Goal: Communication & Community: Share content

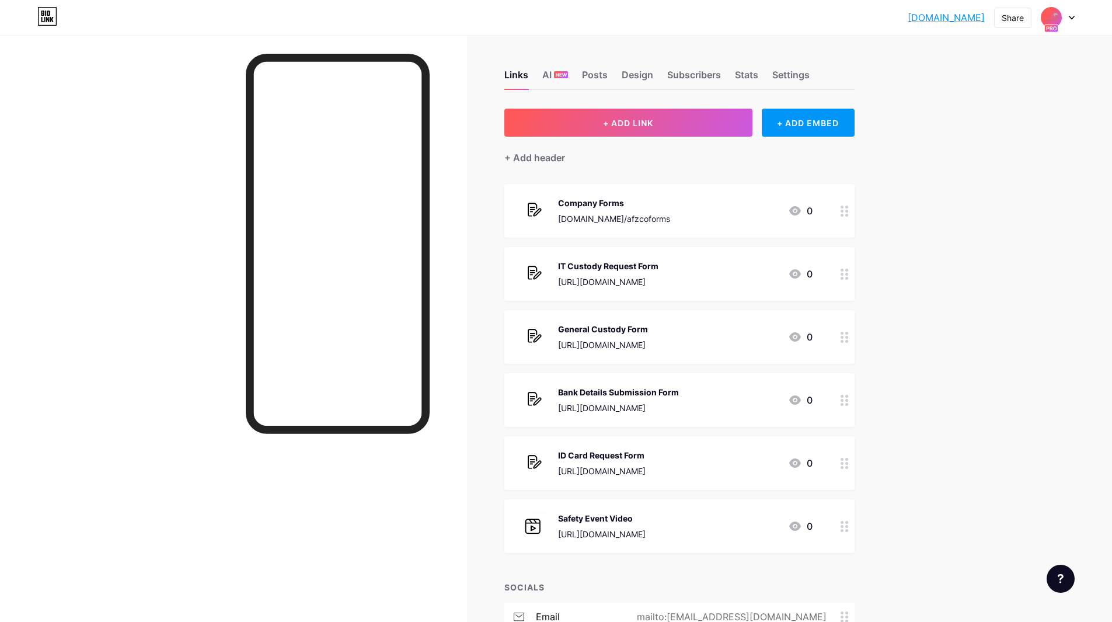
click at [1057, 19] on img at bounding box center [1051, 17] width 19 height 19
click at [1005, 113] on div "[DOMAIN_NAME]/afzcoforms" at bounding box center [1012, 113] width 99 height 9
click at [734, 459] on div "Back to Portal bio.link/afzco 0" at bounding box center [666, 463] width 294 height 30
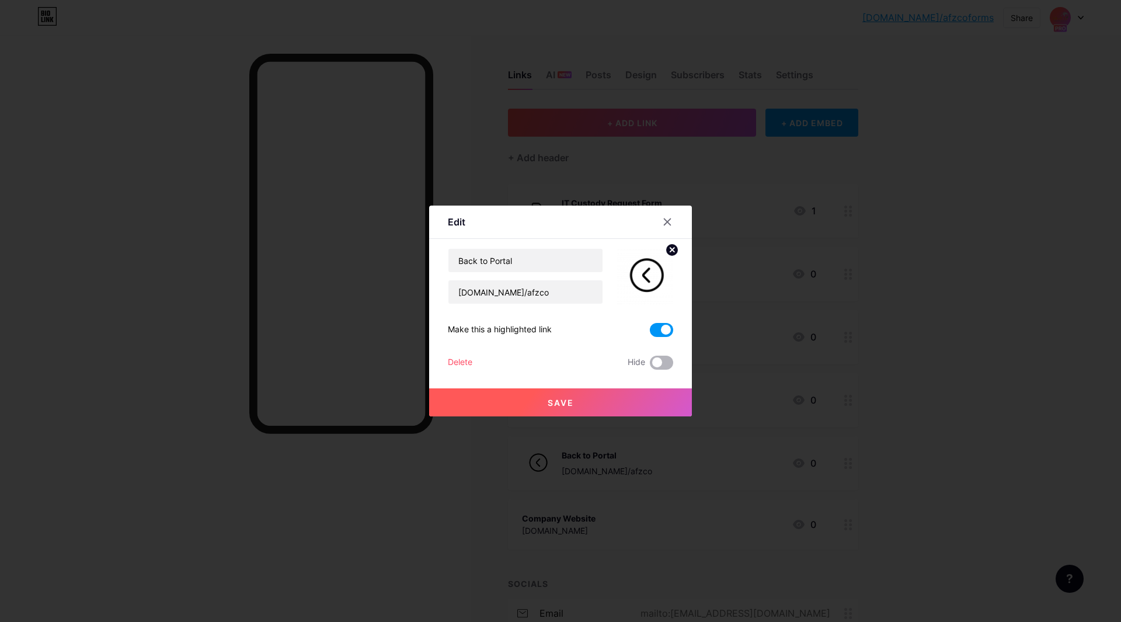
click at [660, 367] on span at bounding box center [661, 363] width 23 height 14
click at [650, 366] on input "checkbox" at bounding box center [650, 366] width 0 height 0
click at [632, 406] on button "Save" at bounding box center [560, 402] width 263 height 28
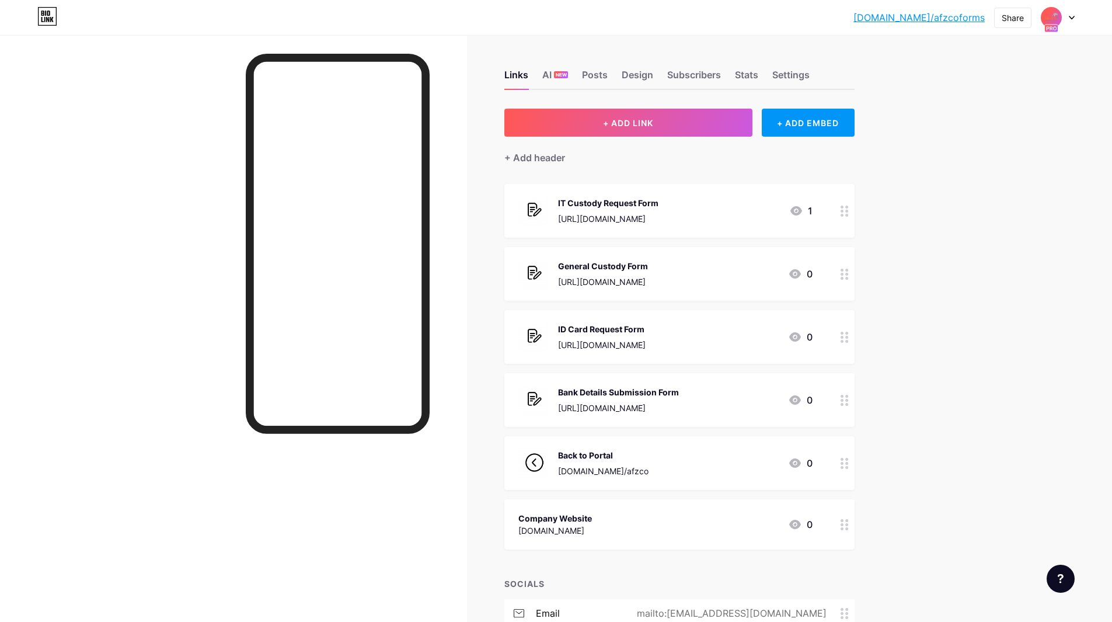
click at [1057, 19] on img at bounding box center [1051, 17] width 19 height 19
click at [1011, 98] on div "Al Fahhad Zegwaard Co." at bounding box center [1006, 102] width 86 height 9
click at [597, 76] on div "Posts" at bounding box center [595, 78] width 26 height 21
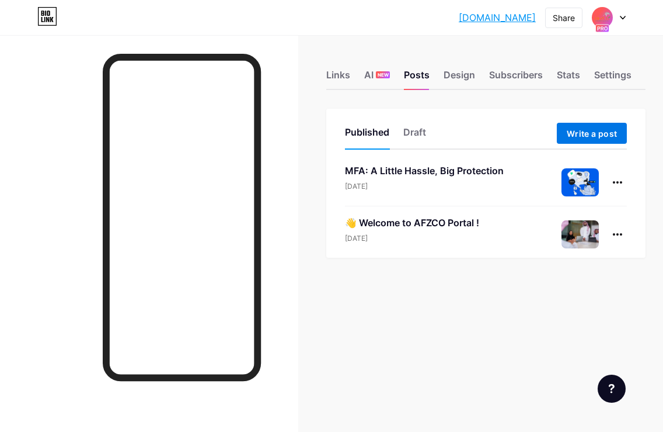
click at [582, 134] on span "Write a post" at bounding box center [592, 133] width 50 height 10
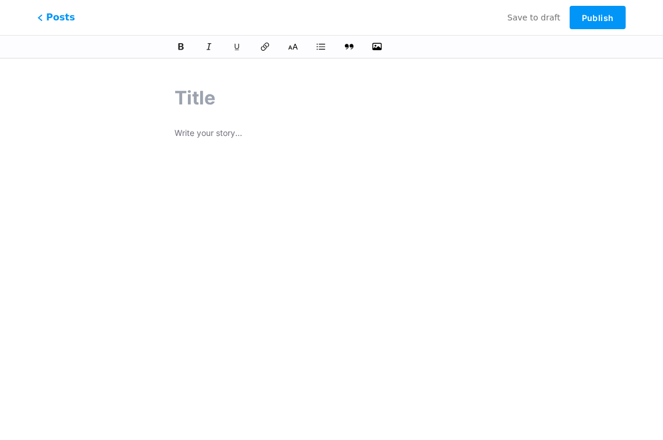
type input "🚛 New Feature Alert!"
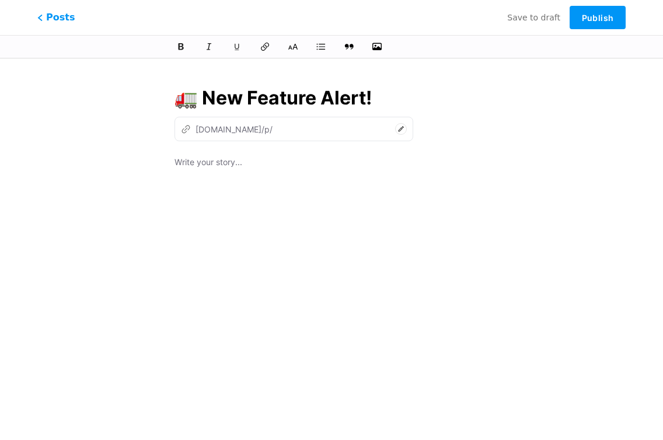
type input "new-feature-alert"
drag, startPoint x: 250, startPoint y: 102, endPoint x: 378, endPoint y: 84, distance: 128.5
click at [378, 84] on input "🚛 New Feature Alert!" at bounding box center [332, 98] width 314 height 28
type input "🚛 New Modu"
type input "new-m"
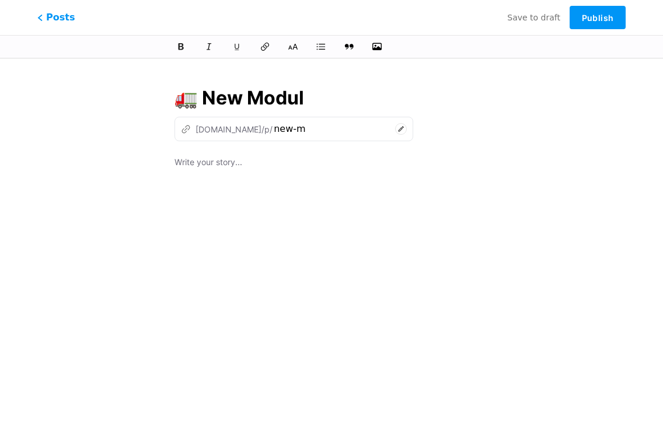
type input "🚛 New Module"
type input "new-module"
type input "🚛 New Module In"
type input "new-module-in"
type input "🚛 New Module In Trio"
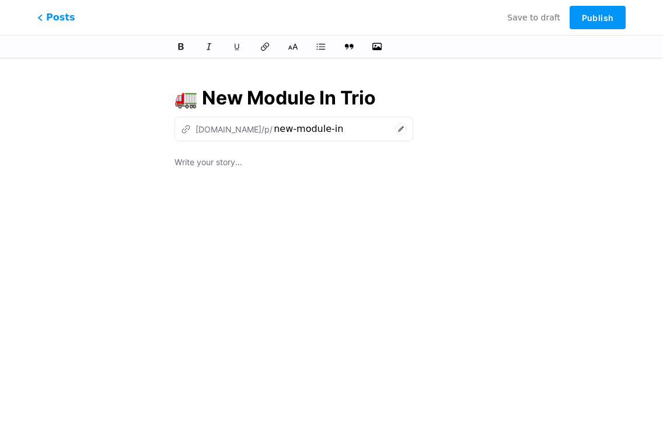
type input "new-module-in-trio"
type input "🚛 New Module In Trio"
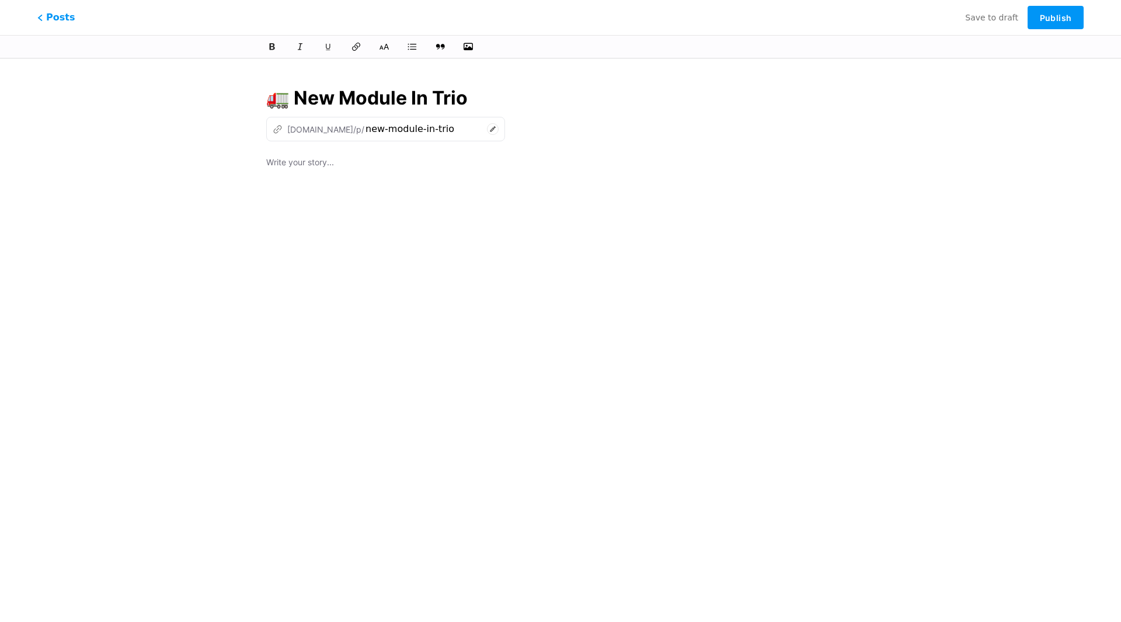
click at [350, 175] on div at bounding box center [560, 301] width 589 height 292
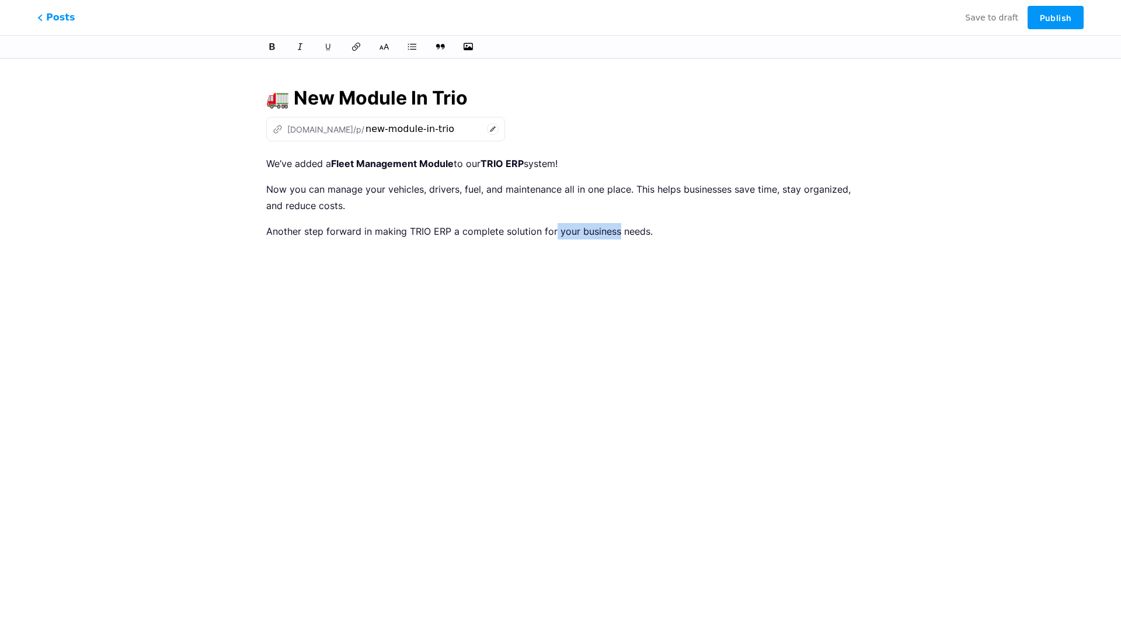
drag, startPoint x: 553, startPoint y: 235, endPoint x: 618, endPoint y: 237, distance: 65.4
click at [618, 237] on p "Another step forward in making TRIO ERP a complete solution for your business n…" at bounding box center [560, 231] width 589 height 16
drag, startPoint x: 618, startPoint y: 237, endPoint x: 739, endPoint y: 154, distance: 146.9
click at [739, 154] on div "🚛 New Module In Trio z afzco.bio.link/p/ new-module-in-trio We’ve added a Fleet…" at bounding box center [560, 268] width 621 height 396
click at [467, 51] on icon "button" at bounding box center [468, 47] width 12 height 12
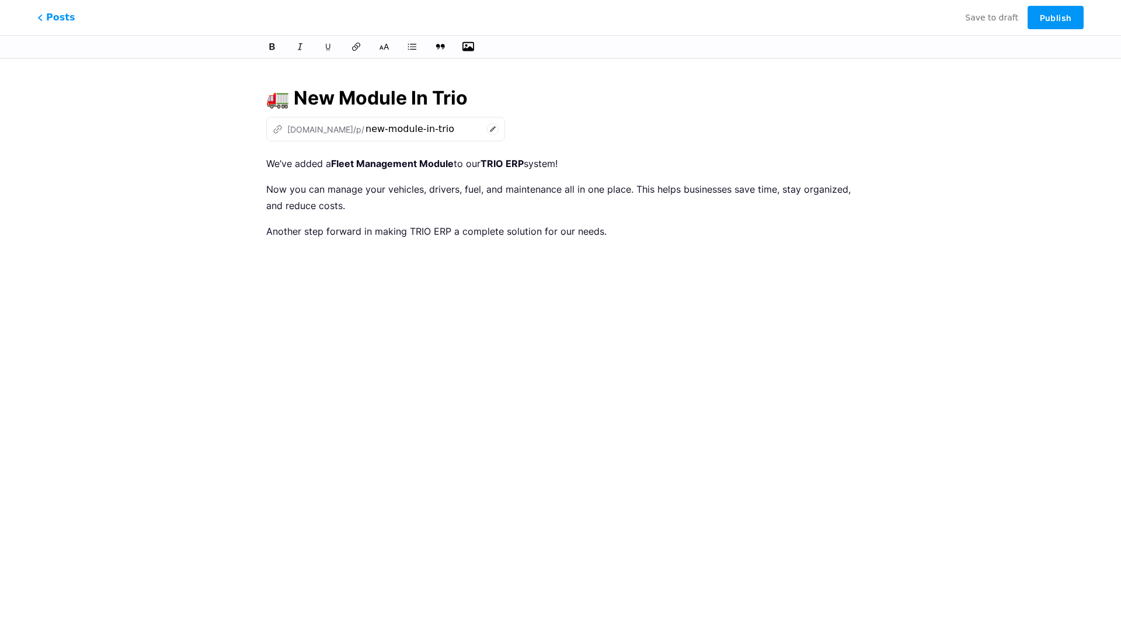
click at [0, 0] on input "file" at bounding box center [0, 0] width 0 height 0
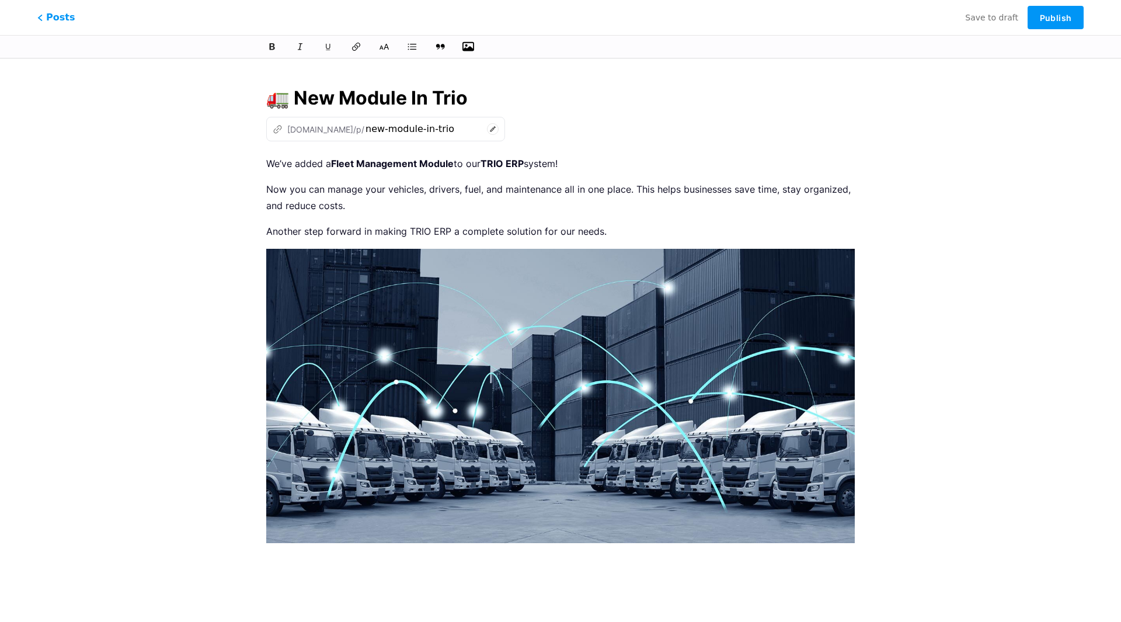
click at [479, 91] on input "🚛 New Module In Trio" at bounding box center [560, 98] width 589 height 28
type input "🚛 New Module In E"
type input "new-module-in-t"
type input "🚛 New Module In ERP"
type input "new-module-in"
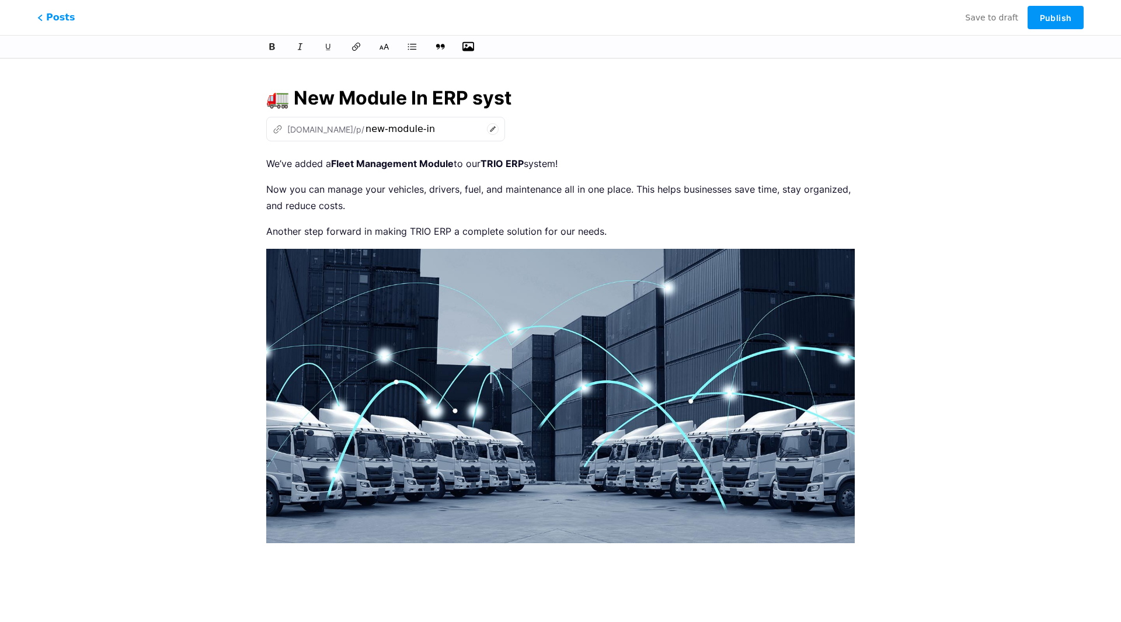
type input "🚛 New Module In ERP syste"
type input "new-module-in-erp"
type input "🚛 New Module In ERP system"
type input "new-module-in-erp-system"
type input "🚛 New Module In ERP system"
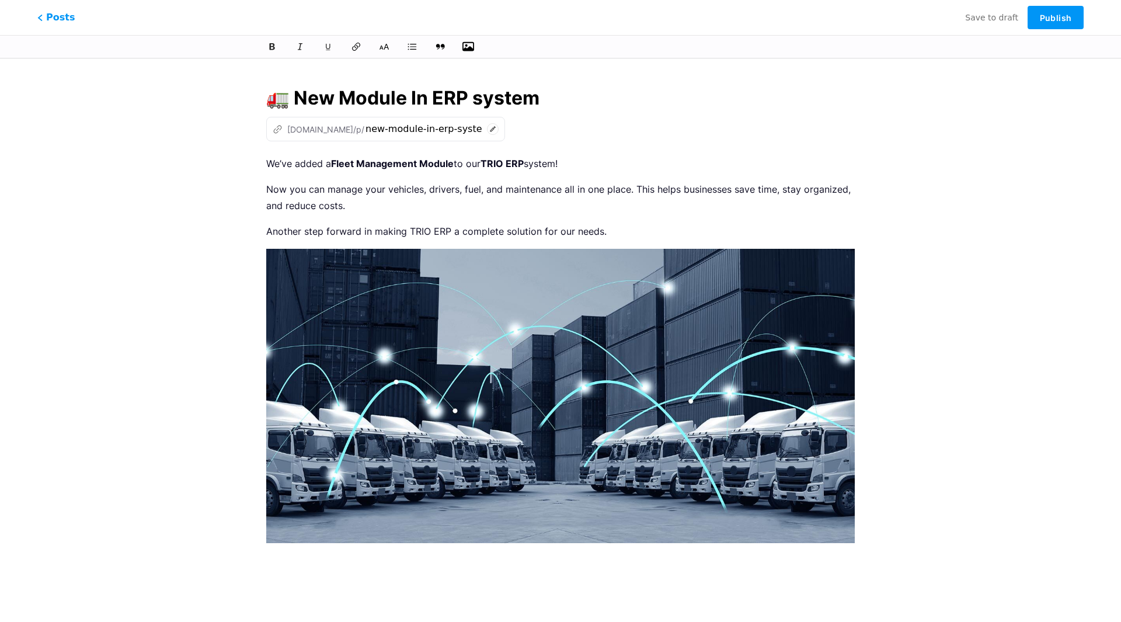
click at [639, 127] on div "z afzco.bio.link/p/ new-module-in-erp-system" at bounding box center [560, 129] width 589 height 25
click at [1056, 16] on span "Publish" at bounding box center [1056, 18] width 32 height 10
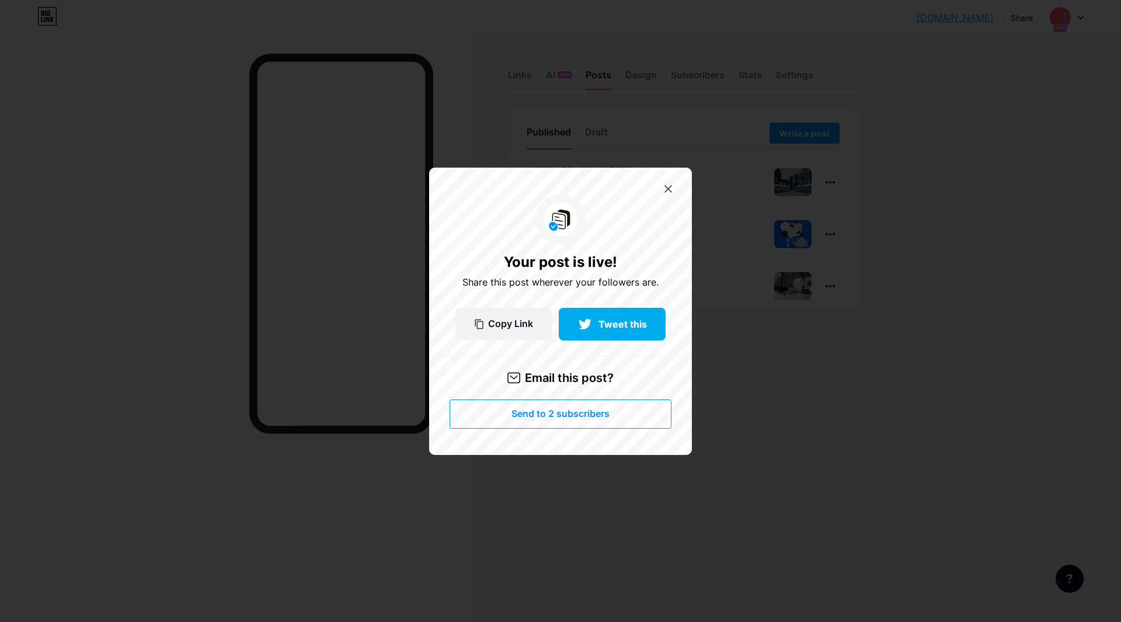
click at [555, 415] on span "Send to 2 subscribers" at bounding box center [561, 414] width 98 height 10
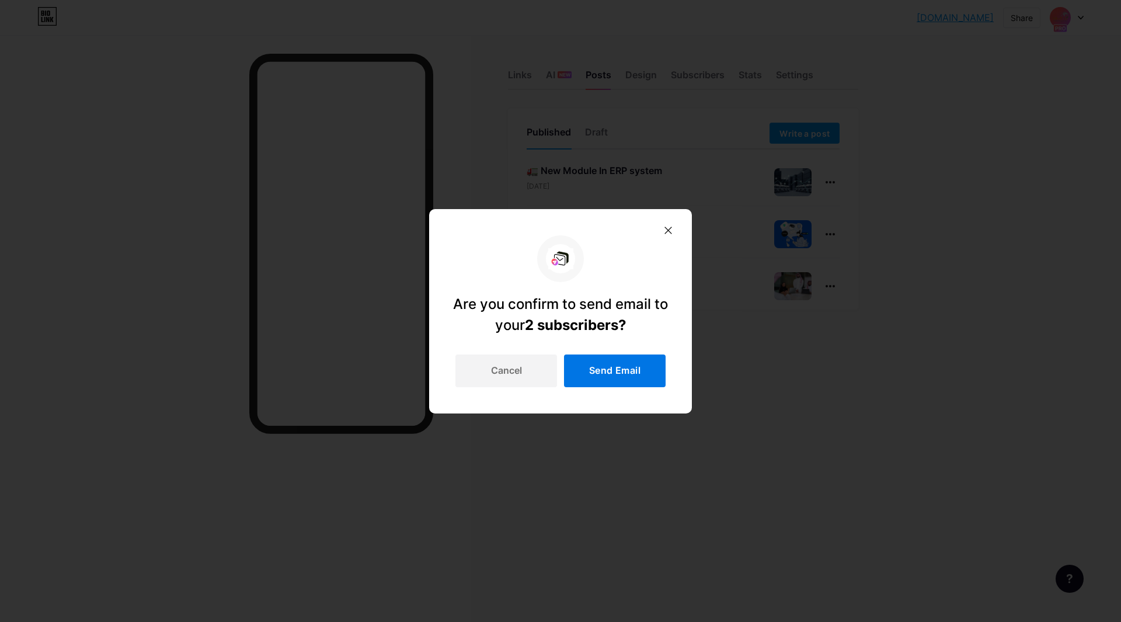
click at [600, 374] on span "Send Email" at bounding box center [614, 371] width 51 height 10
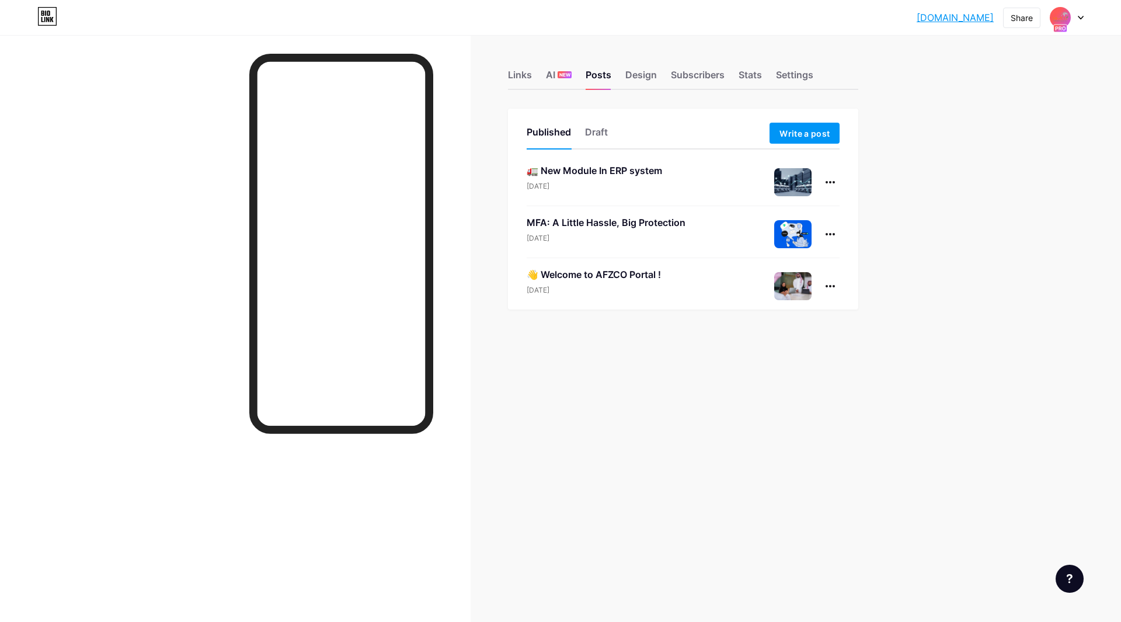
click at [625, 450] on div "Links AI NEW Posts Design Subscribers Stats Settings Published Draft Write a po…" at bounding box center [453, 311] width 907 height 622
click at [634, 78] on div "Design" at bounding box center [641, 78] width 32 height 21
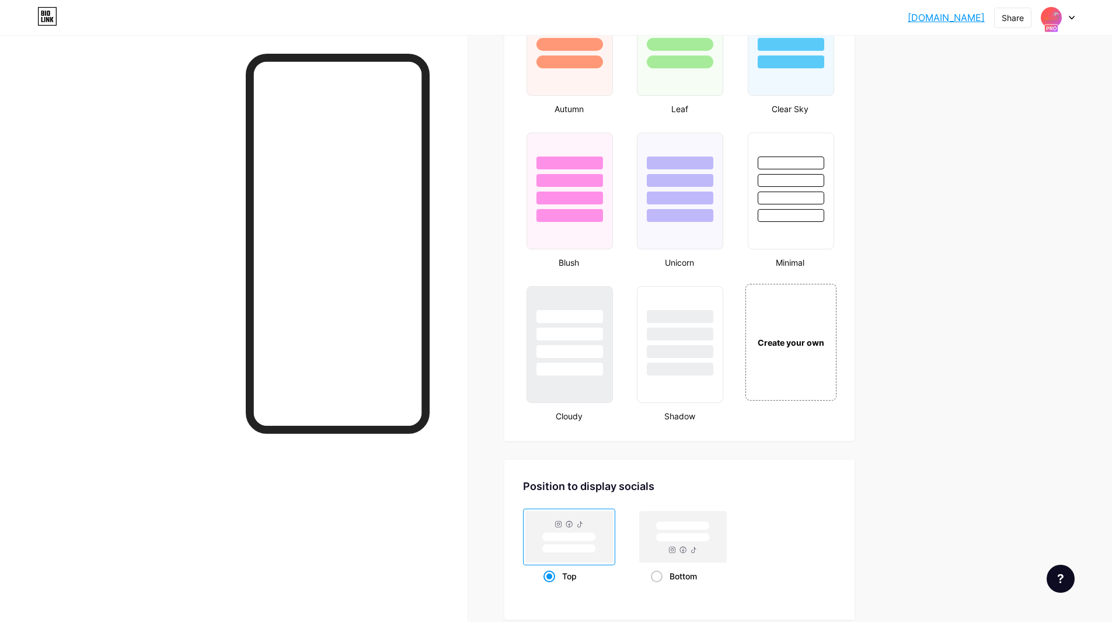
scroll to position [1365, 0]
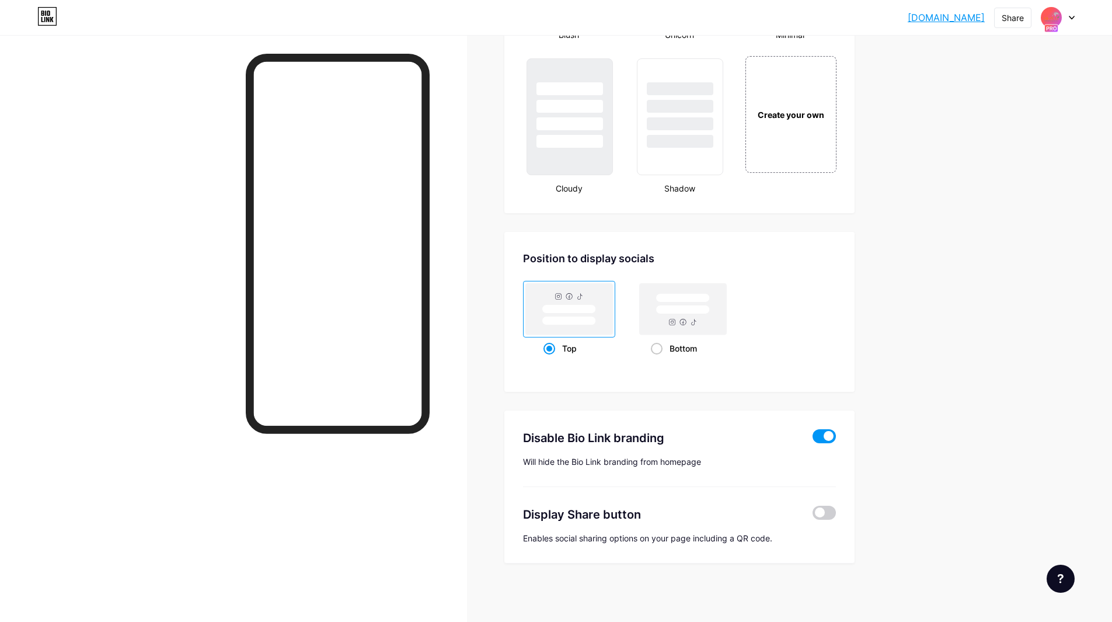
click at [311, 473] on div at bounding box center [338, 355] width 184 height 603
click at [467, 384] on div at bounding box center [233, 346] width 467 height 622
click at [453, 380] on div at bounding box center [233, 346] width 467 height 622
click at [178, 233] on div at bounding box center [233, 346] width 467 height 622
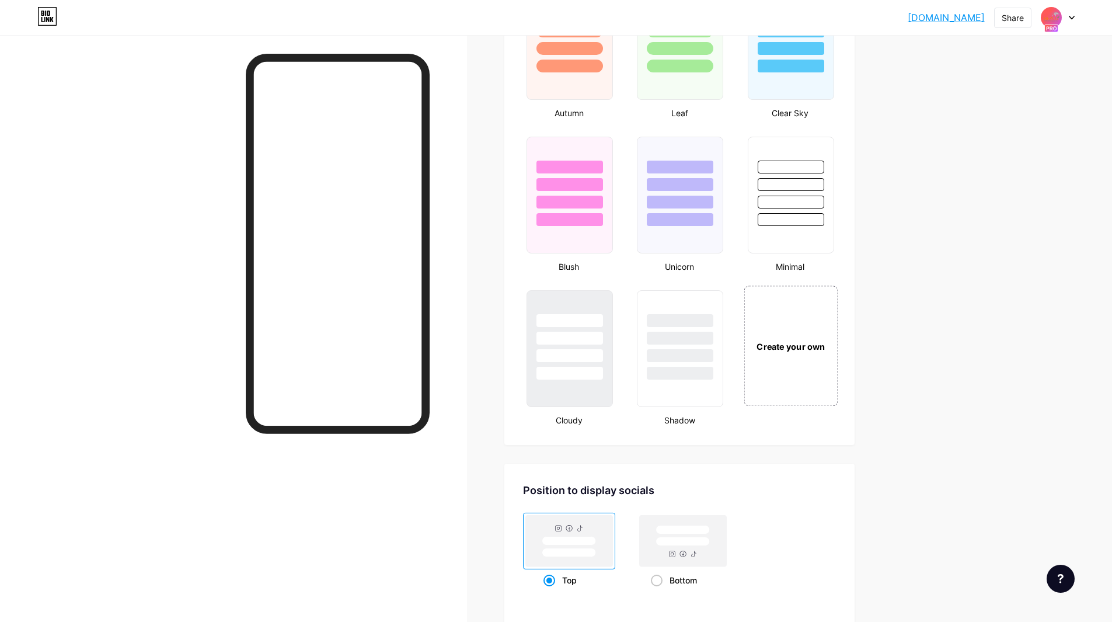
scroll to position [1132, 0]
click at [786, 338] on div "Create your own" at bounding box center [791, 347] width 94 height 120
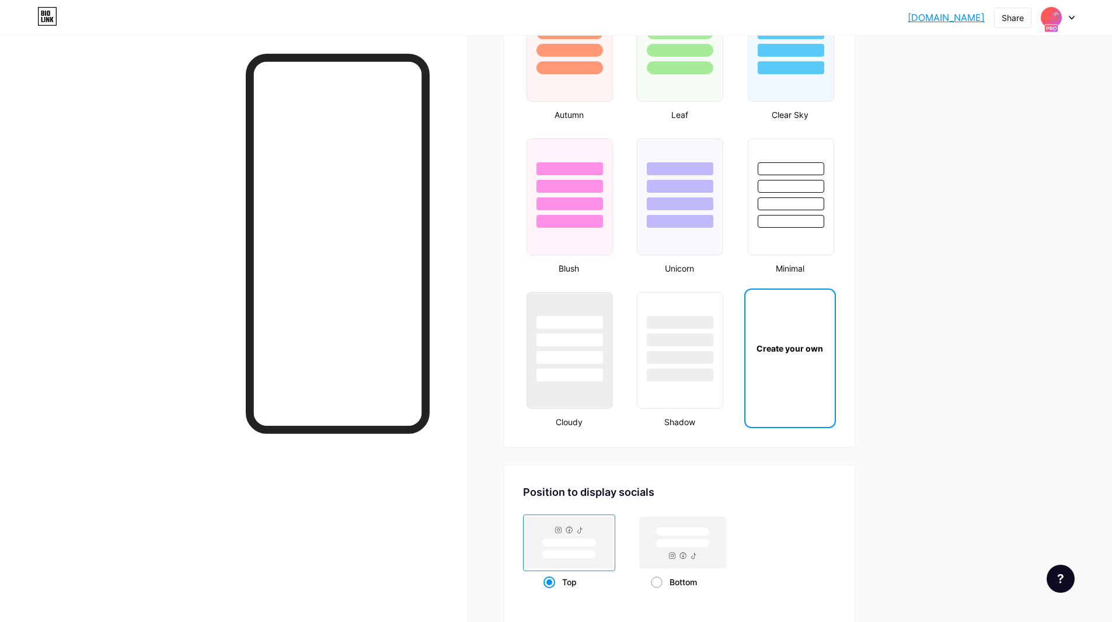
click at [823, 355] on div "Create your own" at bounding box center [790, 348] width 89 height 117
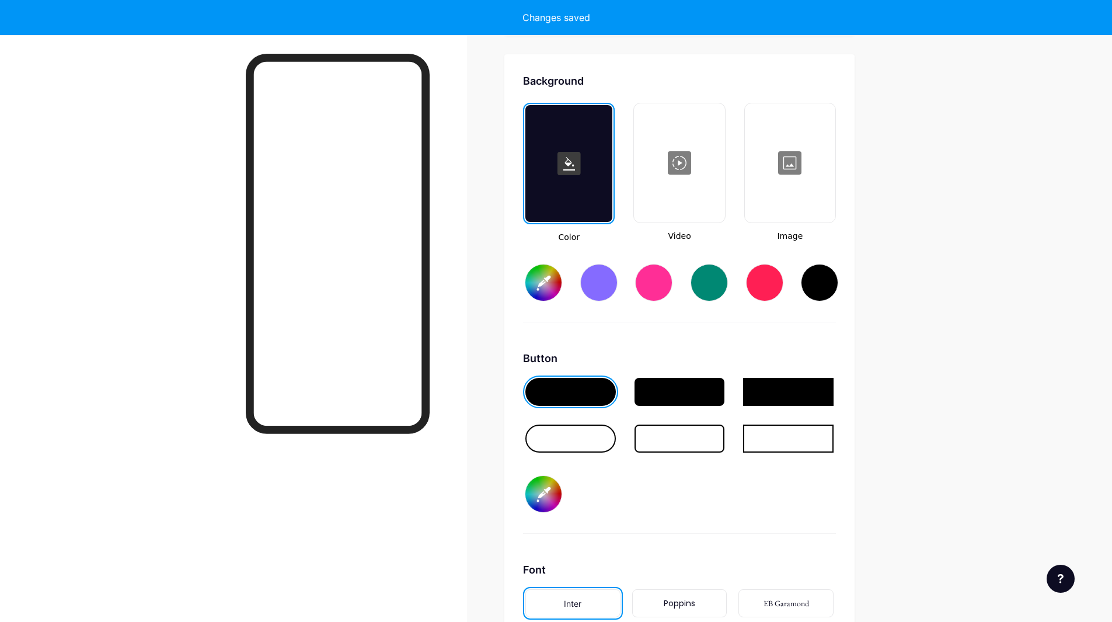
scroll to position [1550, 0]
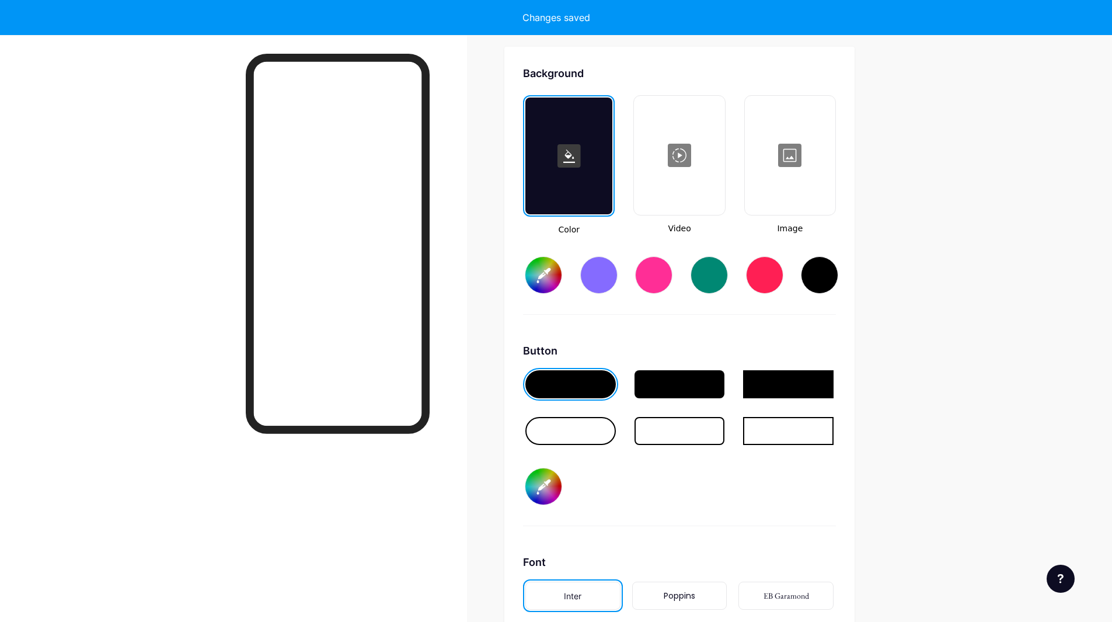
type input "#ffffff"
type input "#000000"
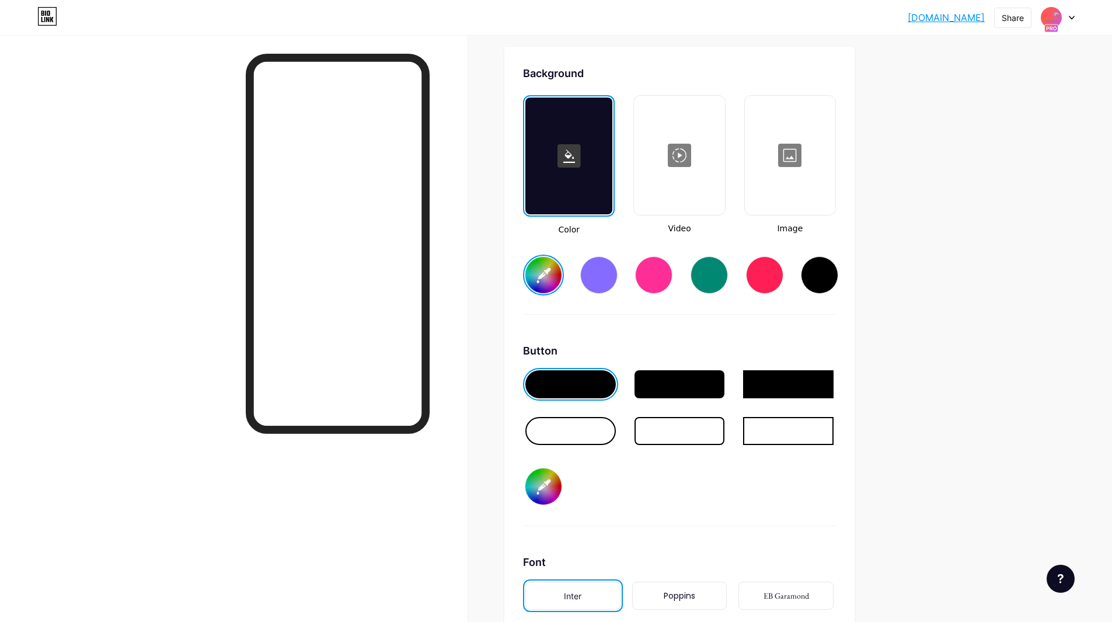
click at [587, 145] on div at bounding box center [569, 156] width 87 height 117
type input "#ffffff"
click at [801, 157] on div at bounding box center [790, 155] width 88 height 117
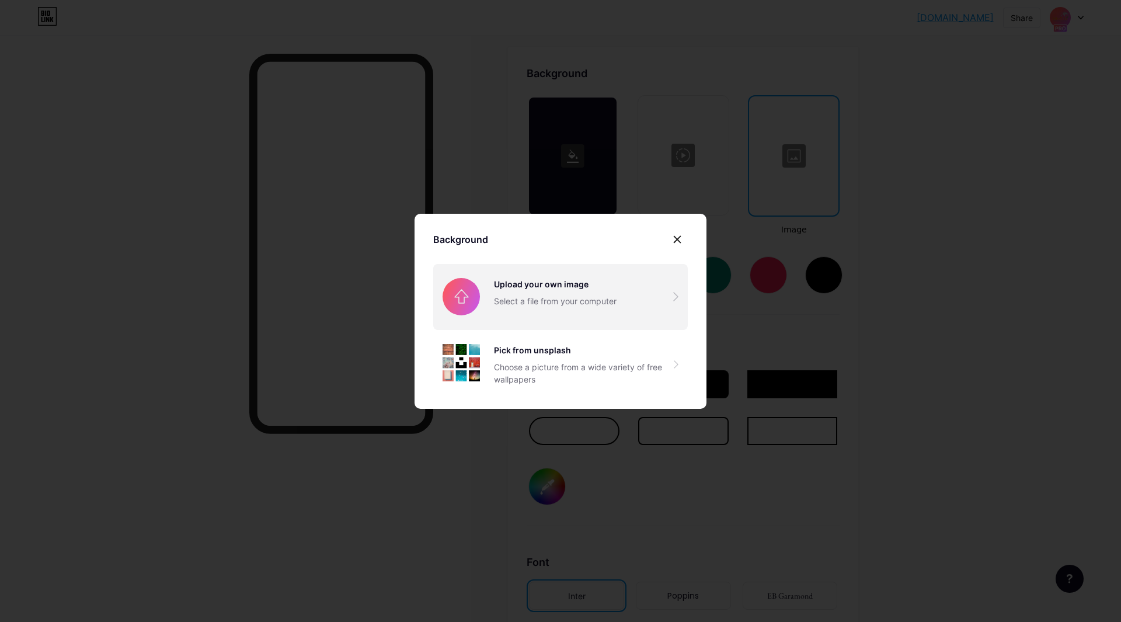
click at [585, 308] on input "file" at bounding box center [560, 296] width 255 height 65
type input "C:\fakepath\s2025.kra"
click at [544, 299] on input "file" at bounding box center [560, 296] width 255 height 65
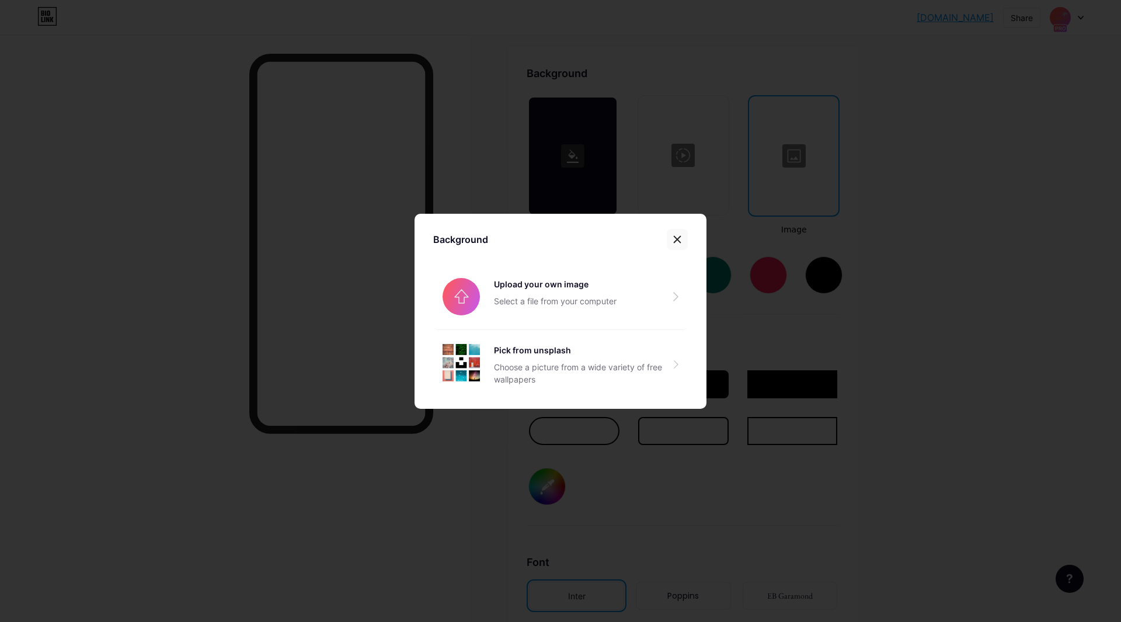
click at [678, 241] on icon at bounding box center [677, 239] width 6 height 6
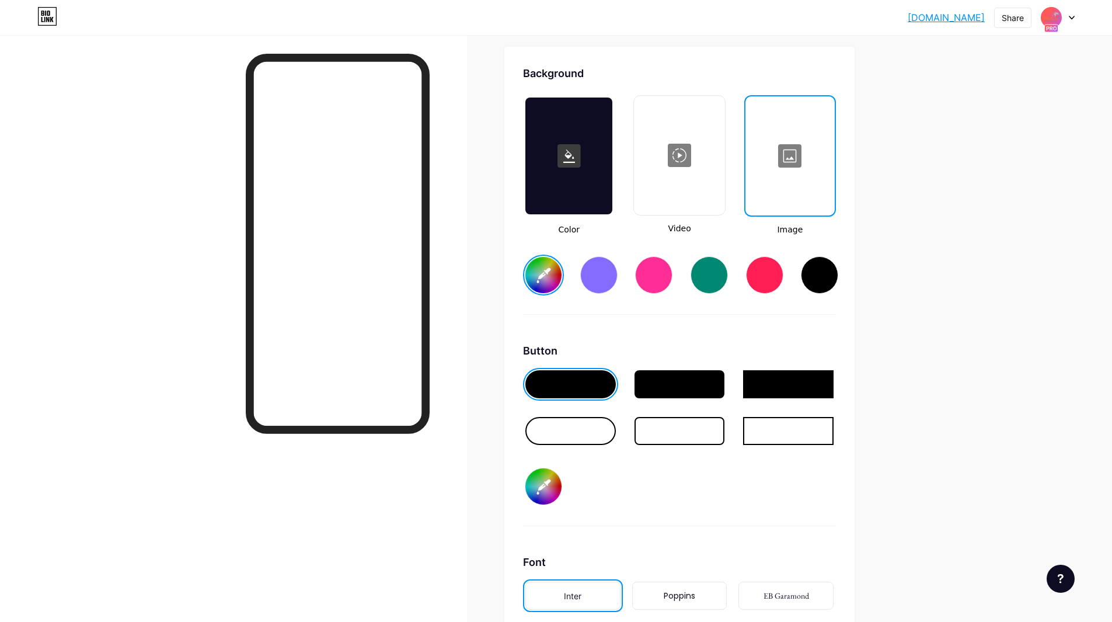
click at [797, 152] on div at bounding box center [790, 156] width 87 height 117
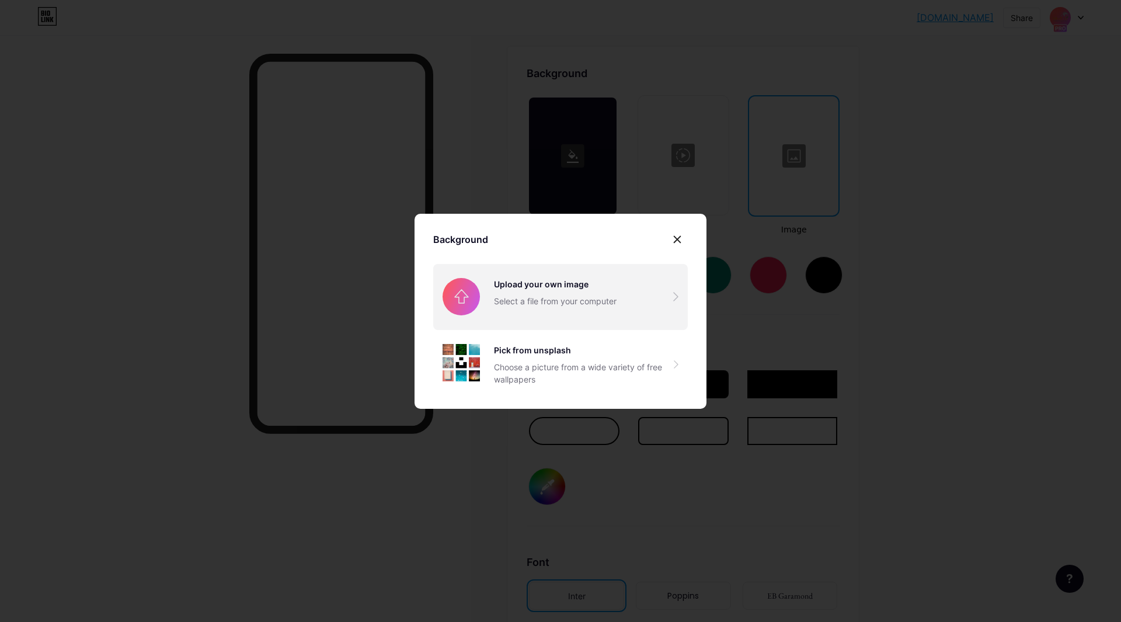
click at [601, 304] on input "file" at bounding box center [560, 296] width 255 height 65
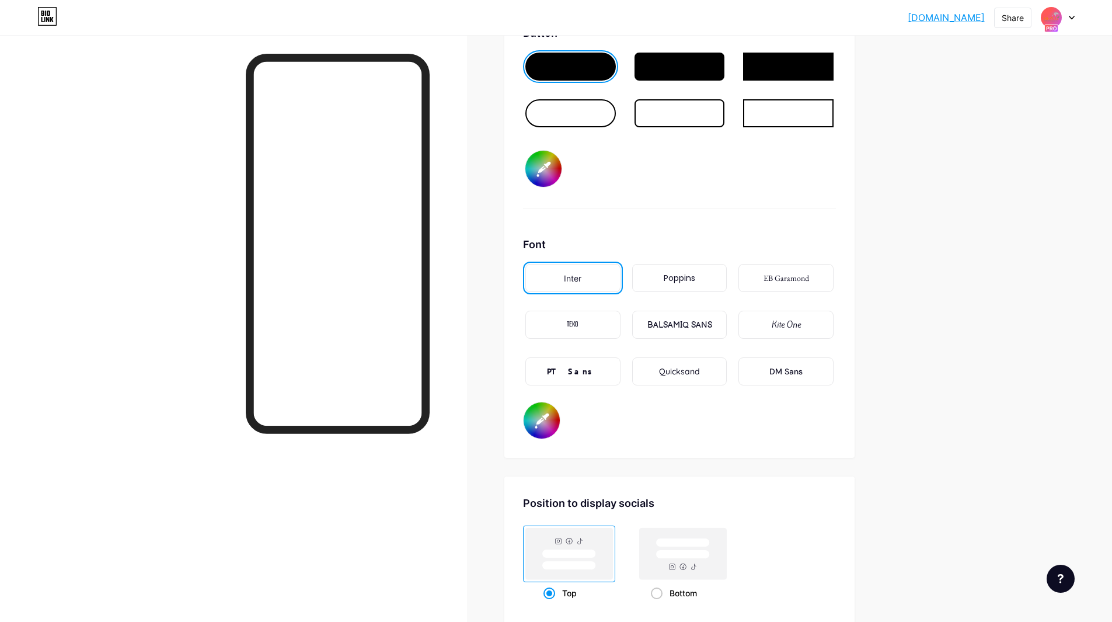
scroll to position [1586, 0]
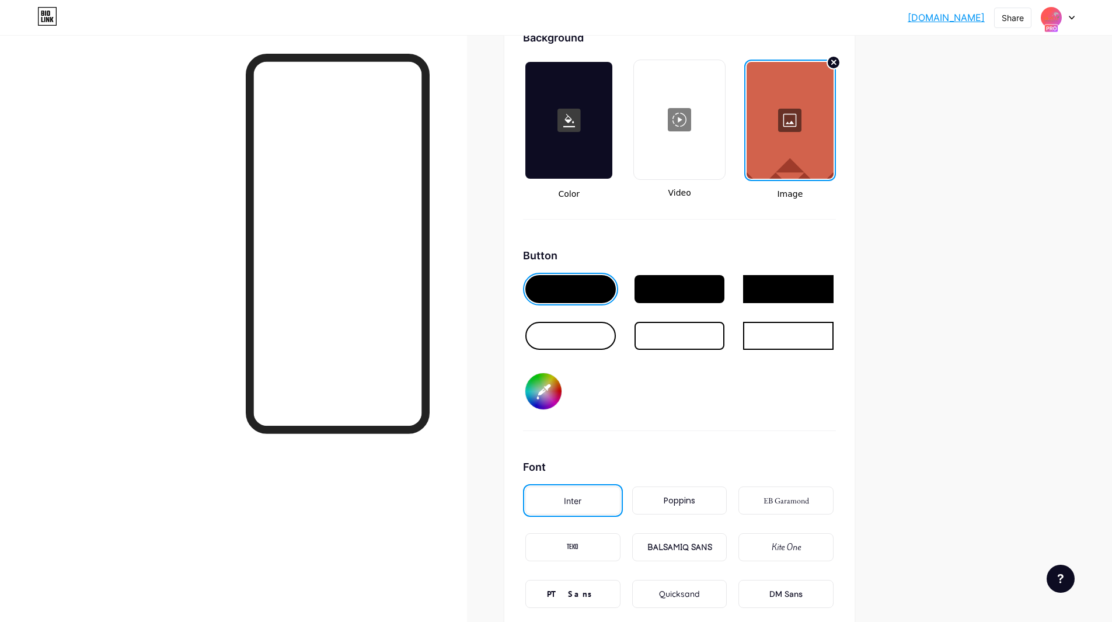
click at [557, 392] on input "#000000" at bounding box center [544, 391] width 36 height 36
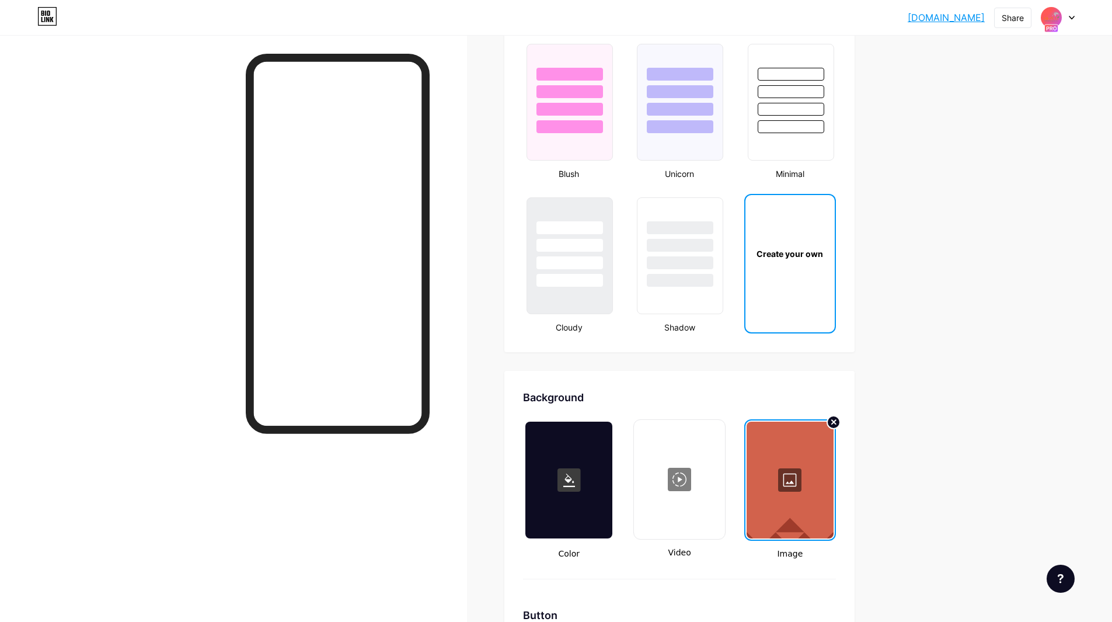
scroll to position [1577, 0]
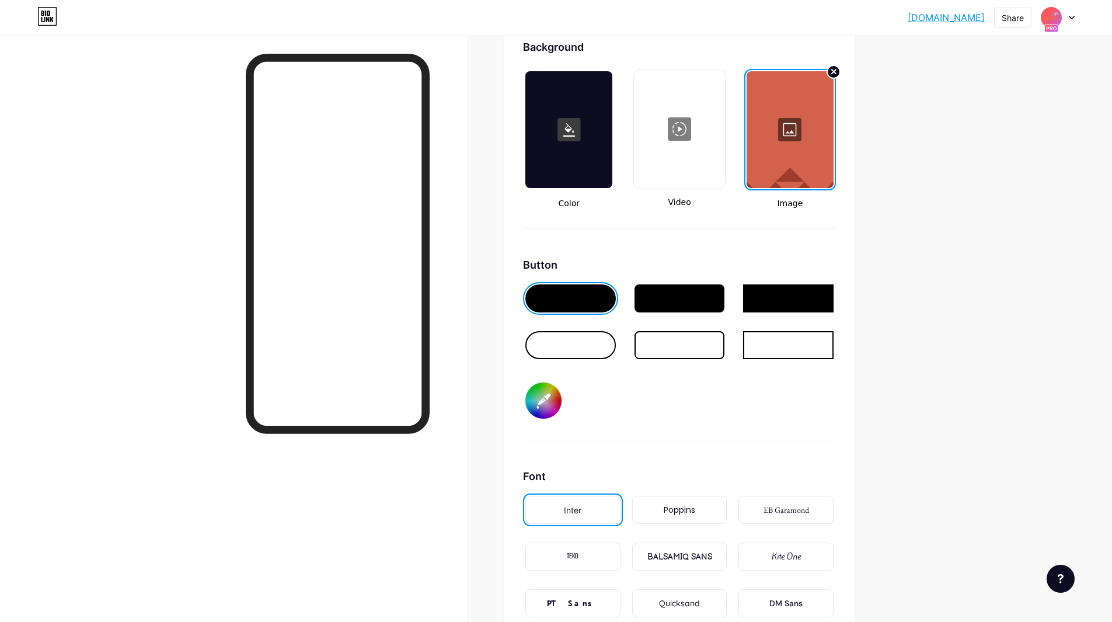
click at [805, 135] on div at bounding box center [790, 129] width 87 height 117
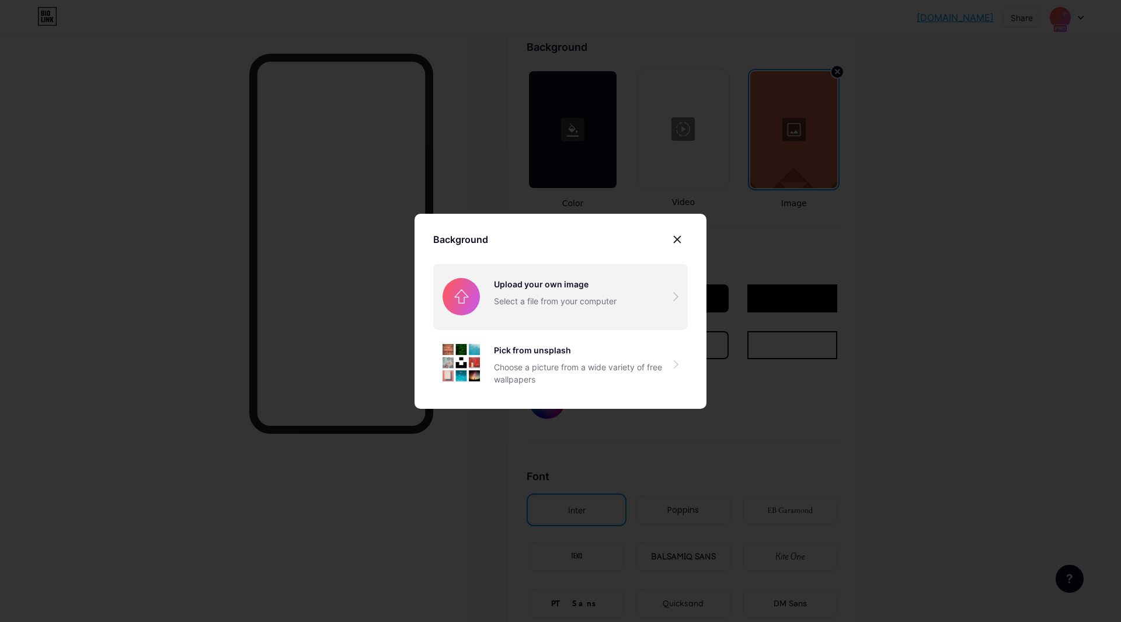
click at [523, 297] on input "file" at bounding box center [560, 296] width 255 height 65
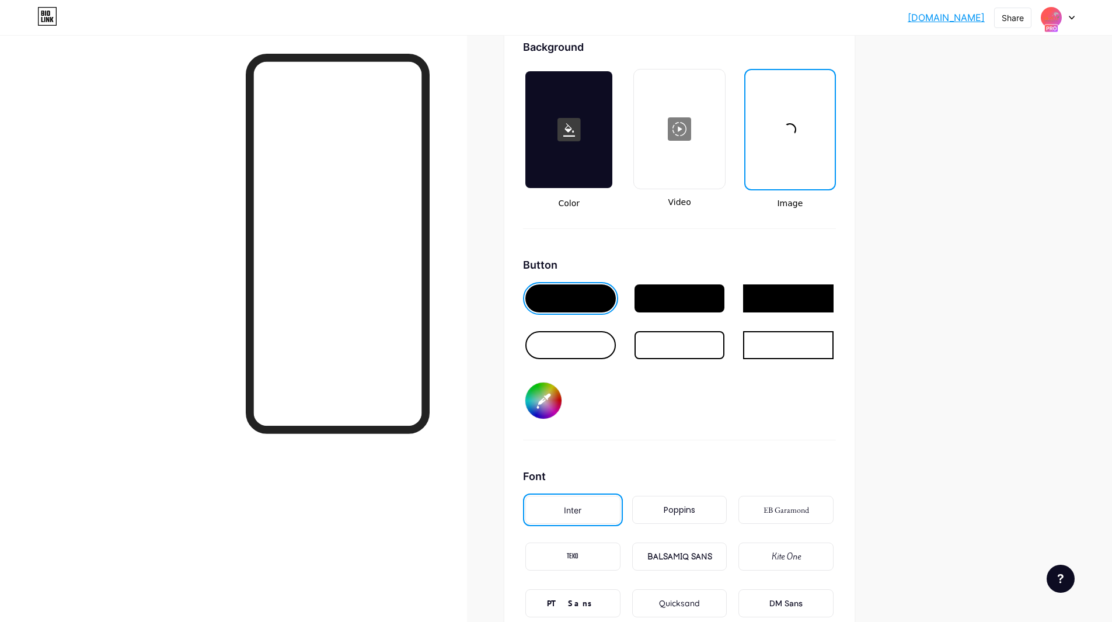
click at [574, 303] on div at bounding box center [571, 298] width 91 height 28
click at [551, 406] on input "#000000" at bounding box center [544, 400] width 36 height 36
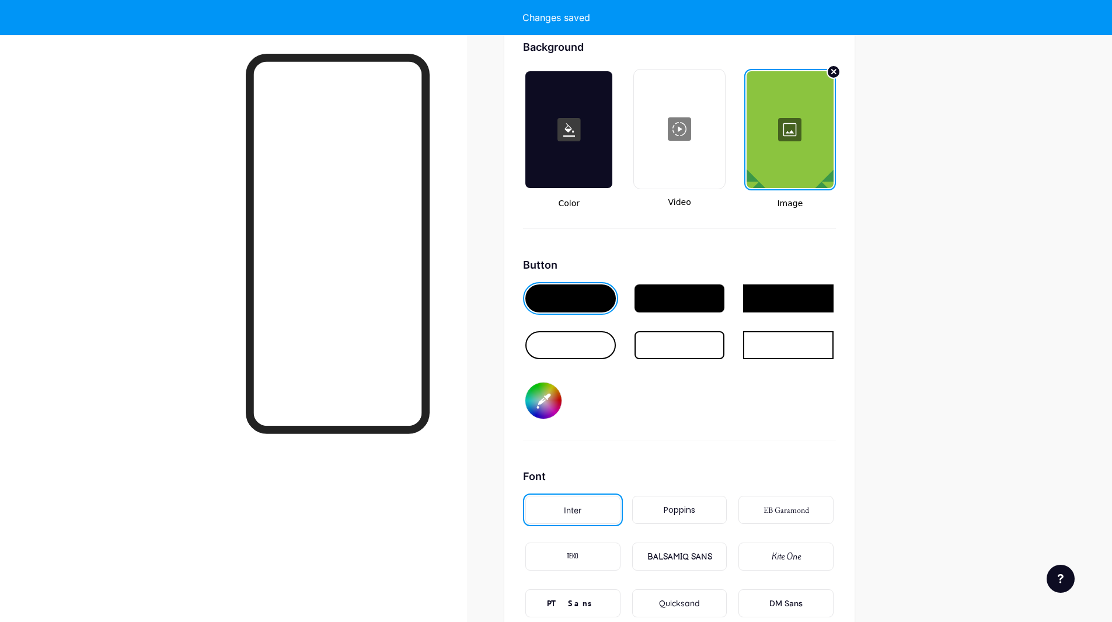
click at [644, 380] on div "Button #ffefcc" at bounding box center [679, 348] width 313 height 183
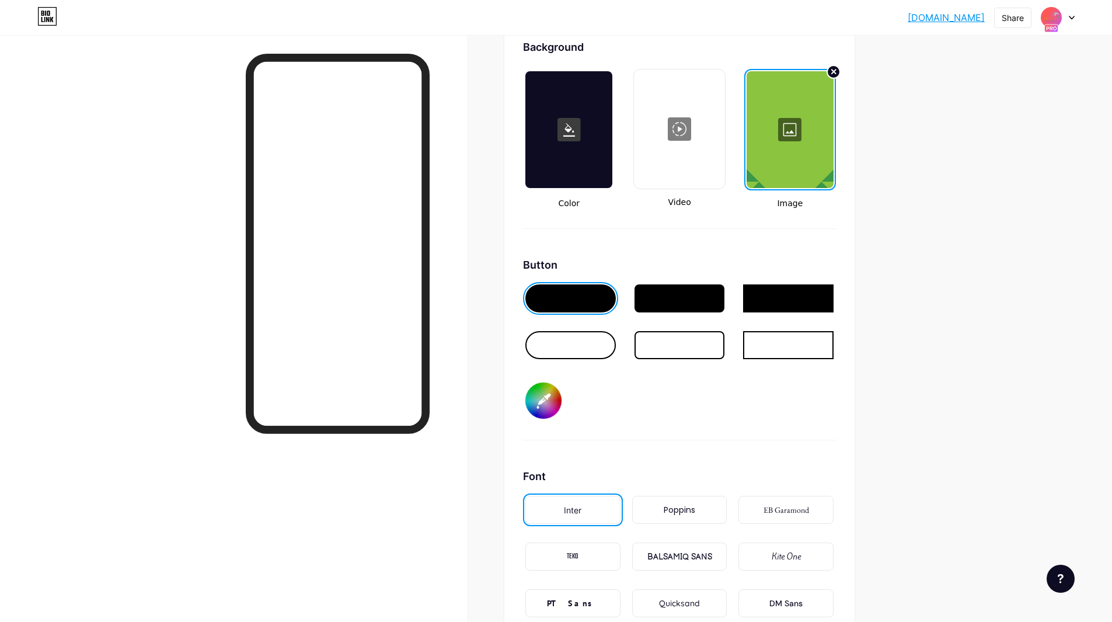
click at [548, 405] on input "#ffefcc" at bounding box center [544, 400] width 36 height 36
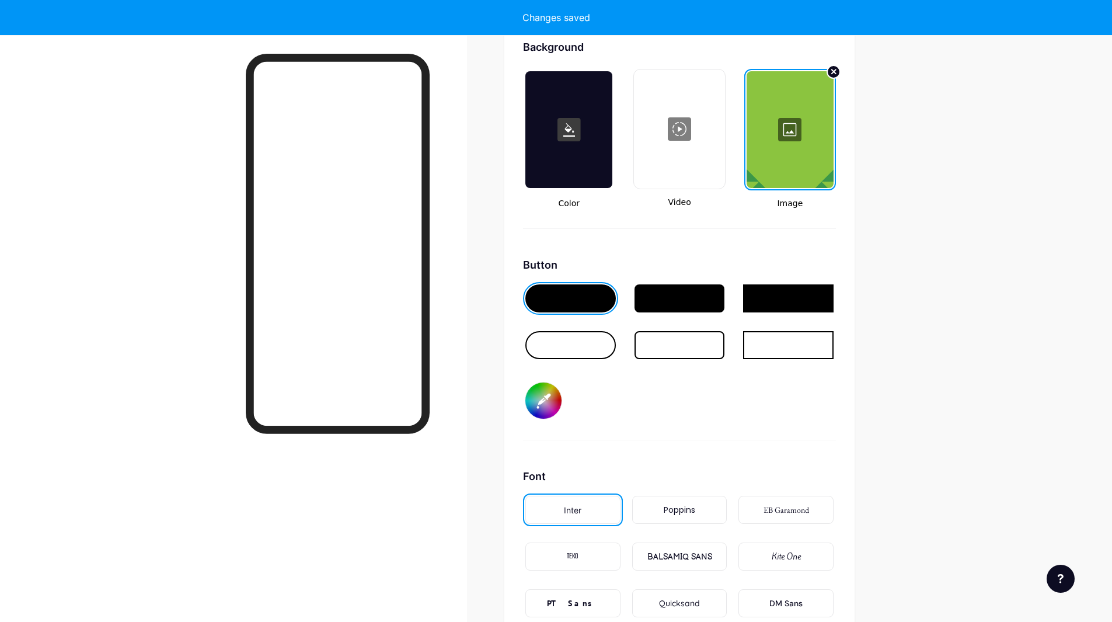
click at [642, 399] on div "Button #ffffff" at bounding box center [679, 348] width 313 height 183
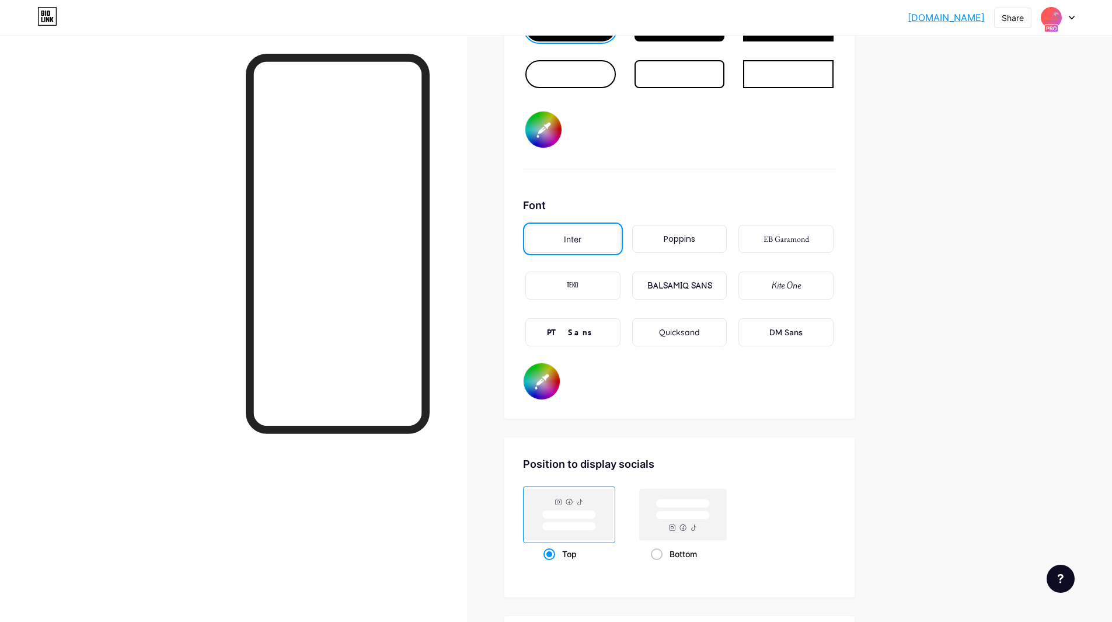
scroll to position [1868, 0]
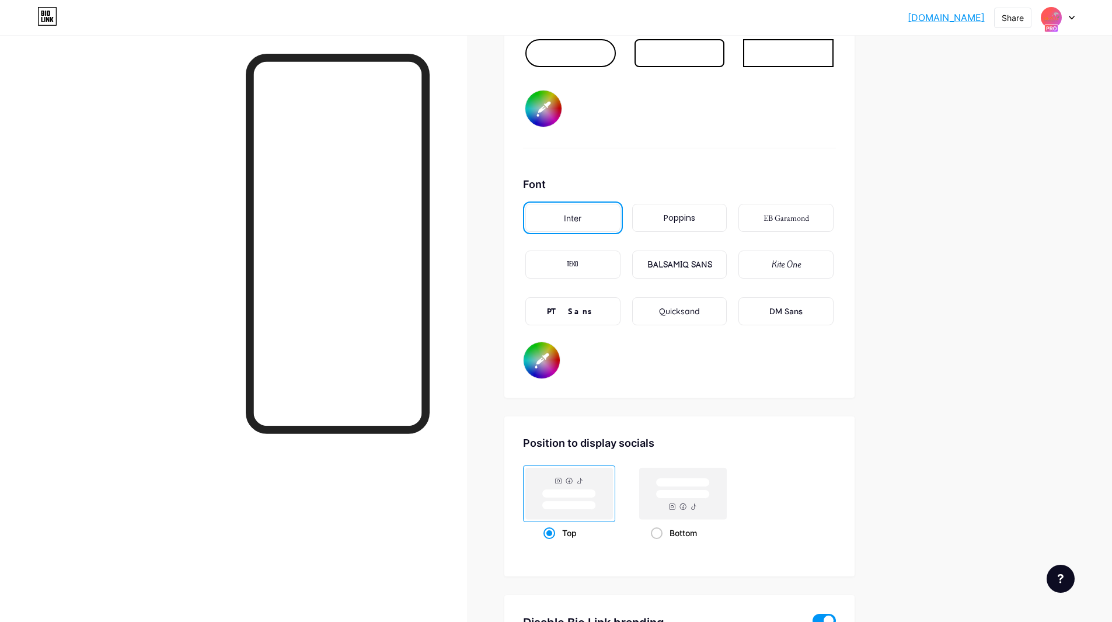
click at [692, 266] on div "BALSAMIQ SANS" at bounding box center [680, 265] width 65 height 12
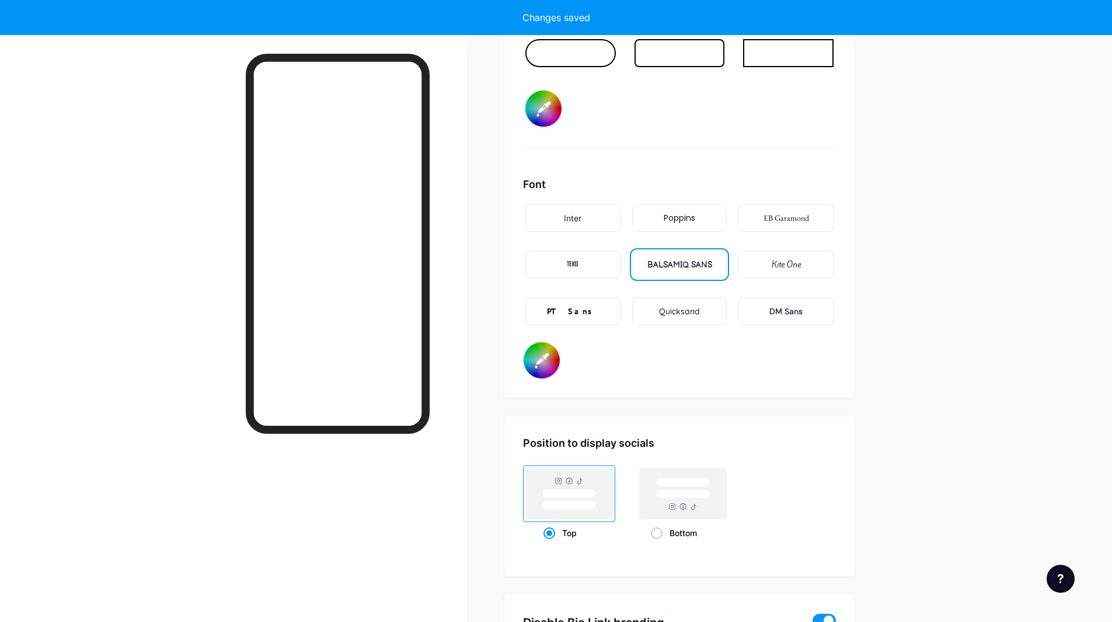
click at [590, 221] on div "Inter" at bounding box center [573, 218] width 95 height 28
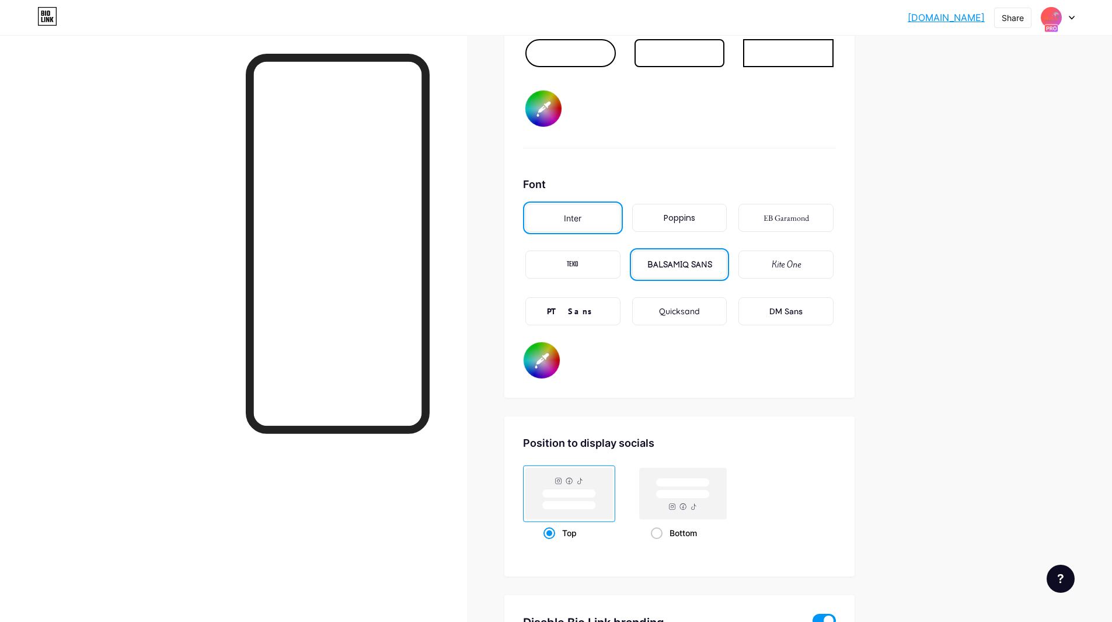
click at [793, 316] on div "DM Sans" at bounding box center [786, 311] width 33 height 12
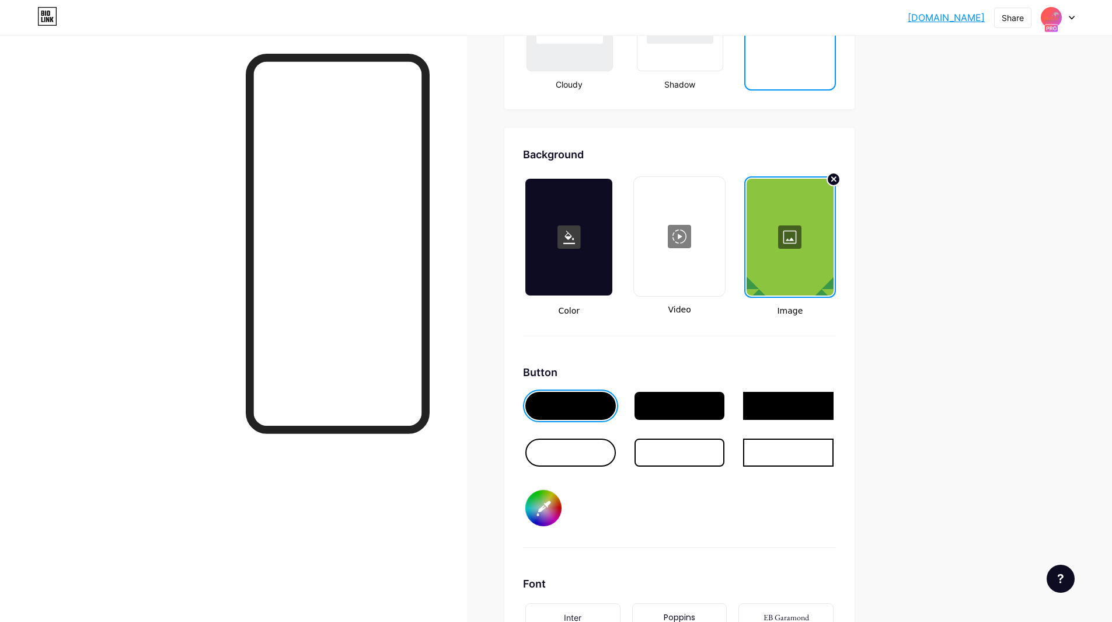
scroll to position [1586, 0]
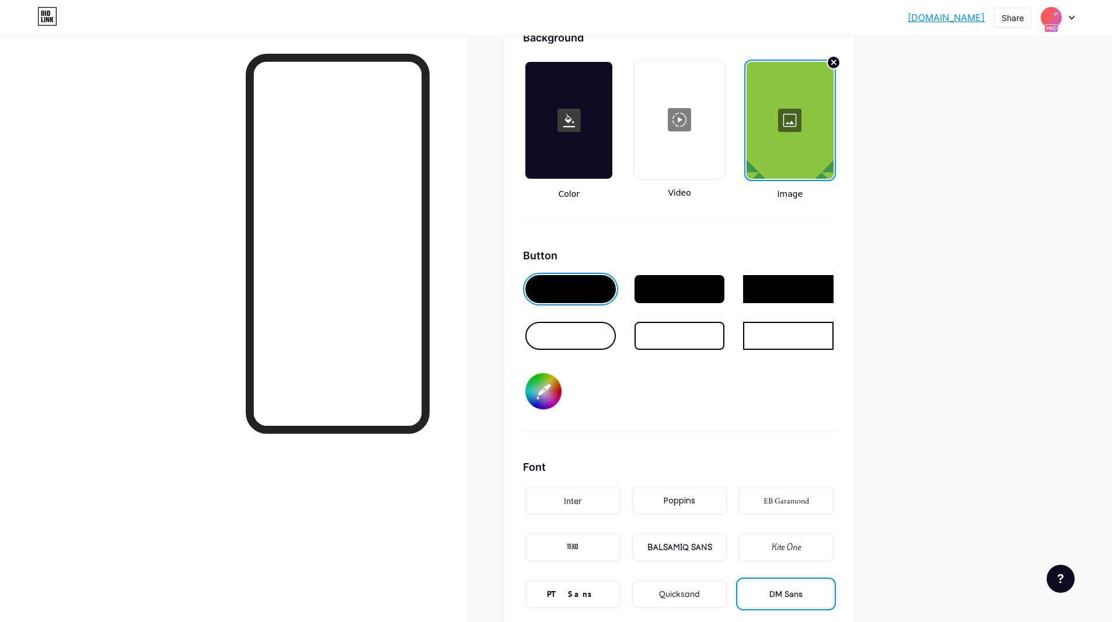
click at [555, 389] on input "#ffffff" at bounding box center [544, 391] width 36 height 36
click at [594, 388] on div "Button #ffac80" at bounding box center [679, 339] width 313 height 183
click at [547, 388] on input "#ffac80" at bounding box center [544, 391] width 36 height 36
click at [538, 403] on input "#ffac80" at bounding box center [544, 391] width 36 height 36
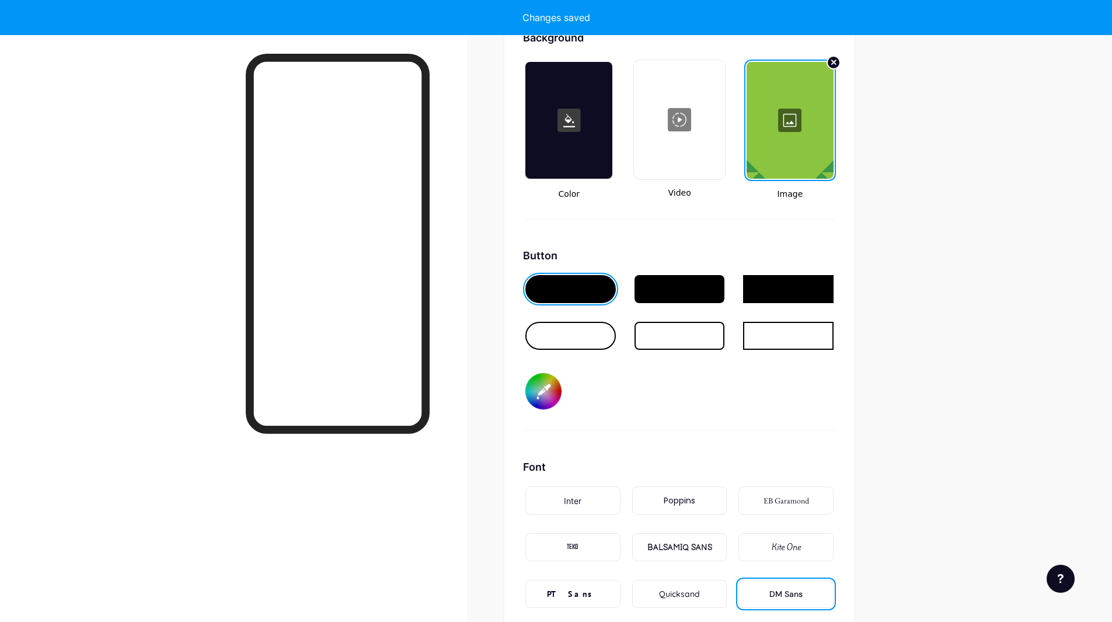
click at [525, 394] on div "Background Color Video Image Button #ffac80 Font Inter Poppins EB Garamond TEKO…" at bounding box center [679, 345] width 350 height 669
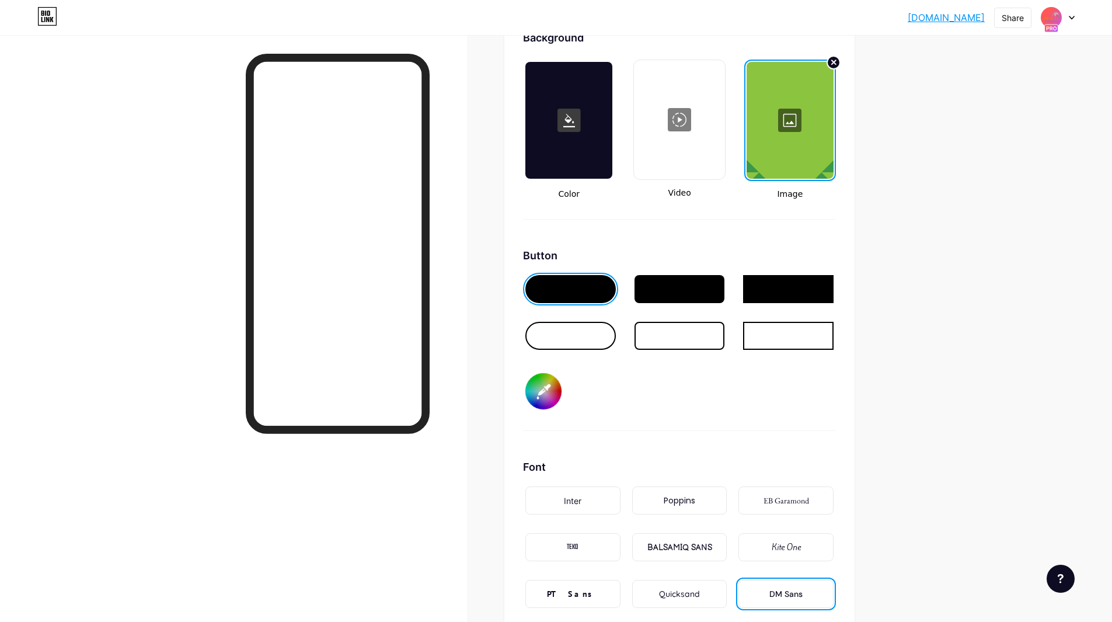
click at [543, 389] on input "#ffac80" at bounding box center [544, 391] width 36 height 36
type input "#fafafa"
click at [522, 408] on div "Background Color Video Image Button #fafafa Font Inter Poppins EB Garamond TEKO…" at bounding box center [679, 345] width 350 height 669
click at [615, 388] on div "Button #fafafa" at bounding box center [679, 339] width 313 height 183
click at [796, 116] on div at bounding box center [790, 120] width 87 height 117
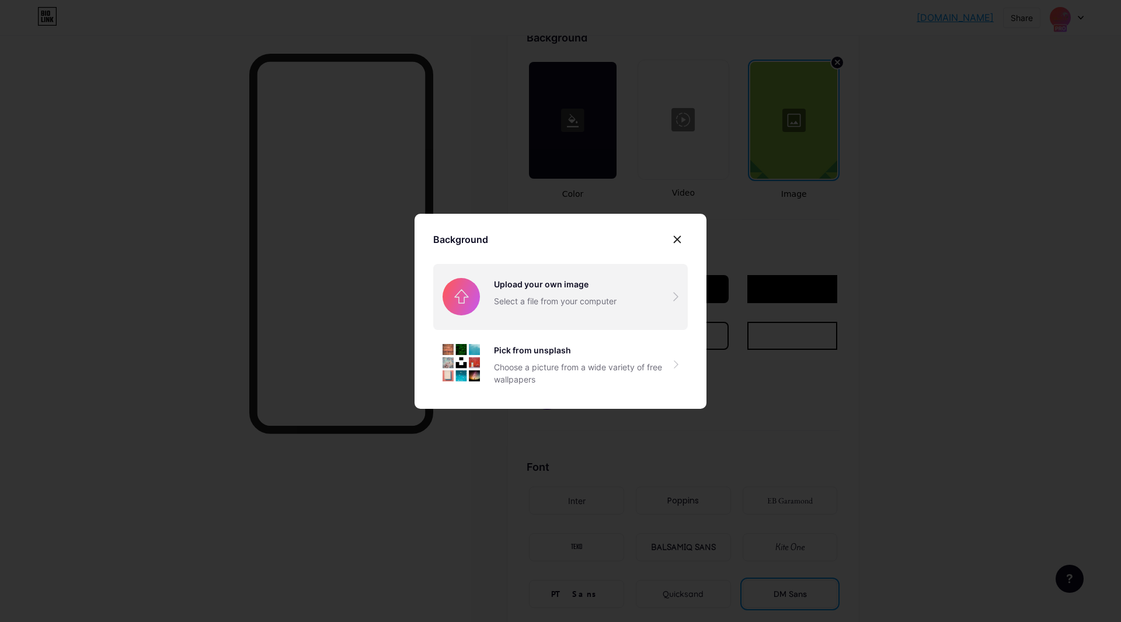
click at [583, 291] on input "file" at bounding box center [560, 296] width 255 height 65
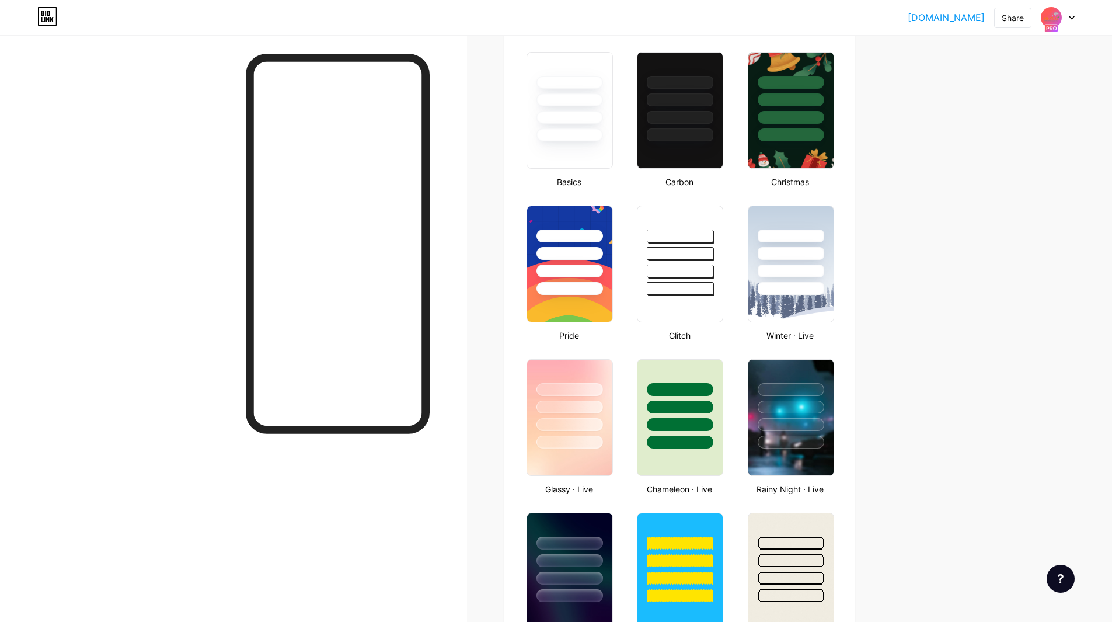
scroll to position [0, 0]
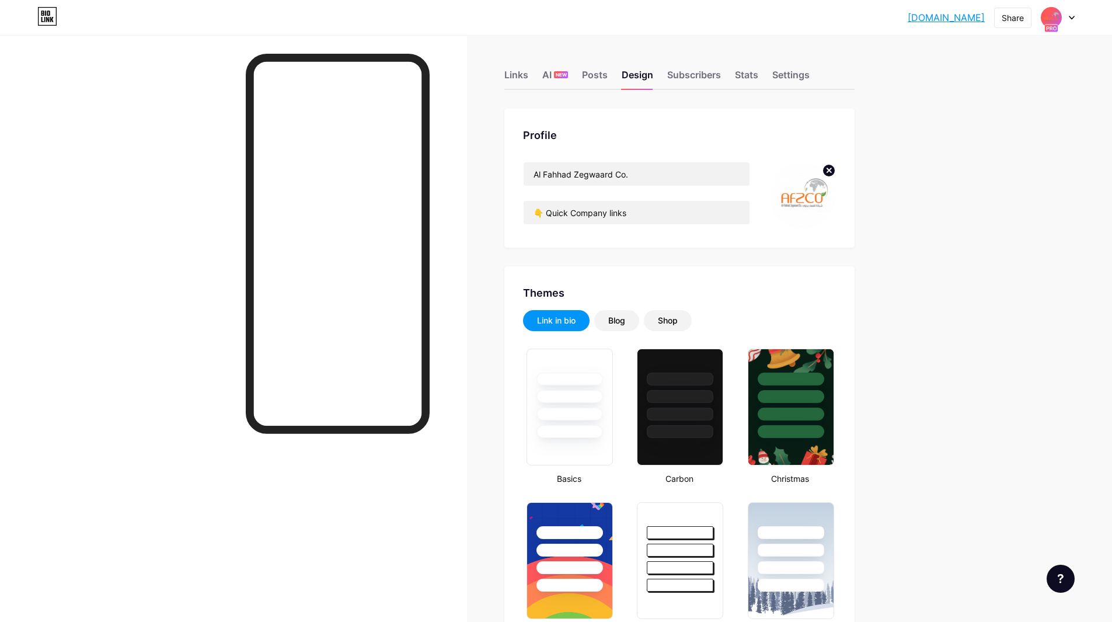
click at [833, 174] on circle at bounding box center [829, 170] width 13 height 13
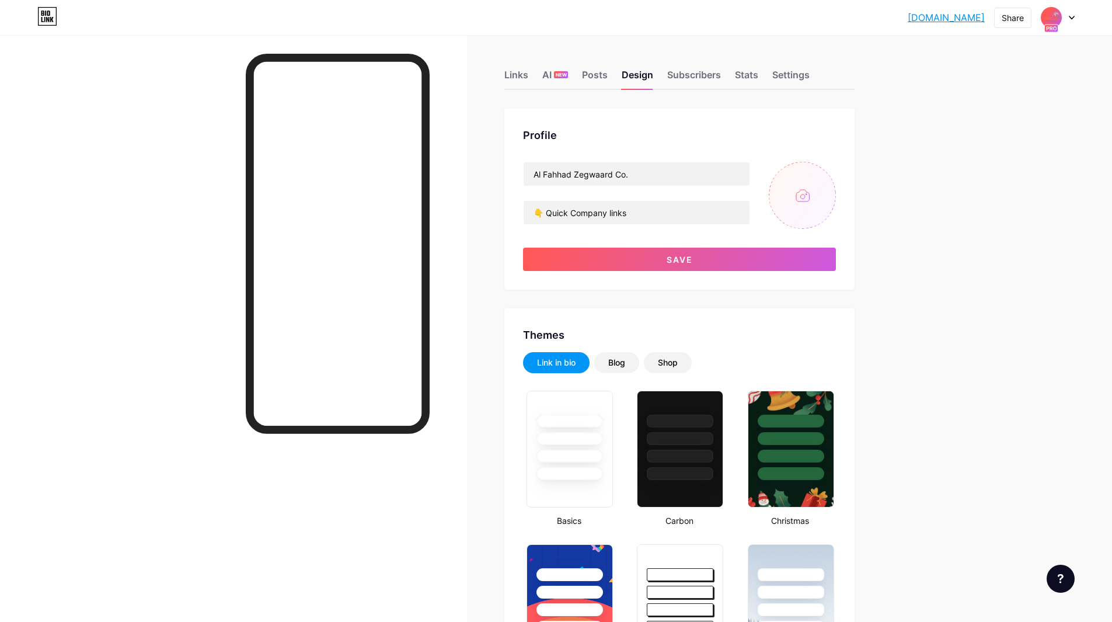
click at [810, 190] on input "file" at bounding box center [802, 195] width 67 height 67
type input "C:\fakepath\Screenshot_2025-08-04_at_4.46.02Ã___PM.png"
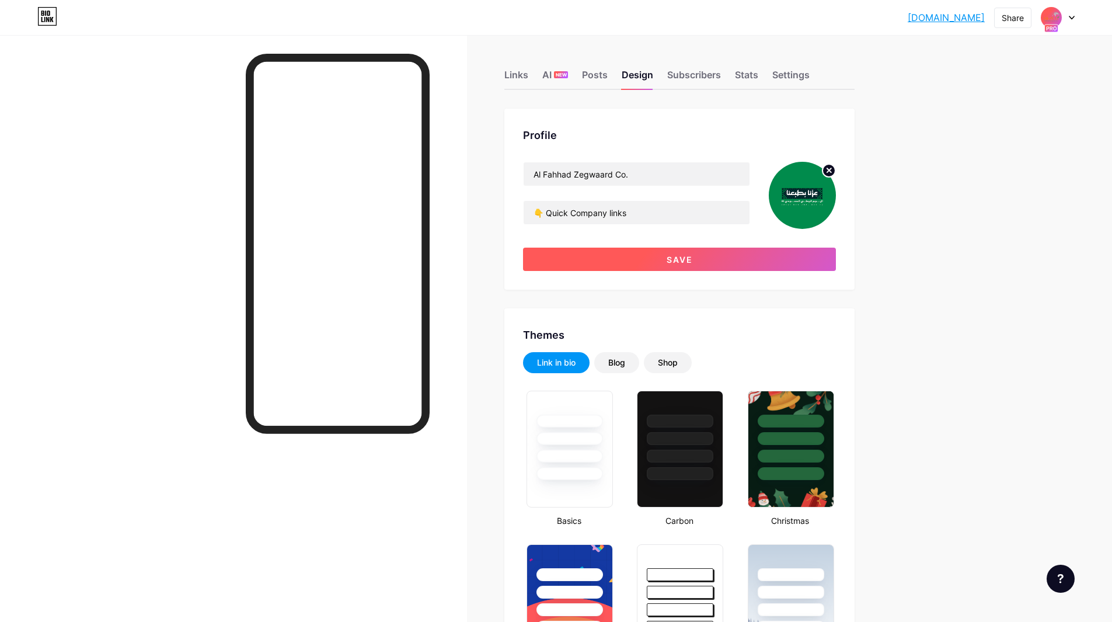
click at [698, 258] on button "Save" at bounding box center [679, 259] width 313 height 23
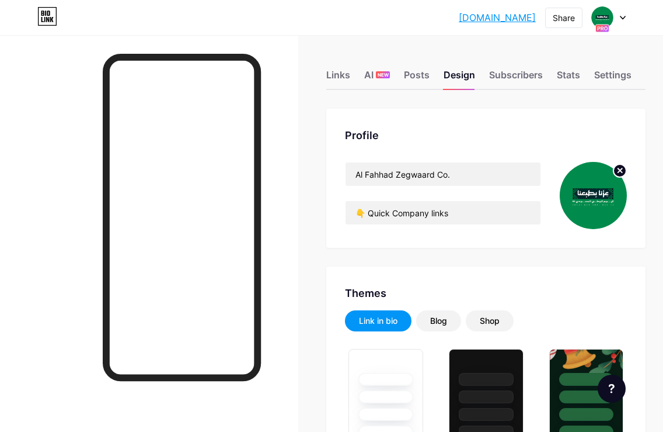
click at [627, 169] on circle at bounding box center [620, 170] width 13 height 13
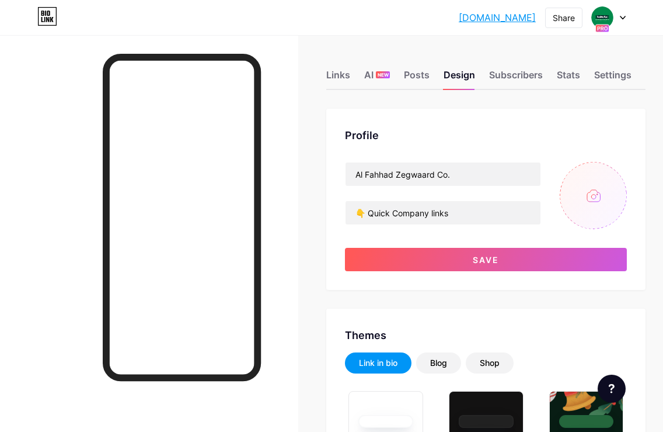
click at [604, 192] on input "file" at bounding box center [593, 195] width 67 height 67
type input "C:\fakepath\ezzanabetab3inalisting_580x.png"
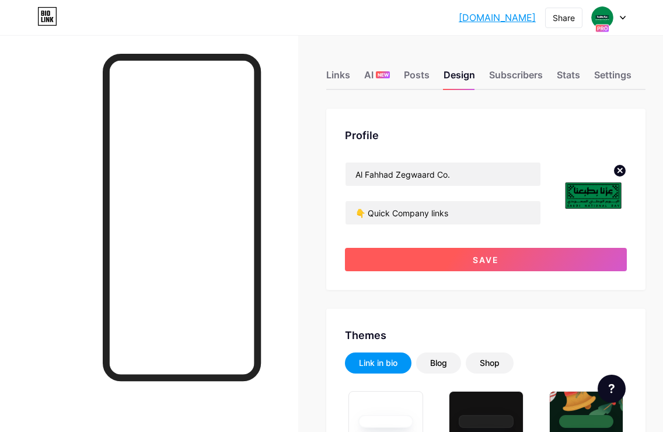
click at [409, 258] on button "Save" at bounding box center [486, 259] width 282 height 23
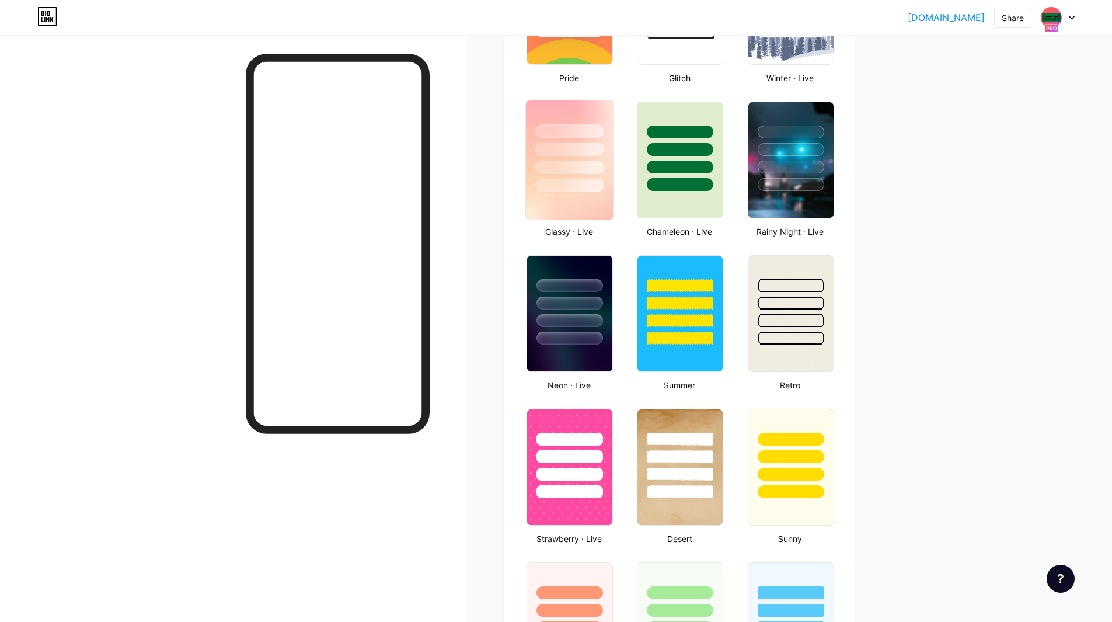
scroll to position [561, 0]
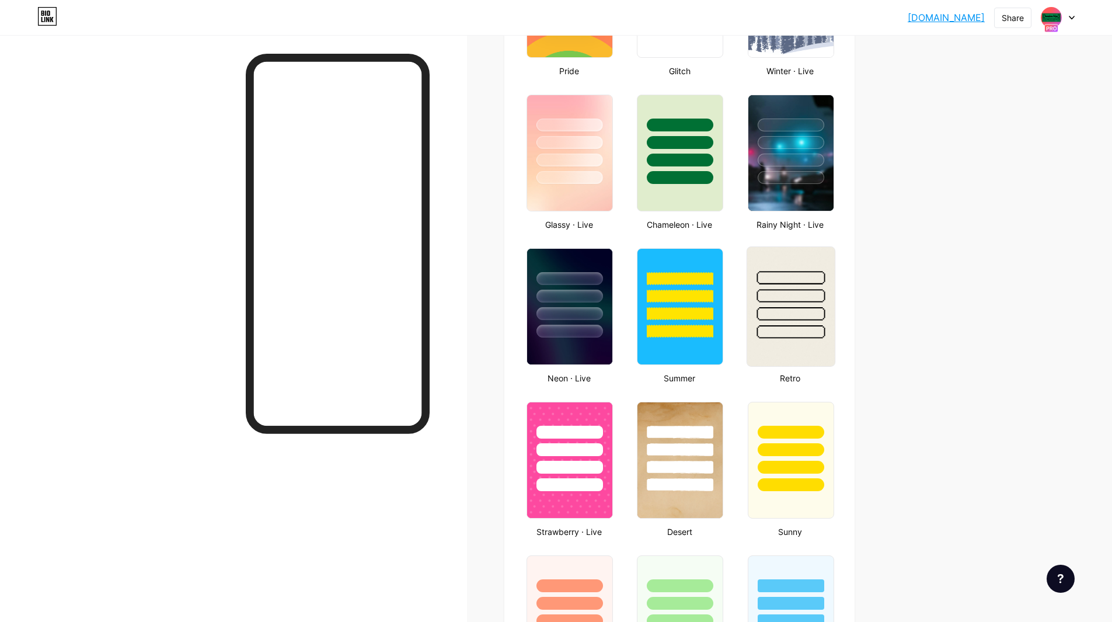
click at [774, 309] on div at bounding box center [791, 313] width 68 height 13
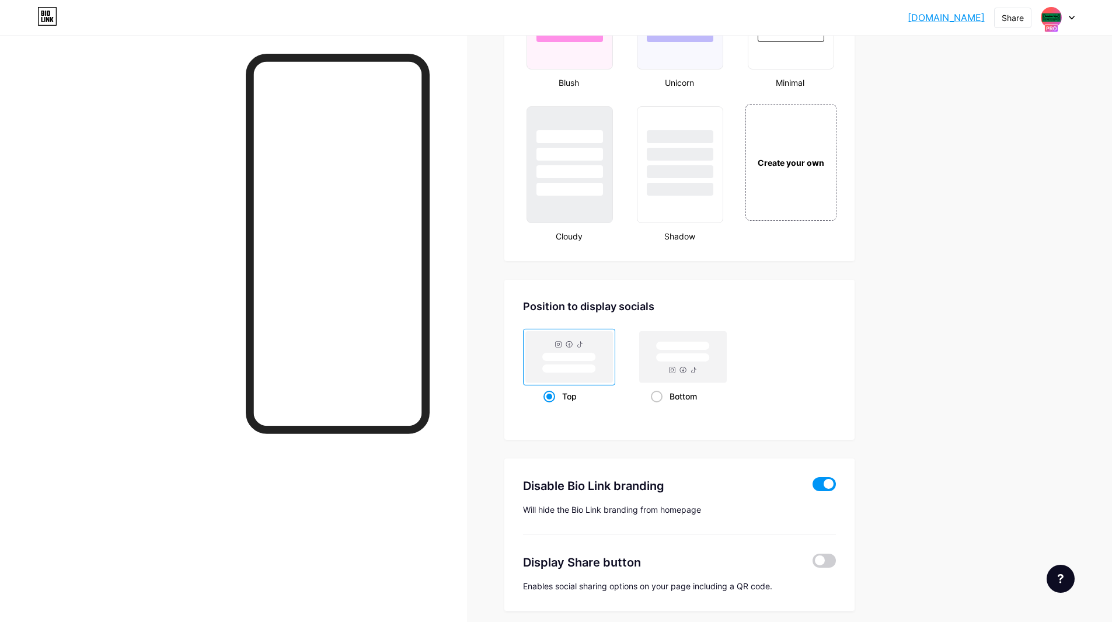
scroll to position [1365, 0]
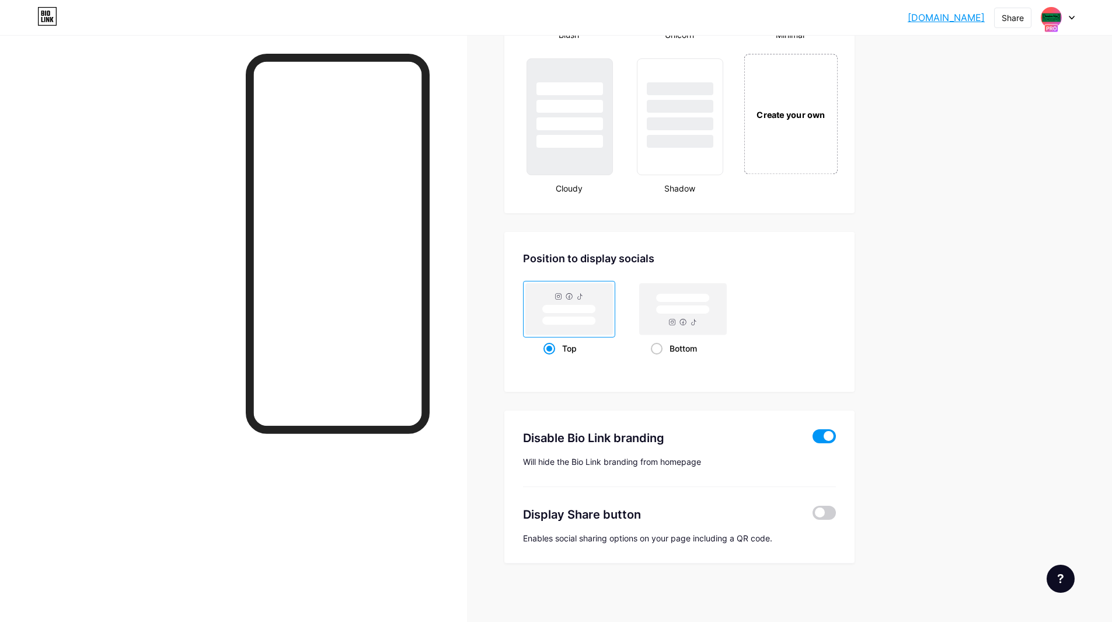
click at [792, 140] on div "Create your own" at bounding box center [791, 114] width 94 height 120
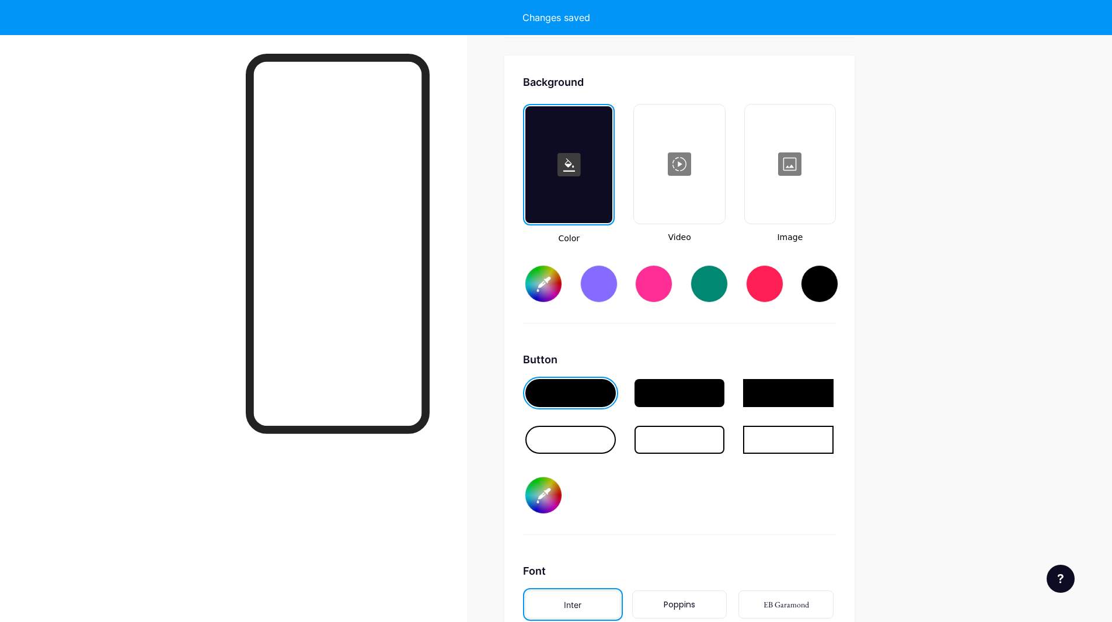
scroll to position [1550, 0]
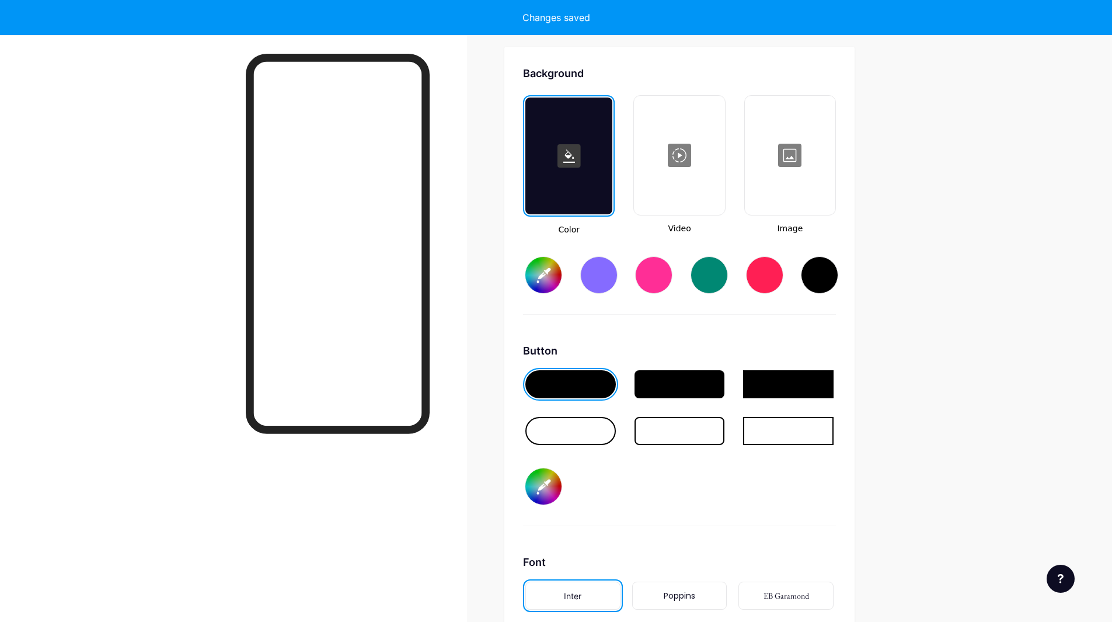
type input "#ffffff"
type input "#000000"
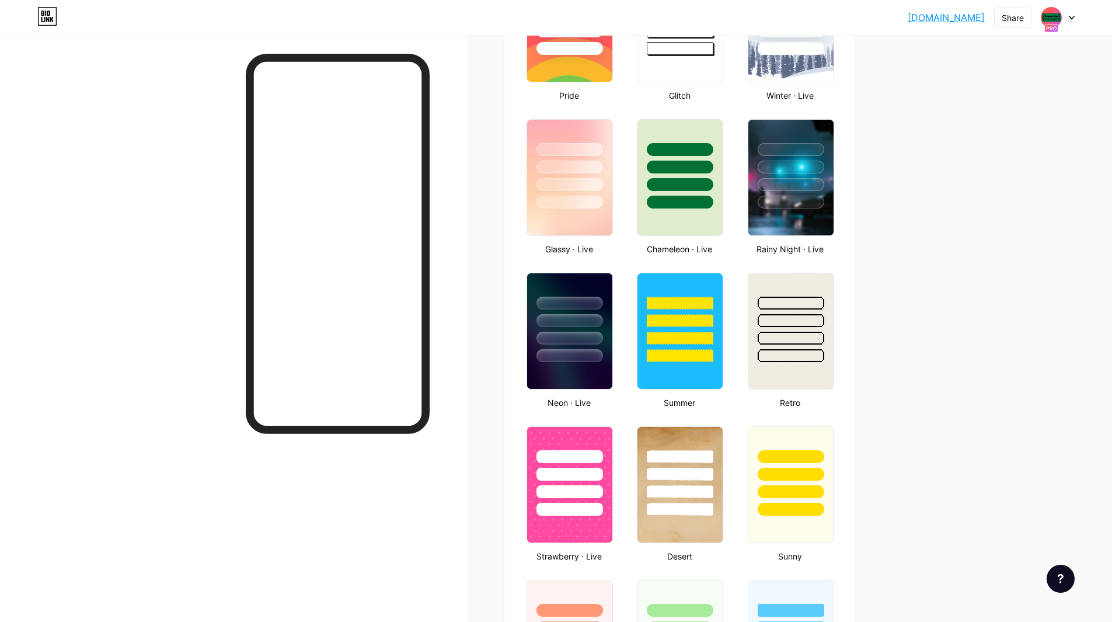
scroll to position [516, 0]
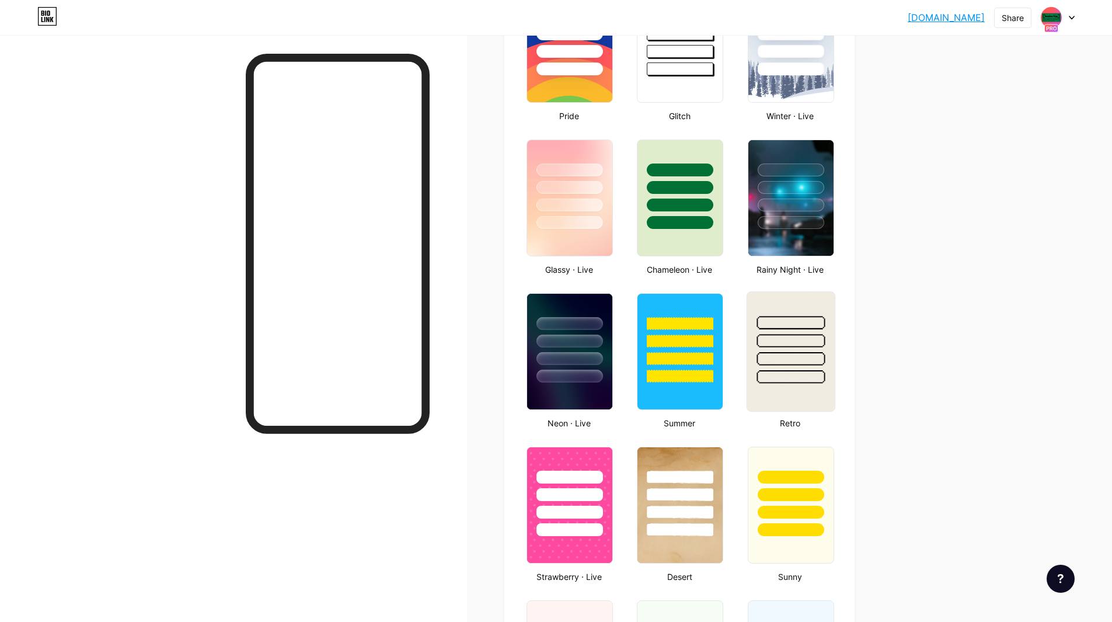
click at [805, 378] on div at bounding box center [791, 376] width 68 height 13
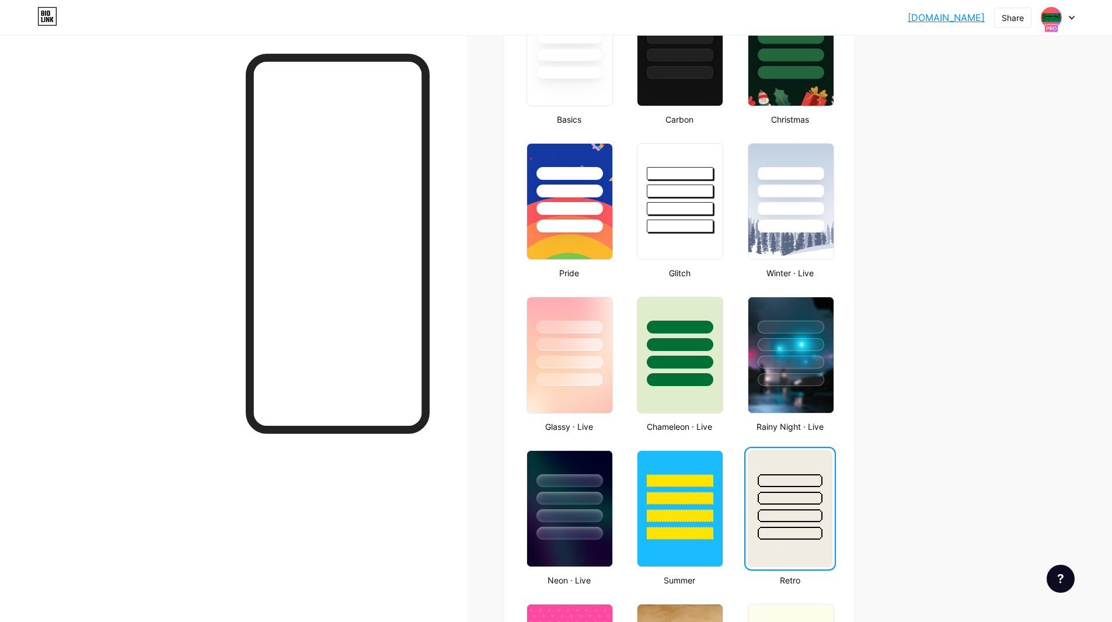
scroll to position [359, 0]
click at [686, 353] on div at bounding box center [680, 342] width 88 height 92
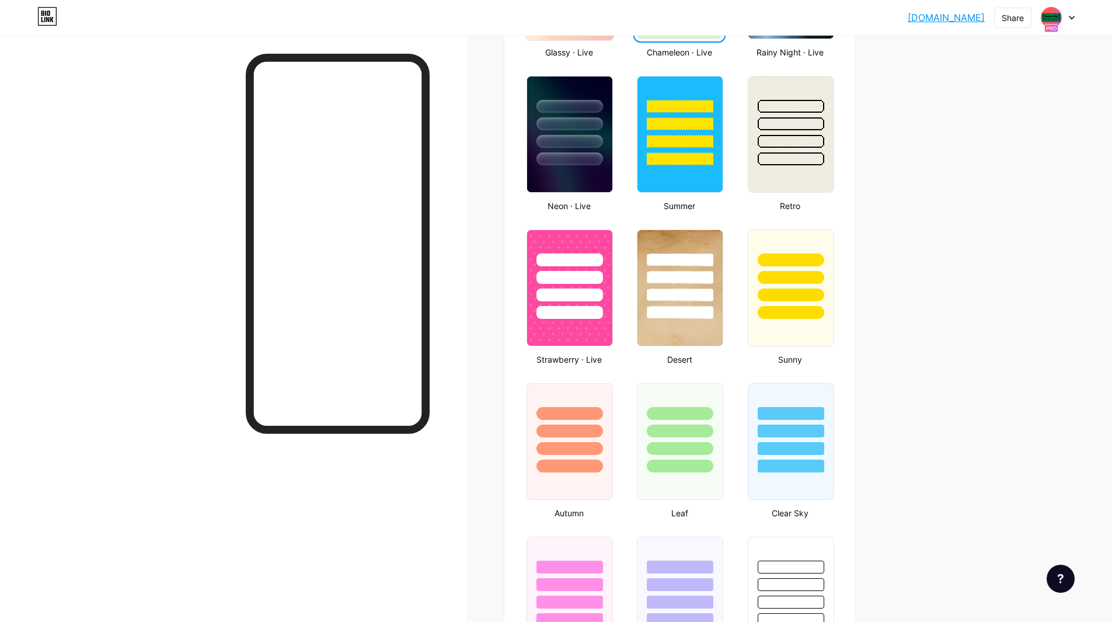
scroll to position [764, 0]
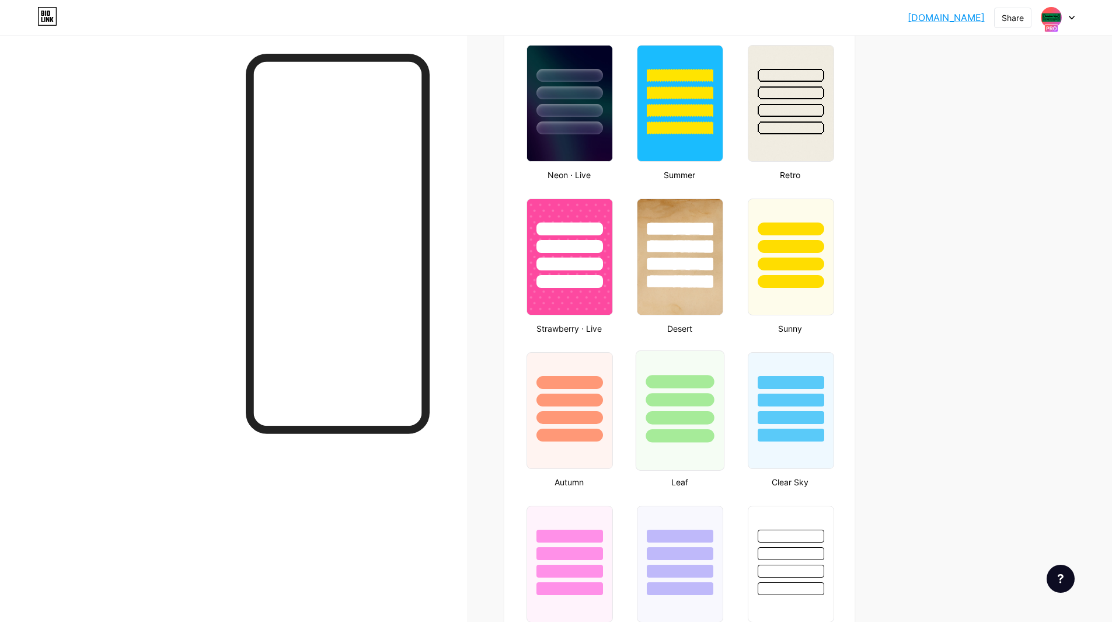
click at [671, 405] on div at bounding box center [680, 399] width 68 height 13
click at [585, 437] on div at bounding box center [569, 435] width 68 height 13
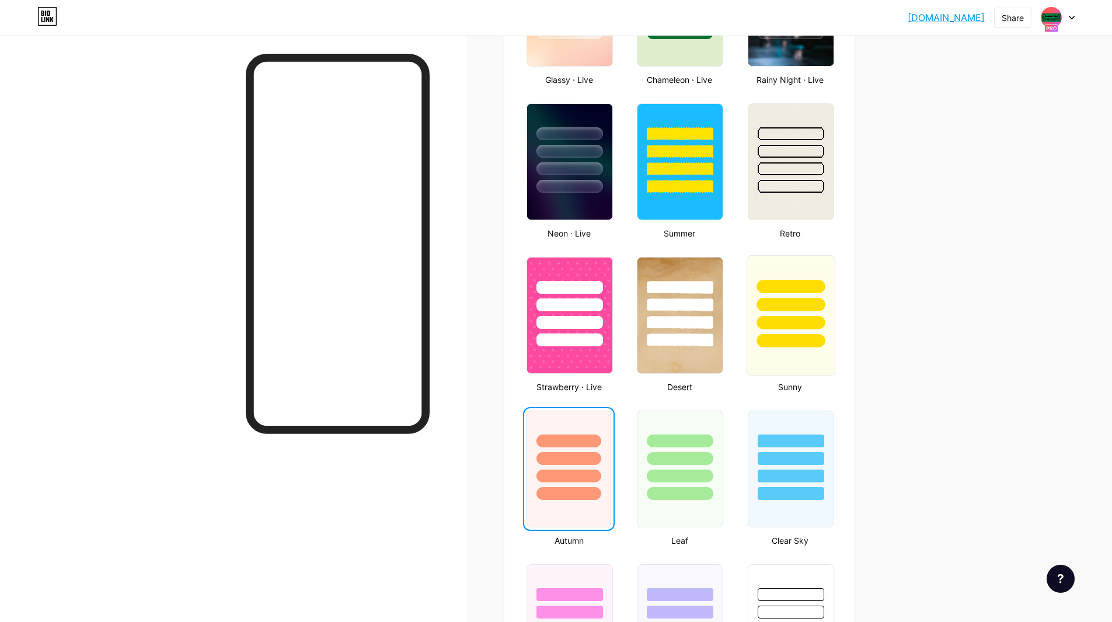
scroll to position [728, 0]
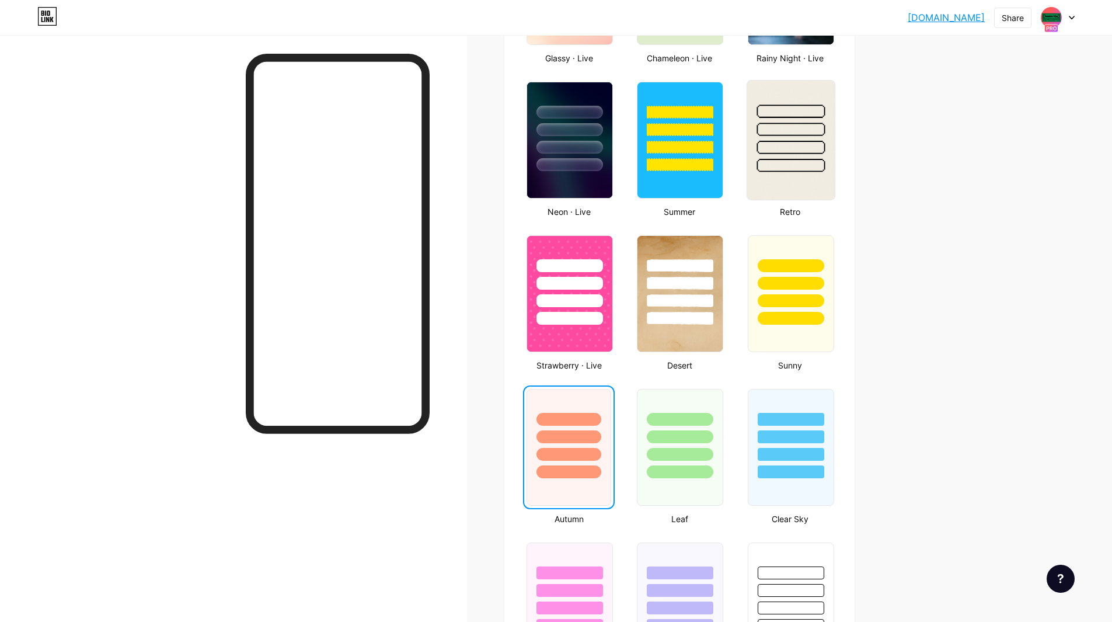
click at [796, 141] on div at bounding box center [791, 147] width 68 height 13
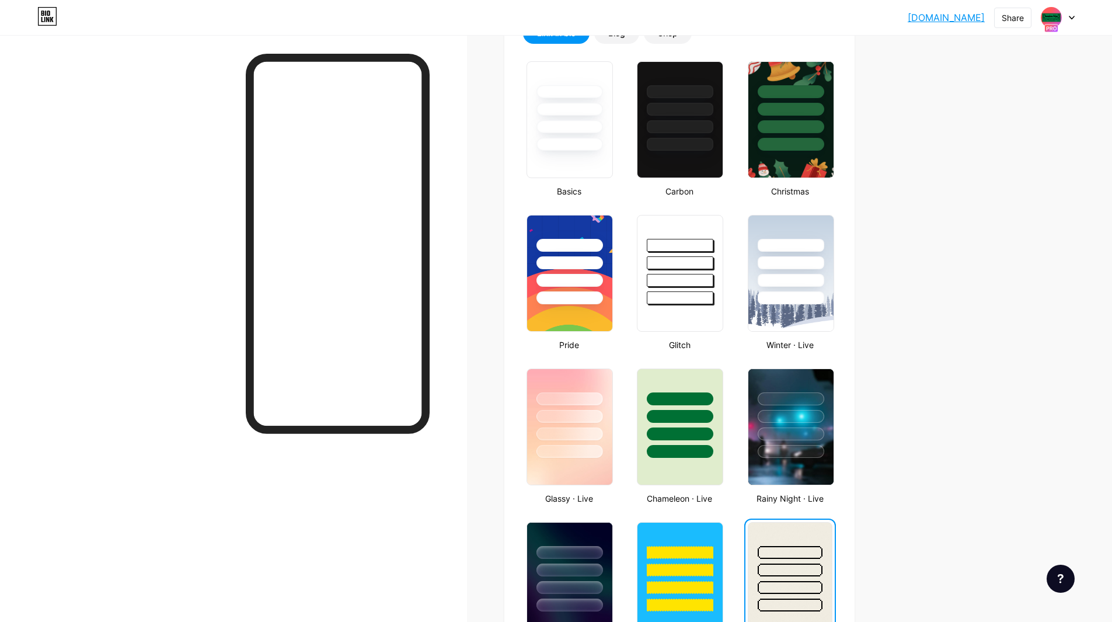
scroll to position [287, 0]
click at [677, 276] on div at bounding box center [680, 280] width 68 height 13
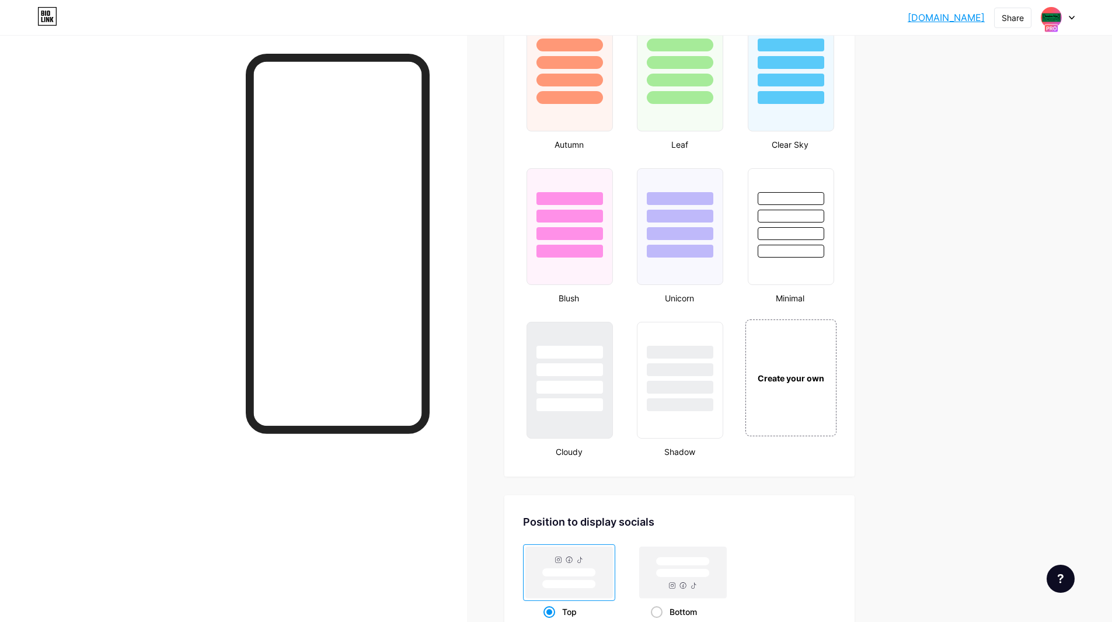
scroll to position [1103, 0]
click at [789, 367] on div "Create your own" at bounding box center [791, 376] width 94 height 120
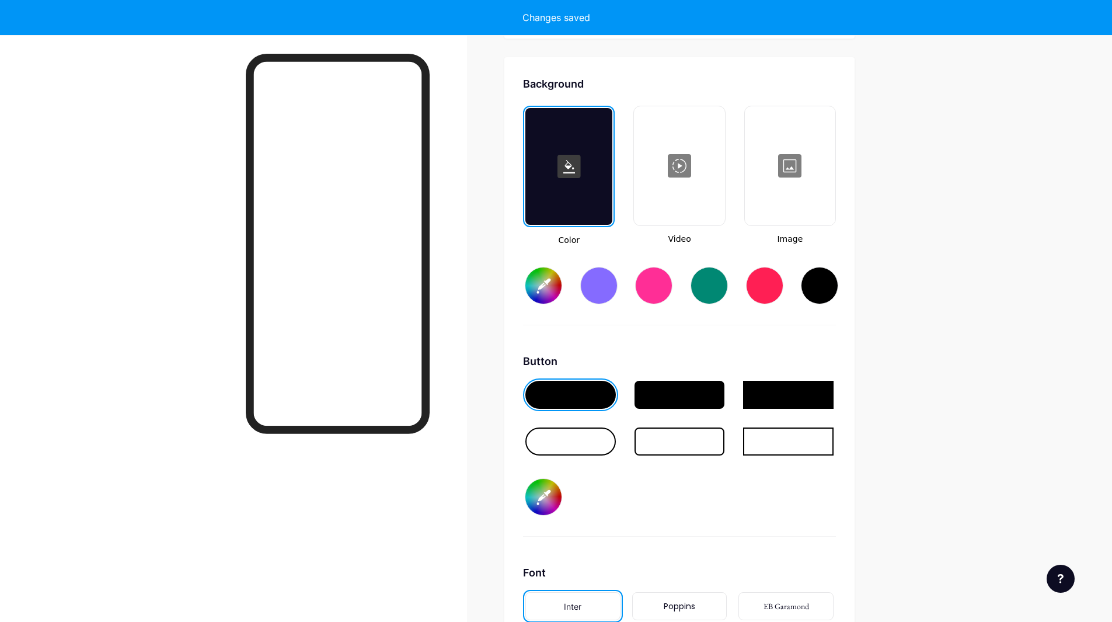
type input "#ffffff"
type input "#000000"
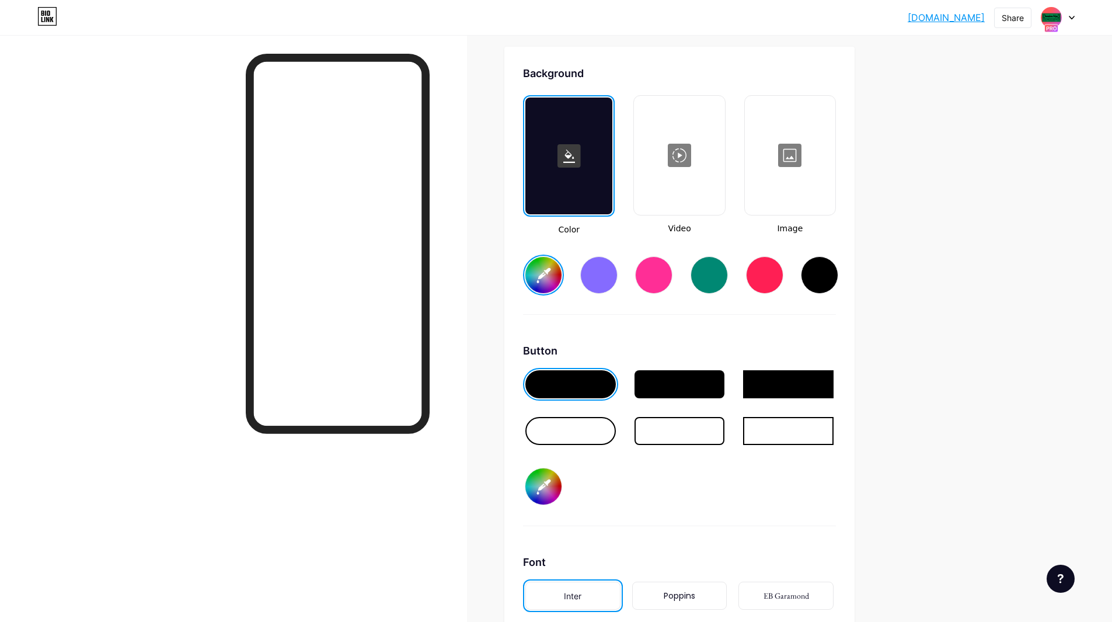
click at [711, 282] on div at bounding box center [709, 274] width 37 height 37
click at [766, 423] on div at bounding box center [788, 431] width 91 height 28
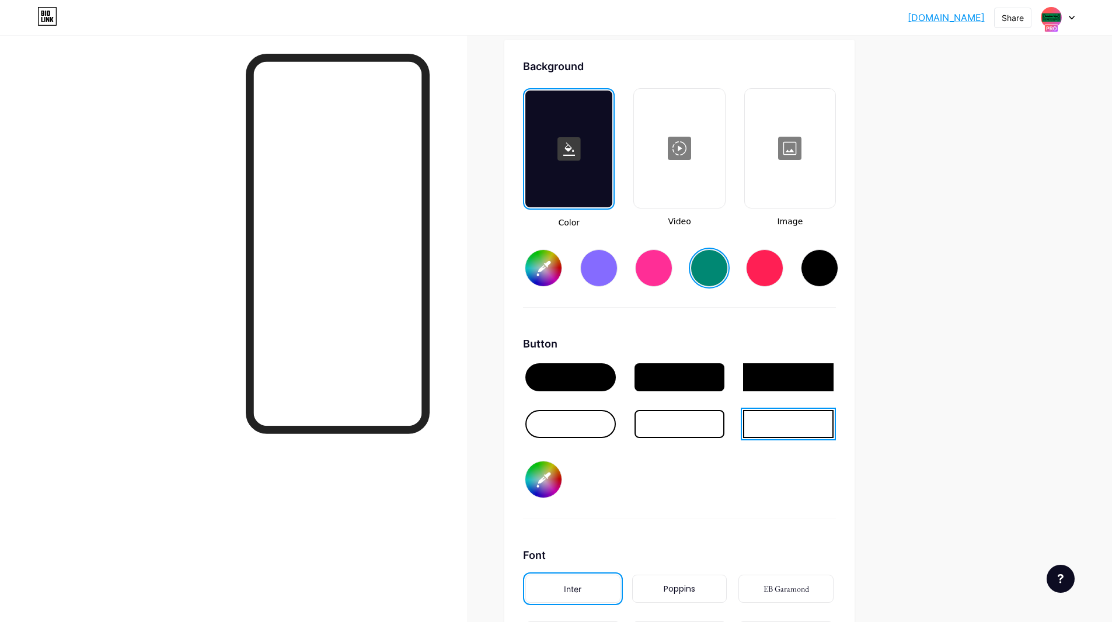
scroll to position [1558, 0]
click at [547, 269] on input "#008873" at bounding box center [544, 267] width 36 height 36
click at [793, 379] on div at bounding box center [788, 377] width 91 height 28
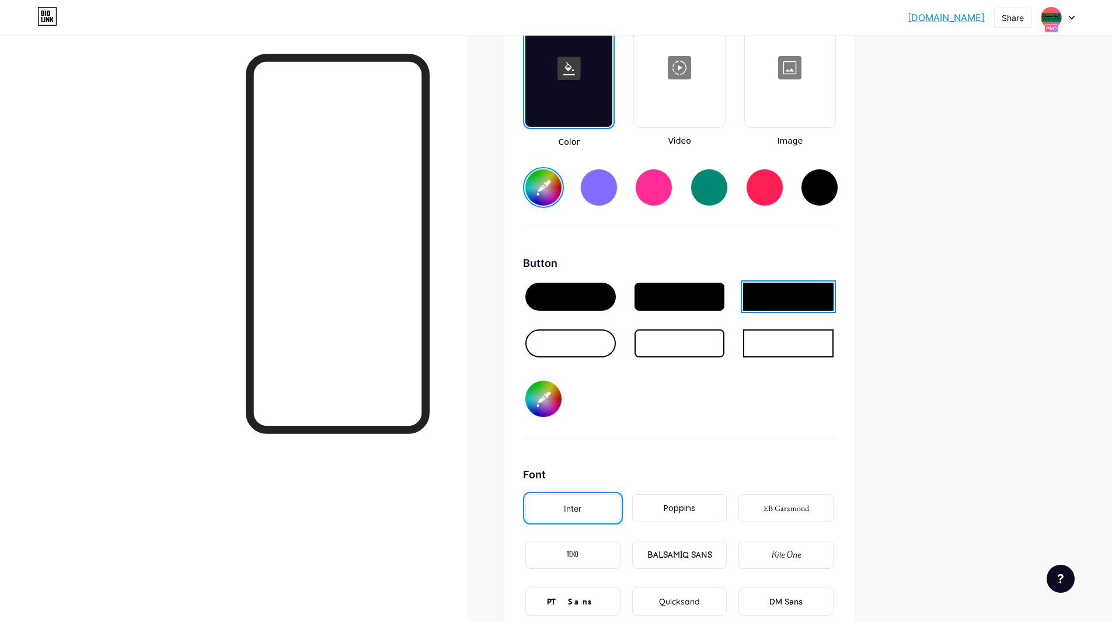
scroll to position [1637, 0]
click at [553, 394] on input "#000000" at bounding box center [544, 399] width 36 height 36
type input "#fefcec"
type input "#ac6262"
type input "#fefcec"
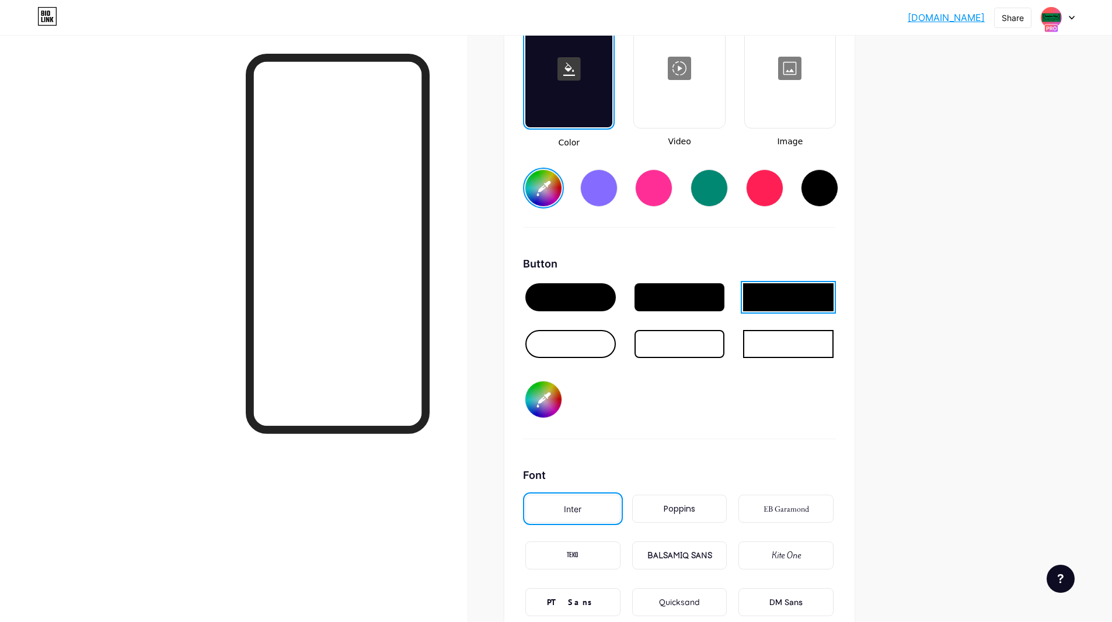
type input "#b16868"
type input "#fefcec"
type input "#b46a6a"
type input "#fefcec"
type input "#b96e6e"
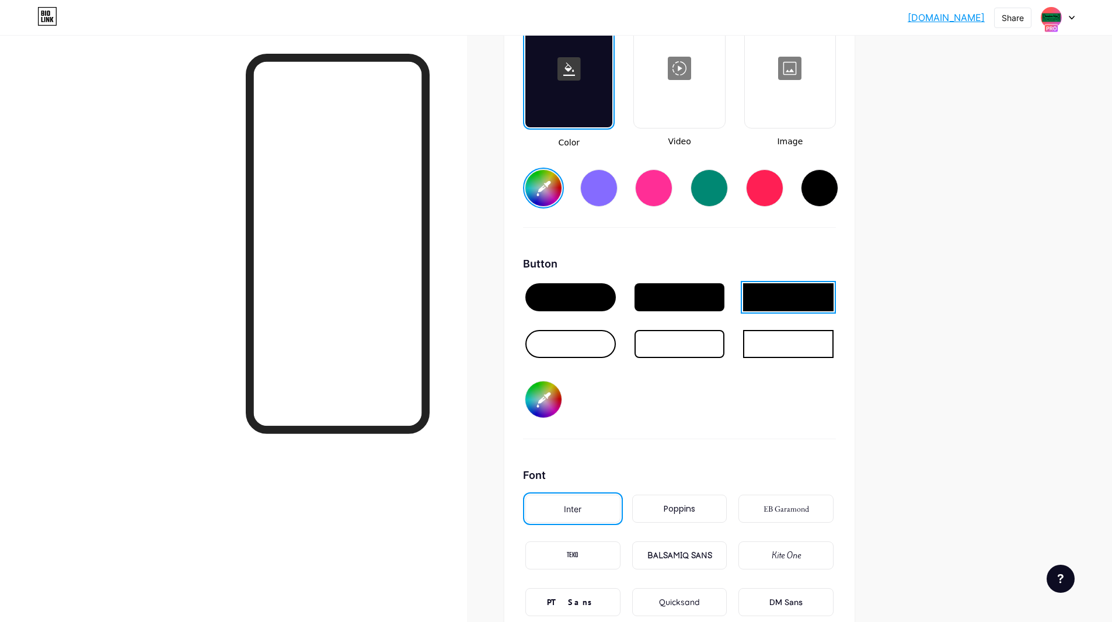
type input "#fefcec"
type input "#bf7373"
type input "#fefcec"
type input "#c27575"
type input "#fefcec"
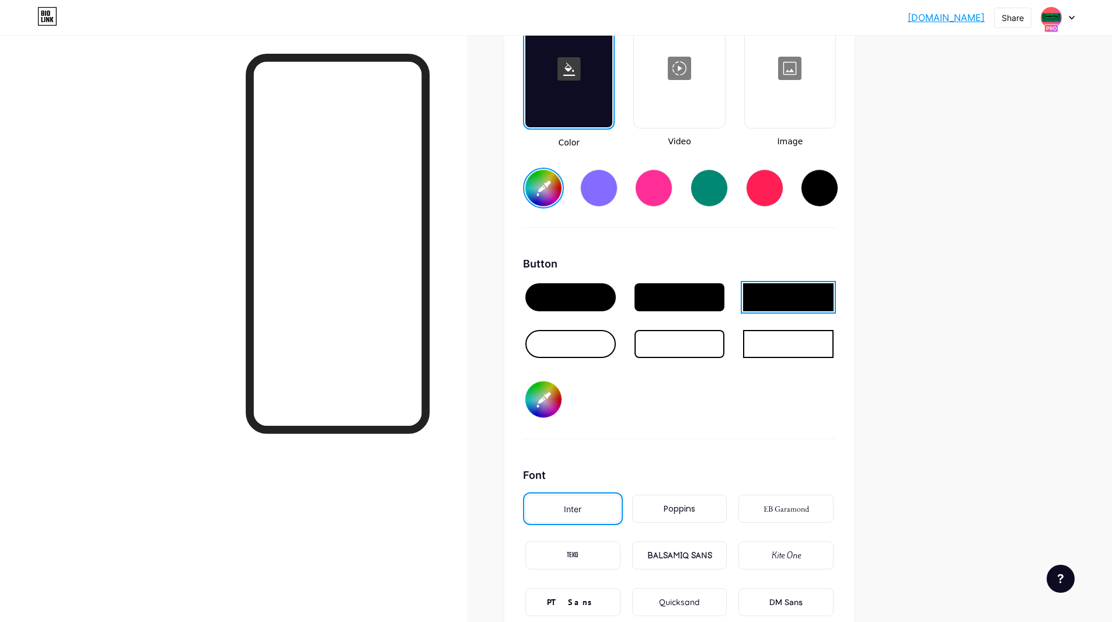
type input "#c67676"
type input "#fefcec"
type input "#ca7d7d"
type input "#fefcec"
type input "#d08080"
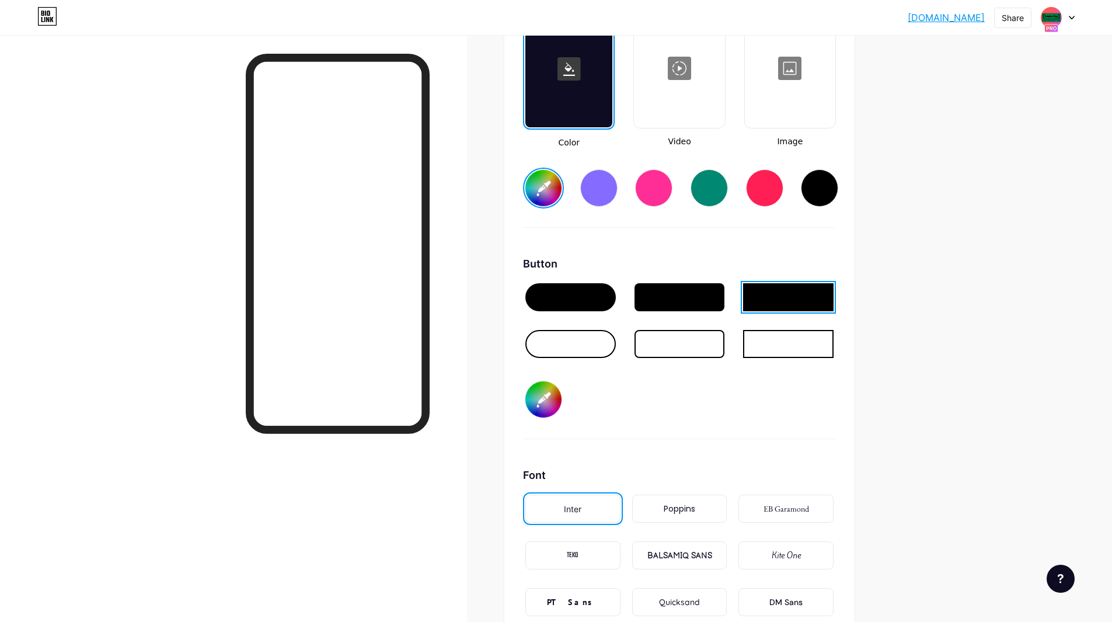
type input "#fefcec"
type input "#d28383"
type input "#fefcec"
type input "#d58585"
type input "#fefcec"
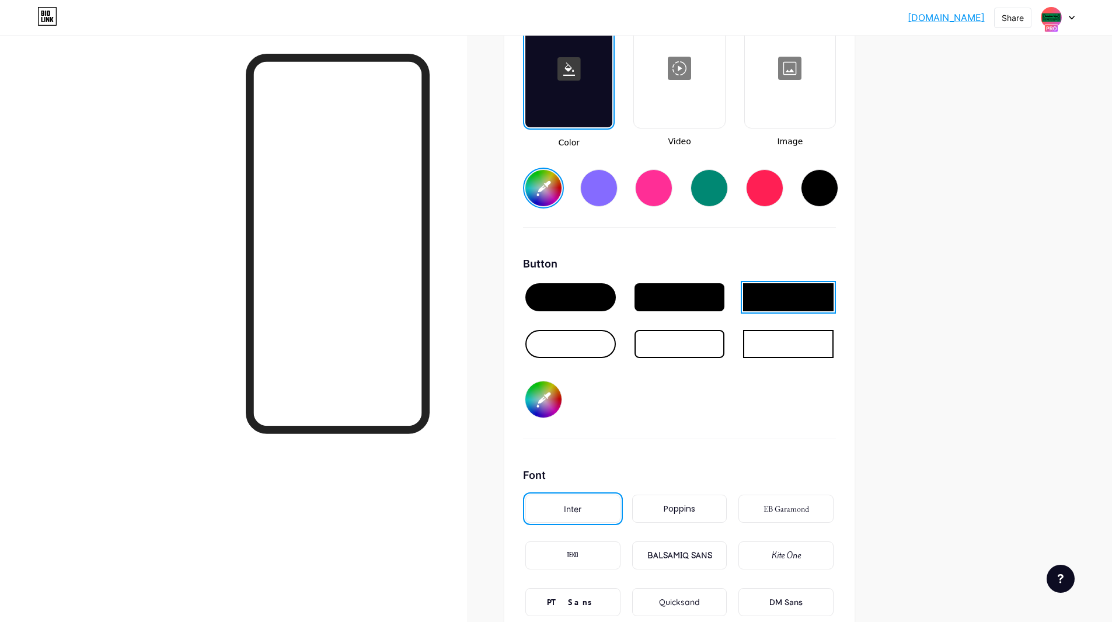
type input "#dd8d8d"
type input "#fefcec"
type input "#e08f8f"
type input "#fefcec"
type input "#e69494"
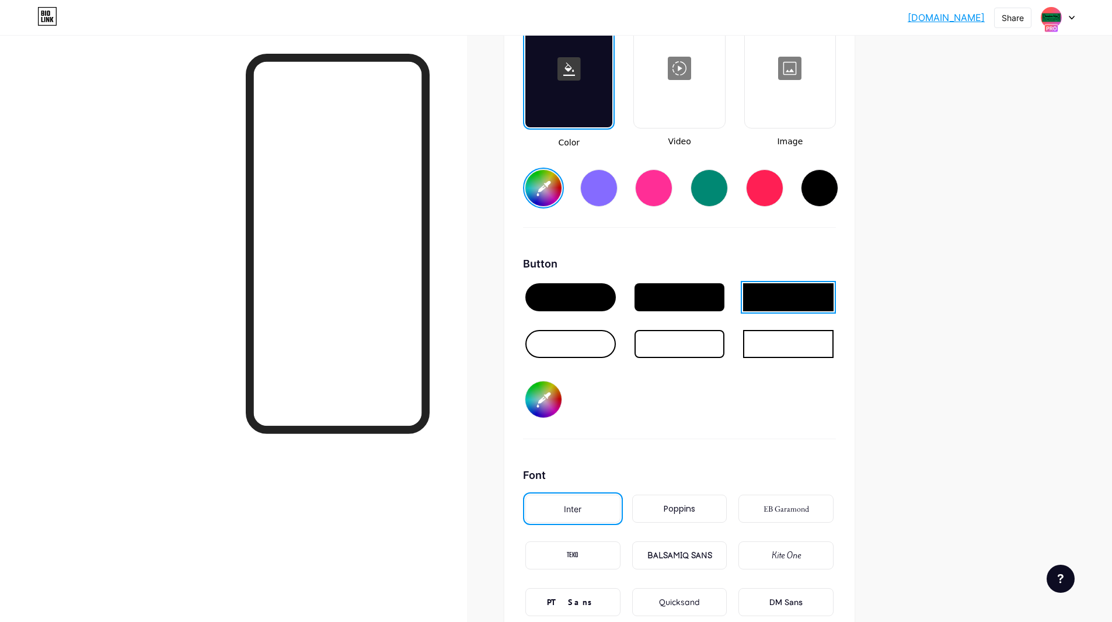
type input "#fefcec"
type input "#e89696"
type input "#fefcec"
type input "#ec9898"
type input "#fefcec"
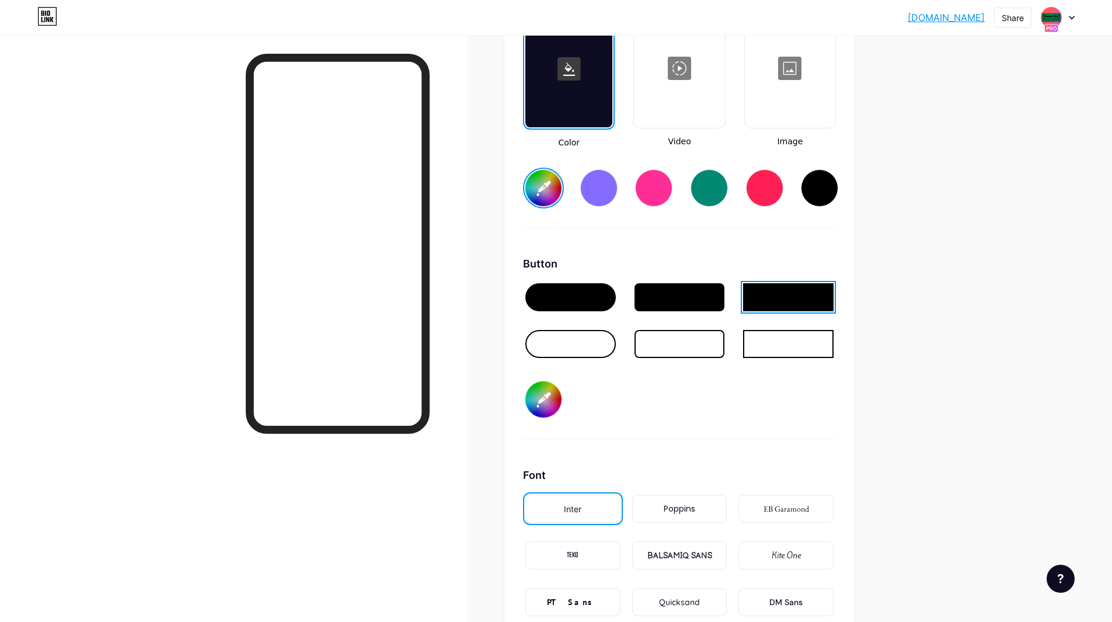
type input "#ee9b9b"
type input "#fefcec"
type input "#f09d9d"
type input "#fefcec"
type input "#f29c9c"
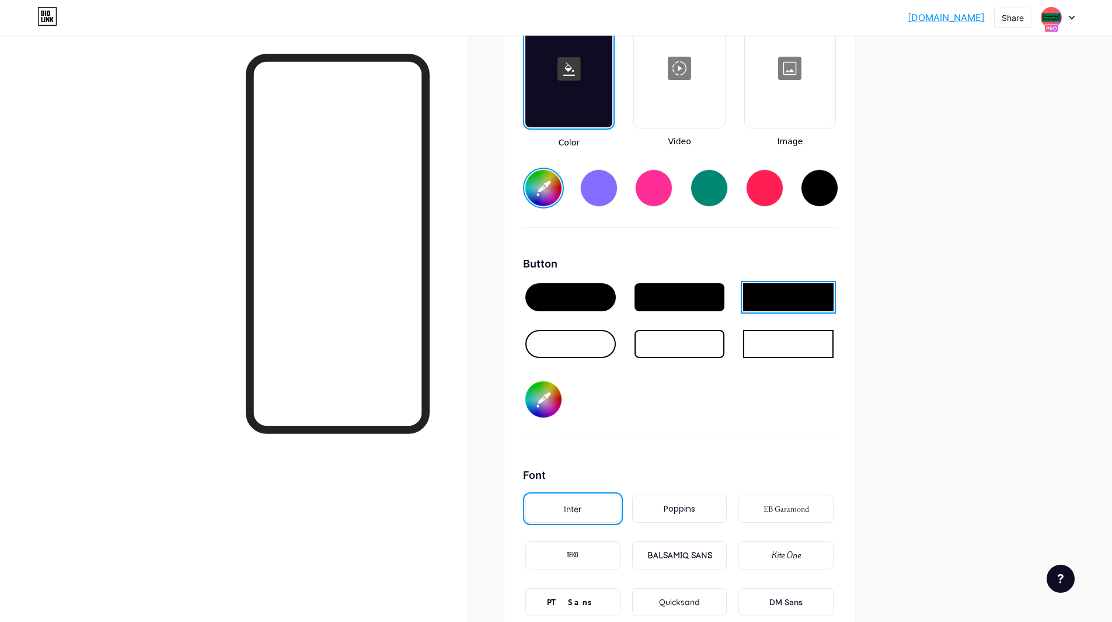
type input "#fefcec"
type input "#f3a0a0"
type input "#fefcec"
type input "#f59e9e"
type input "#fefcec"
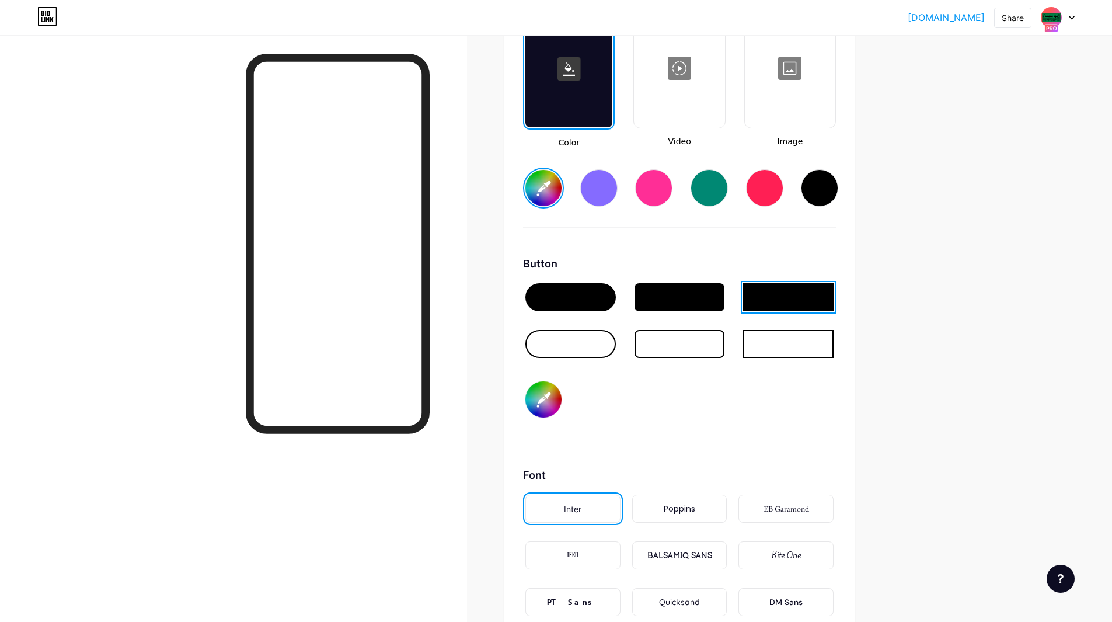
type input "#f7a1a1"
type input "#fefcec"
type input "#f9a4a4"
type input "#fefcec"
type input "#fba2a2"
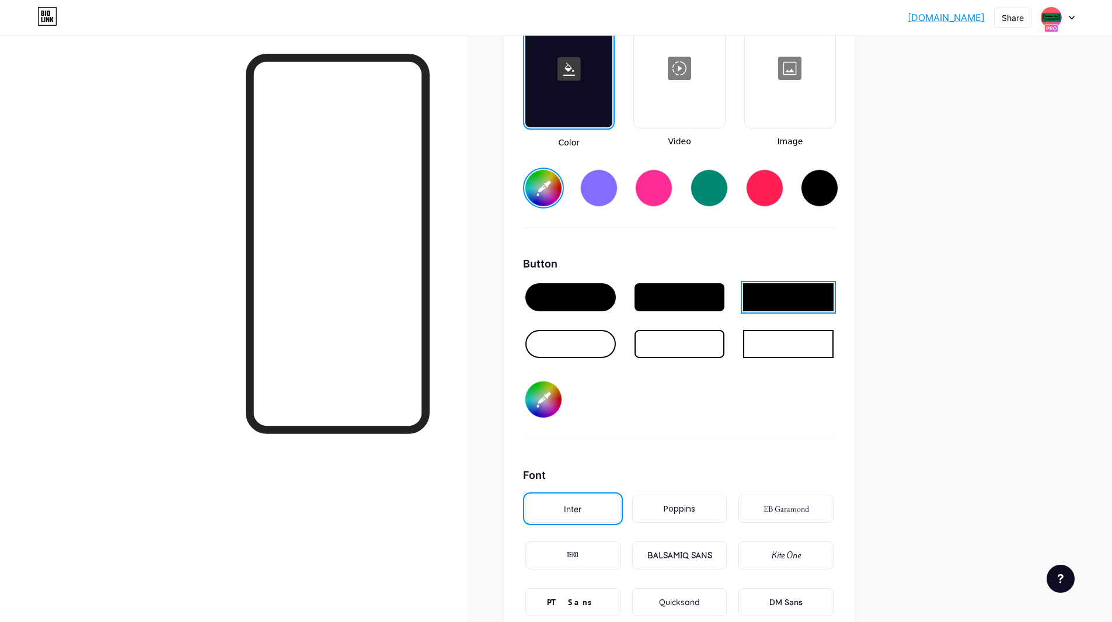
type input "#fefcec"
type input "#fda5a5"
type input "#fefcec"
type input "#ffa8a8"
type input "#fefcec"
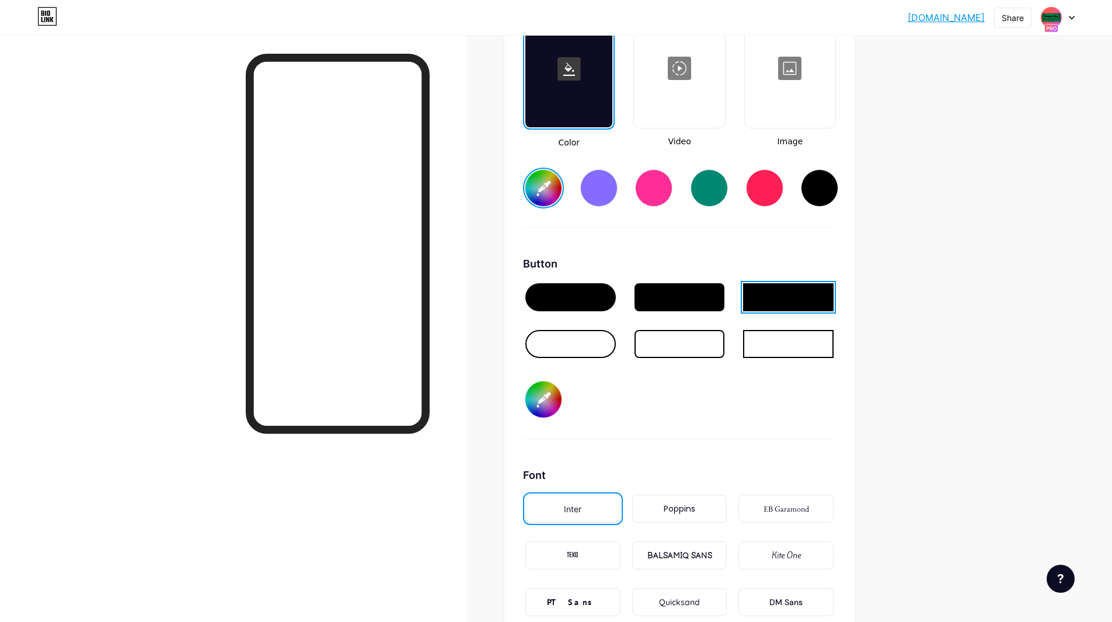
type input "#fea9a9"
type input "#fefcec"
type input "#ffadad"
type input "#fefcec"
type input "#ffb3b3"
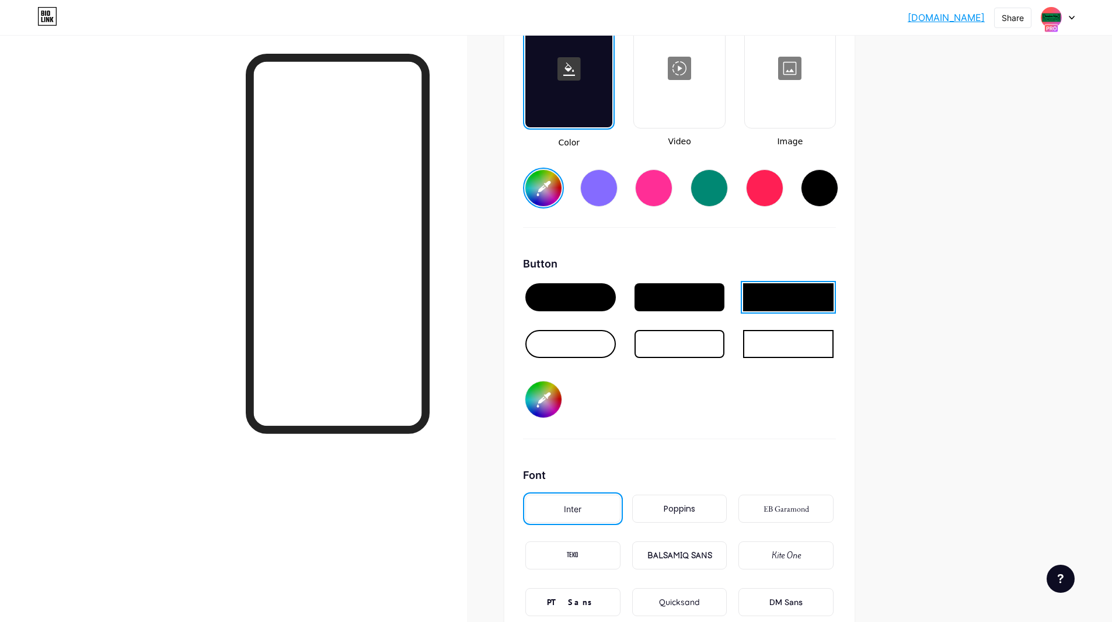
type input "#fefcec"
type input "#feb4b4"
type input "#fefcec"
type input "#ffb8b8"
type input "#fefcec"
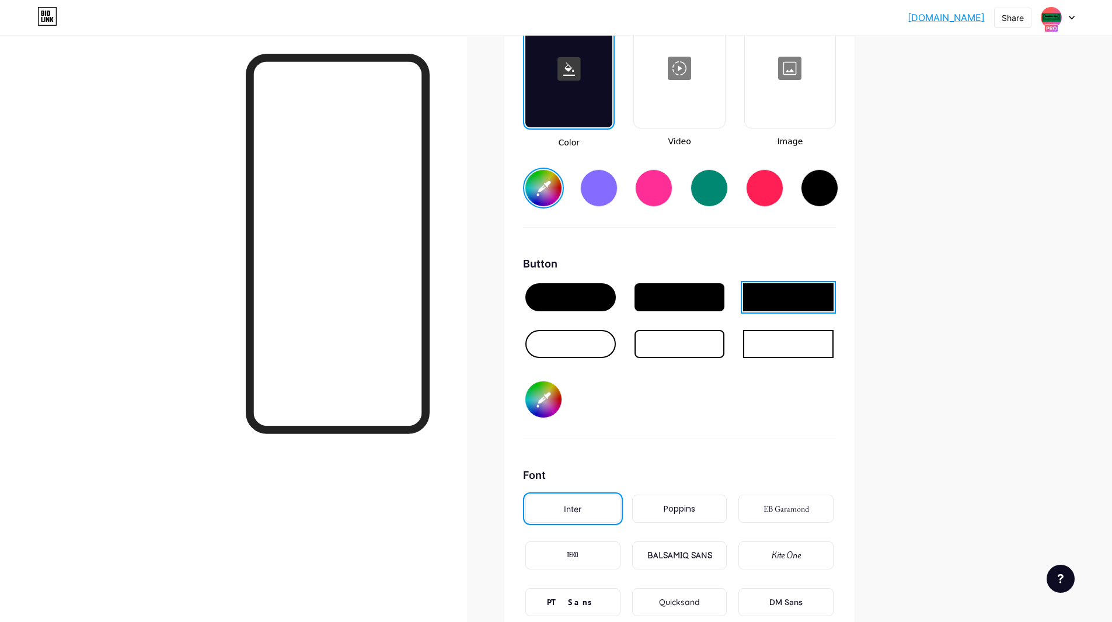
type input "#ffbdbd"
type input "#fefcec"
type input "#febebe"
type input "#fefcec"
type input "#ffbdbd"
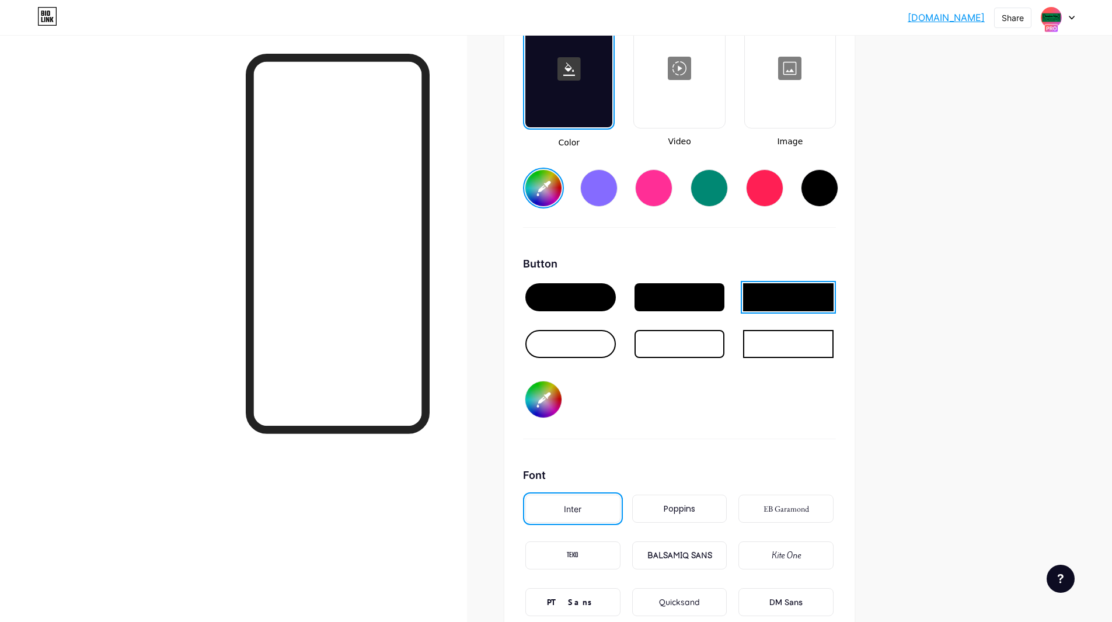
type input "#fefcec"
type input "#ffc2c2"
type input "#fefcec"
type input "#fec3c3"
type input "#fefcec"
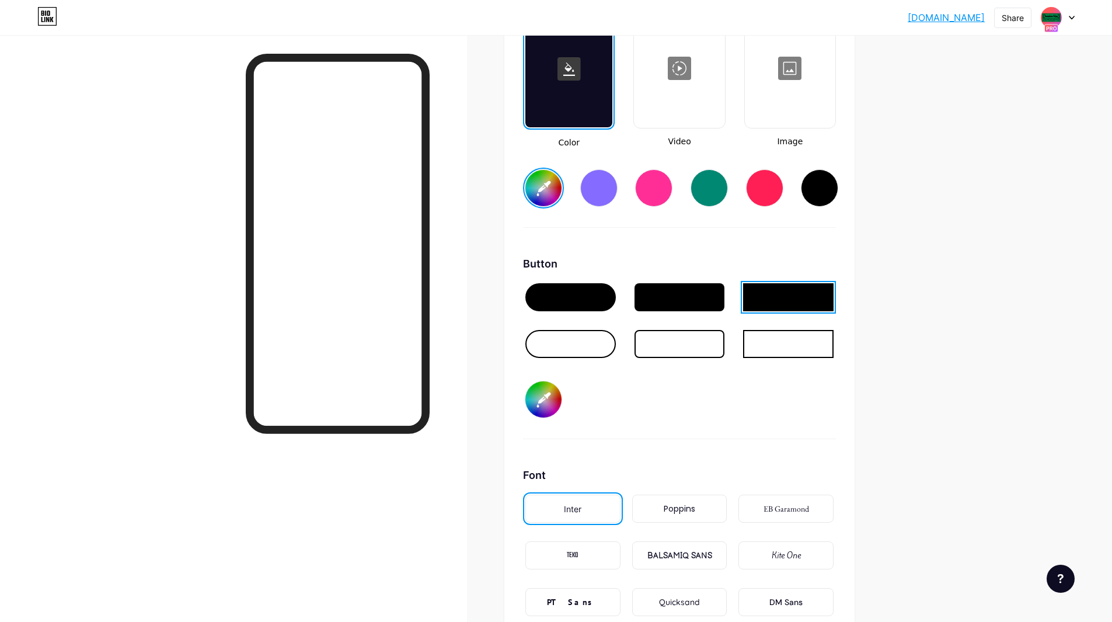
type input "#fec8c8"
type input "#fefcec"
type input "#ffc7c7"
type input "#fefcec"
type input "#ffcccc"
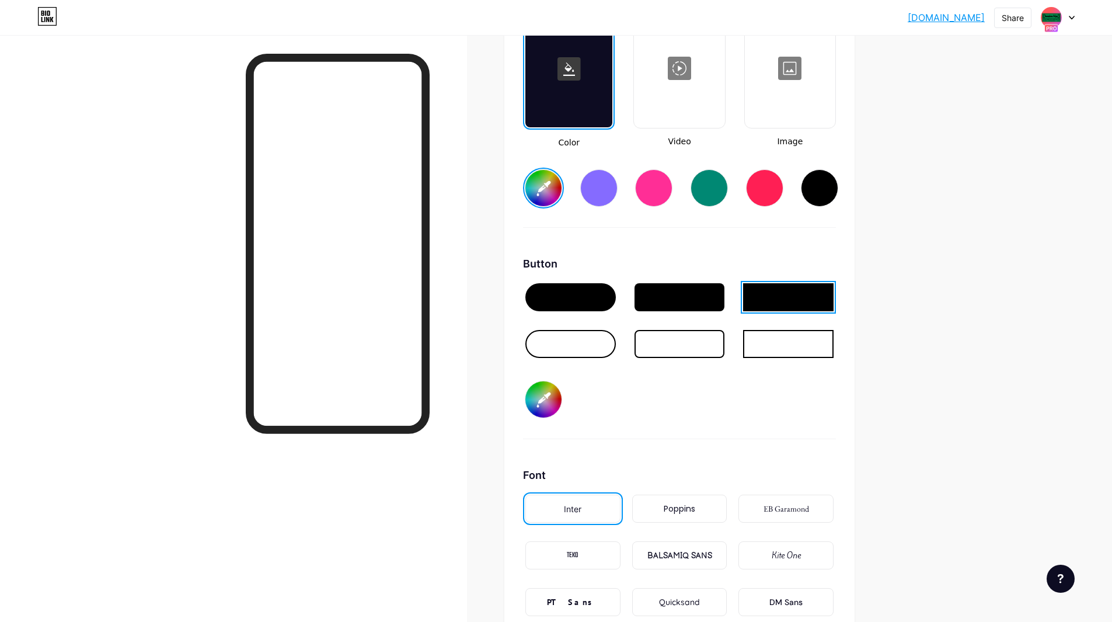
type input "#fefcec"
type input "#fecdcd"
type input "#fefcec"
type input "#ffd1d1"
type input "#fefcec"
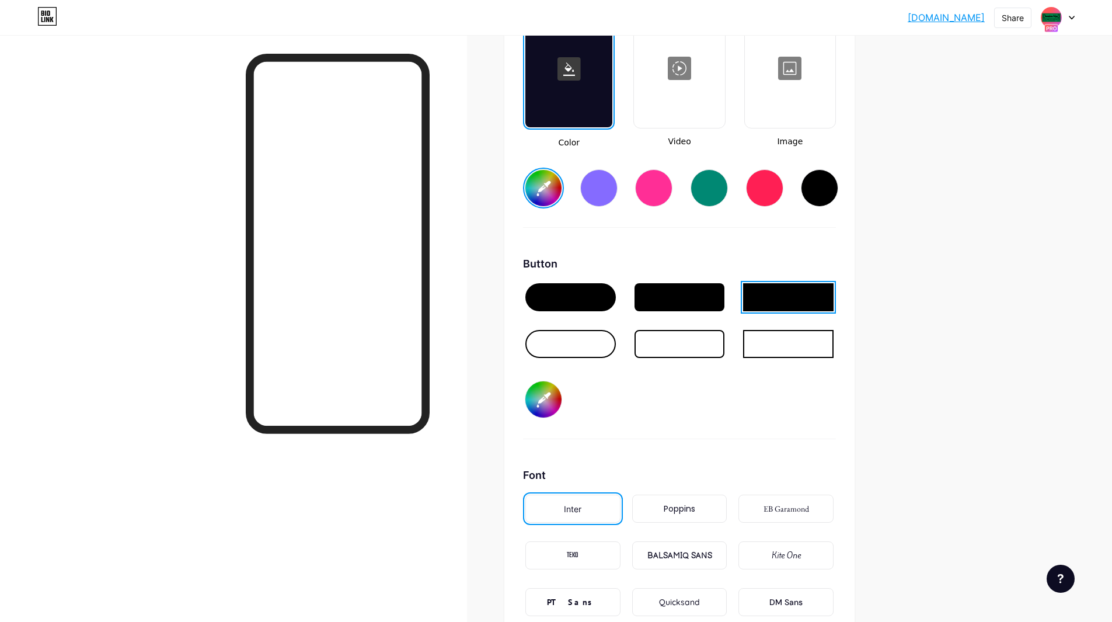
type input "#fed2d2"
type input "#fefcec"
type input "#ffd1d1"
type input "#fefcec"
type input "#ffd6d6"
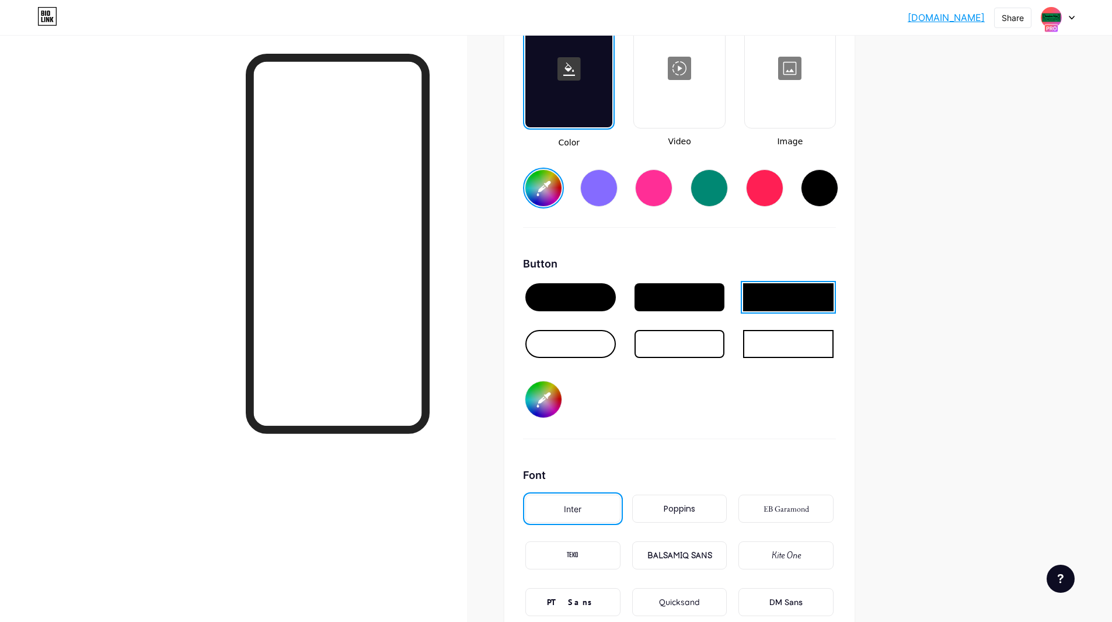
type input "#fefcec"
type input "#fed7d7"
type input "#fefcec"
type input "#fedcdc"
type input "#fefcec"
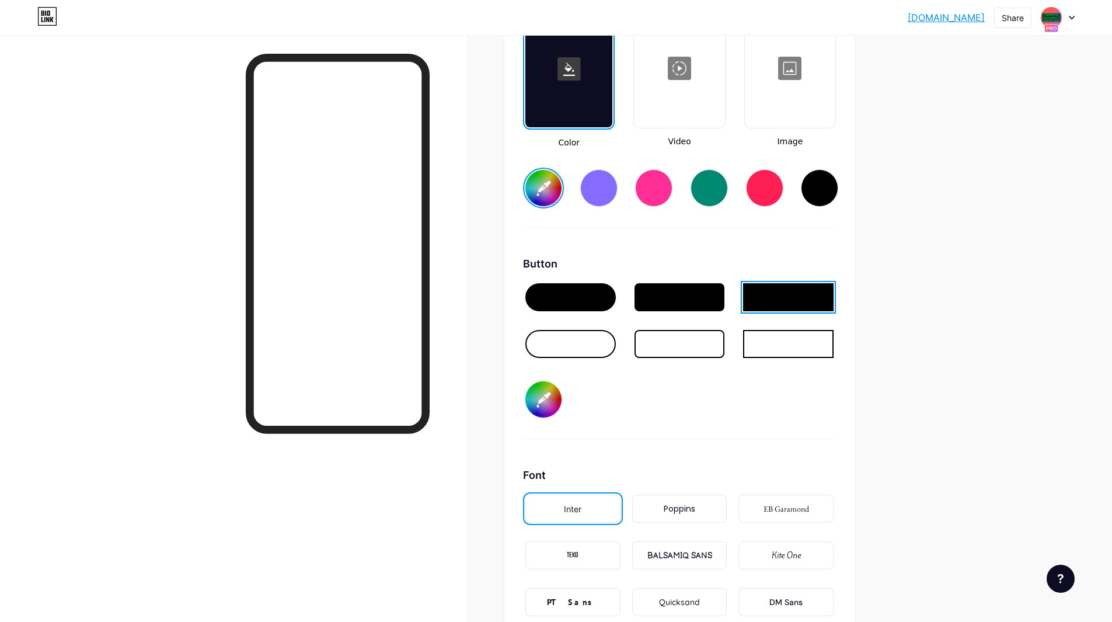
type input "#ffdbdb"
type input "#fefcec"
type input "#ffe0e0"
type input "#fefcec"
type input "#fee1e1"
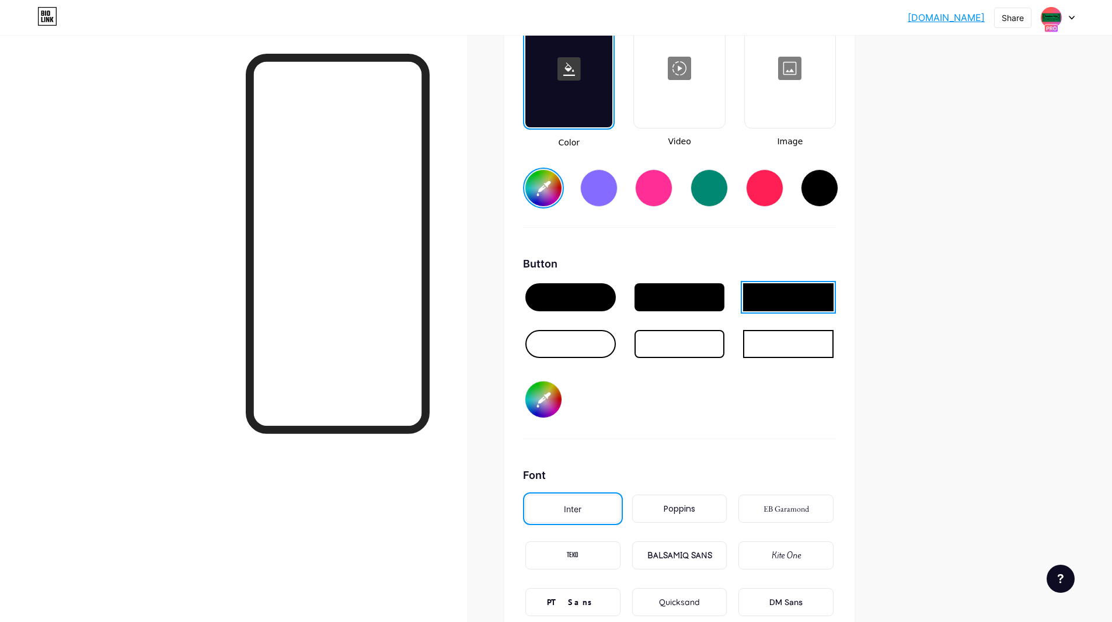
type input "#fefcec"
type input "#ffe5e5"
type input "#fefcec"
type input "#fee1e1"
type input "#fefcec"
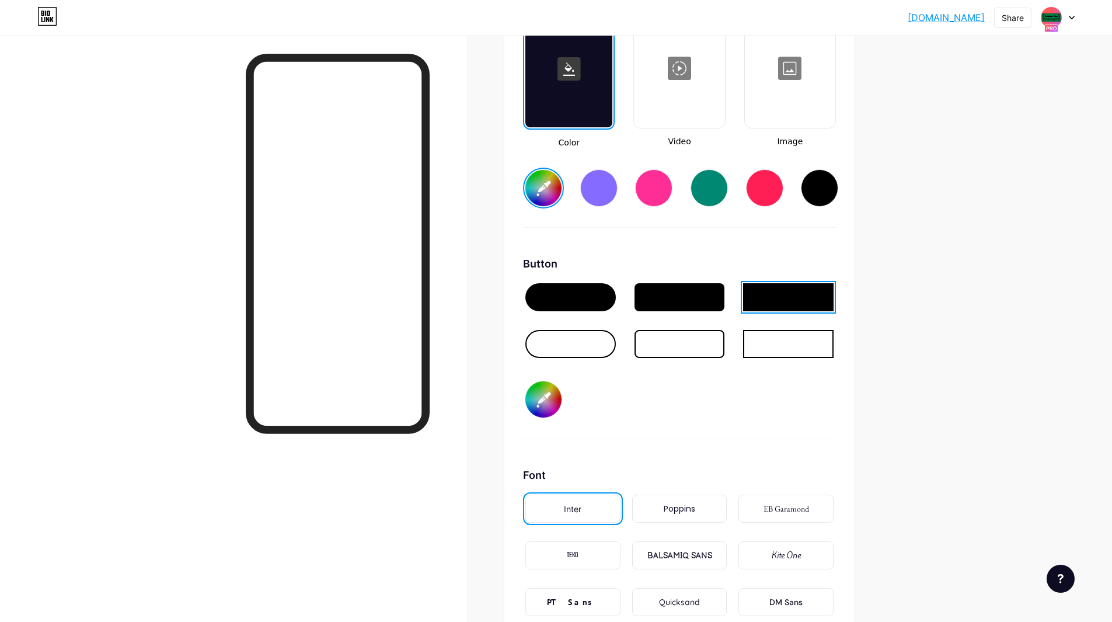
type input "#ffe5e5"
type input "#fefcec"
type input "#ffebeb"
type input "#fefcec"
type input "#feecec"
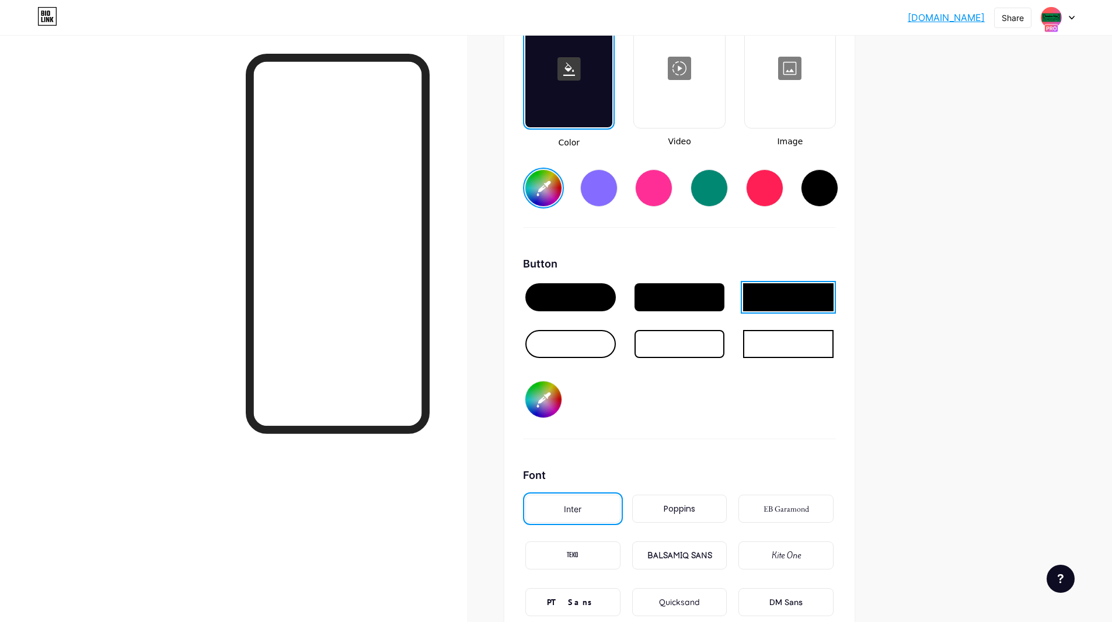
type input "#fefcec"
type input "#fff0f0"
type input "#fefcec"
type input "#fff5f5"
type input "#fefcec"
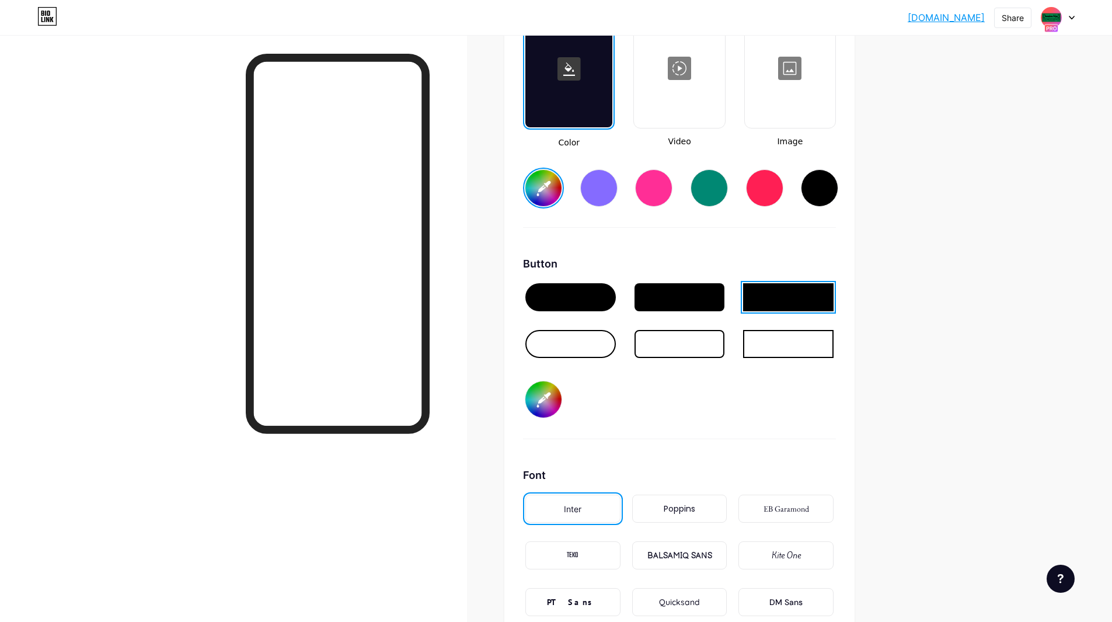
type input "#fffafa"
type input "#fefcec"
type input "#f4f0f0"
type input "#fefcec"
type input "#ebeaea"
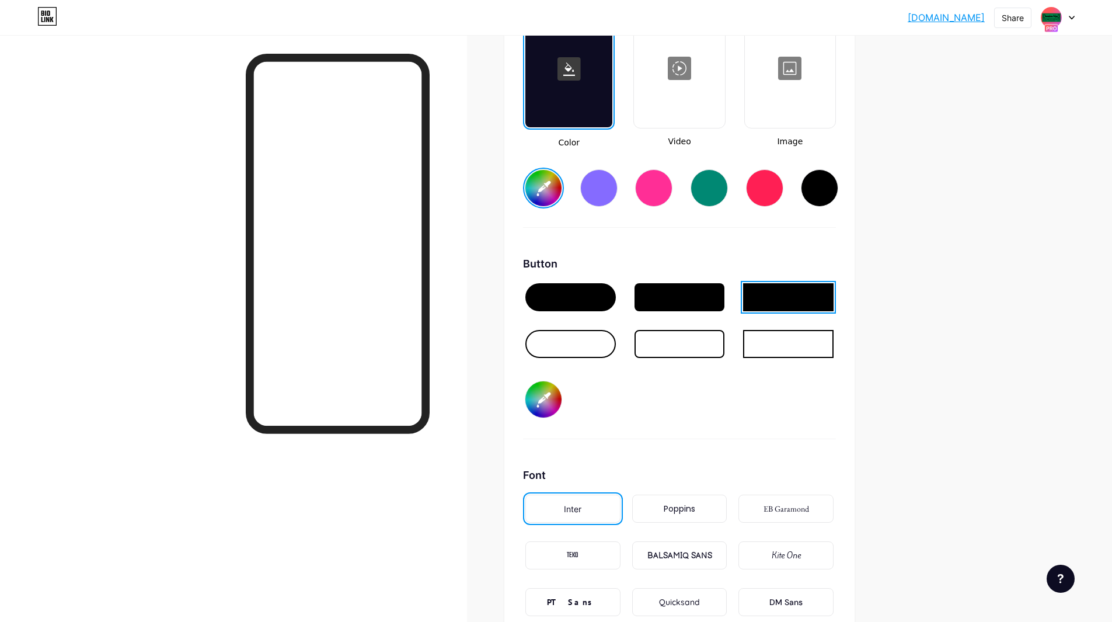
type input "#fefcec"
type input "#e6e6e6"
type input "#fefcec"
type input "#e3e3e3"
type input "#fefcec"
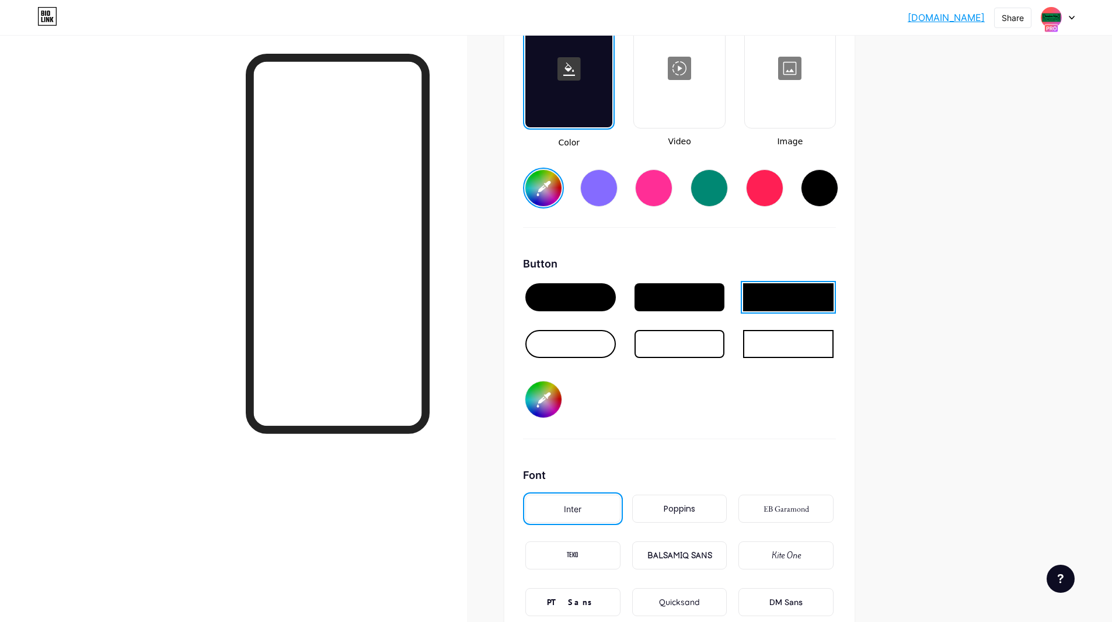
type input "#dedede"
type input "#fefcec"
type input "#dbdbdb"
type input "#fefcec"
type input "#d9d9d9"
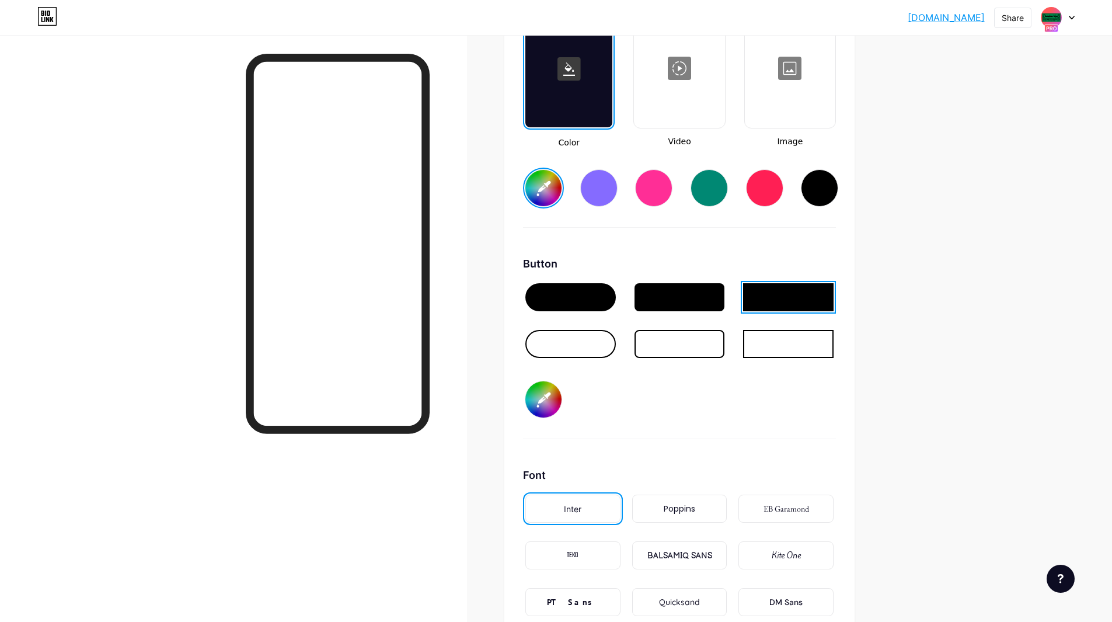
type input "#fefcec"
type input "#d6d6d6"
type input "#fefcec"
type input "#d4d4d4"
type input "#fefcec"
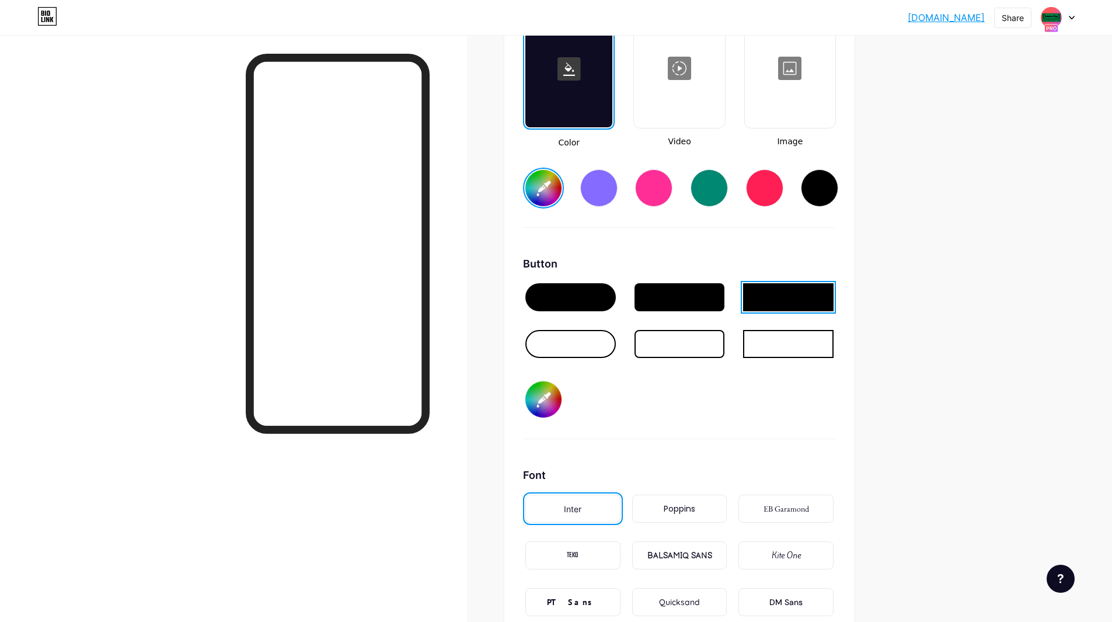
type input "#d1d1d1"
type input "#fefcec"
type input "#cfcfcf"
type input "#fefcec"
type input "#cccccc"
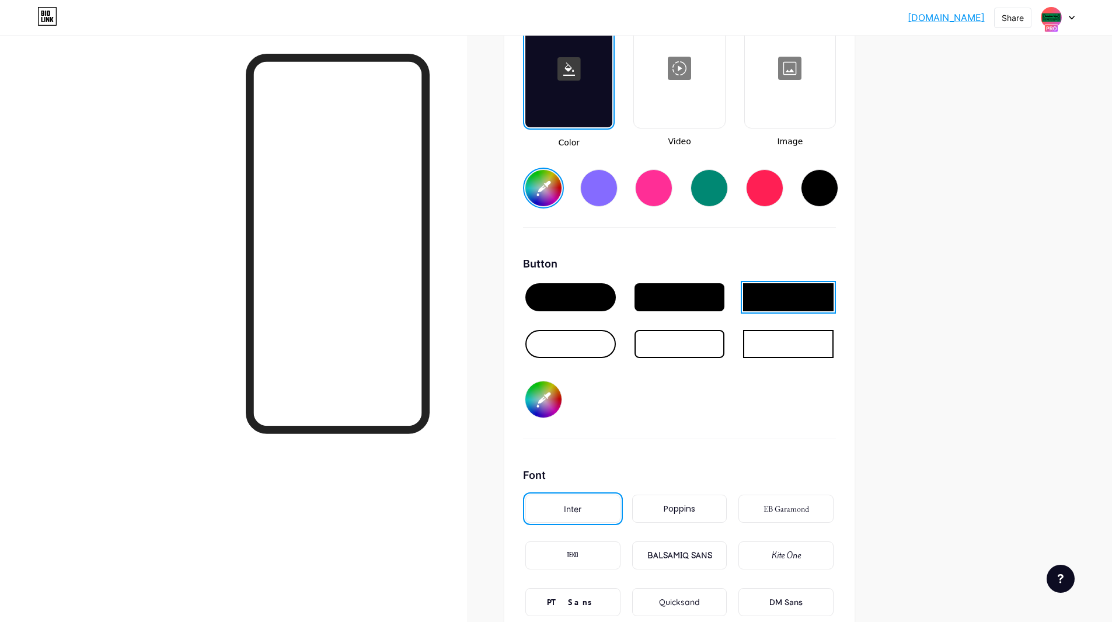
type input "#fefcec"
type input "#c7c7c7"
type input "#fefcec"
type input "#c4c4c4"
type input "#fefcec"
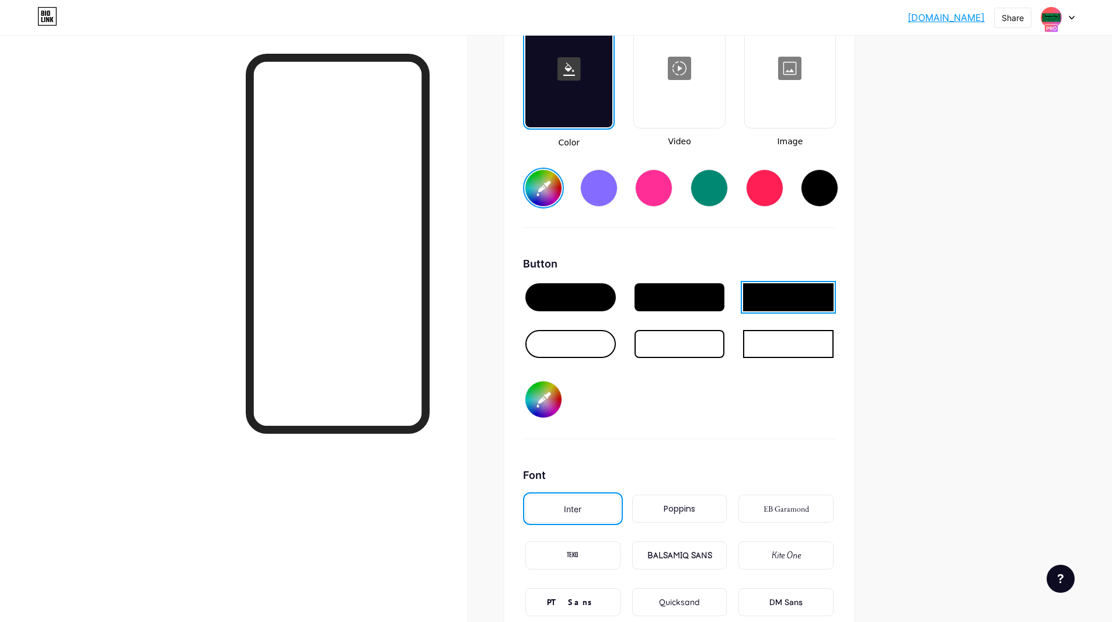
type input "#c2c2c2"
type input "#fefcec"
type input "#bfbfbf"
type input "#fefcec"
type input "#bdbdbd"
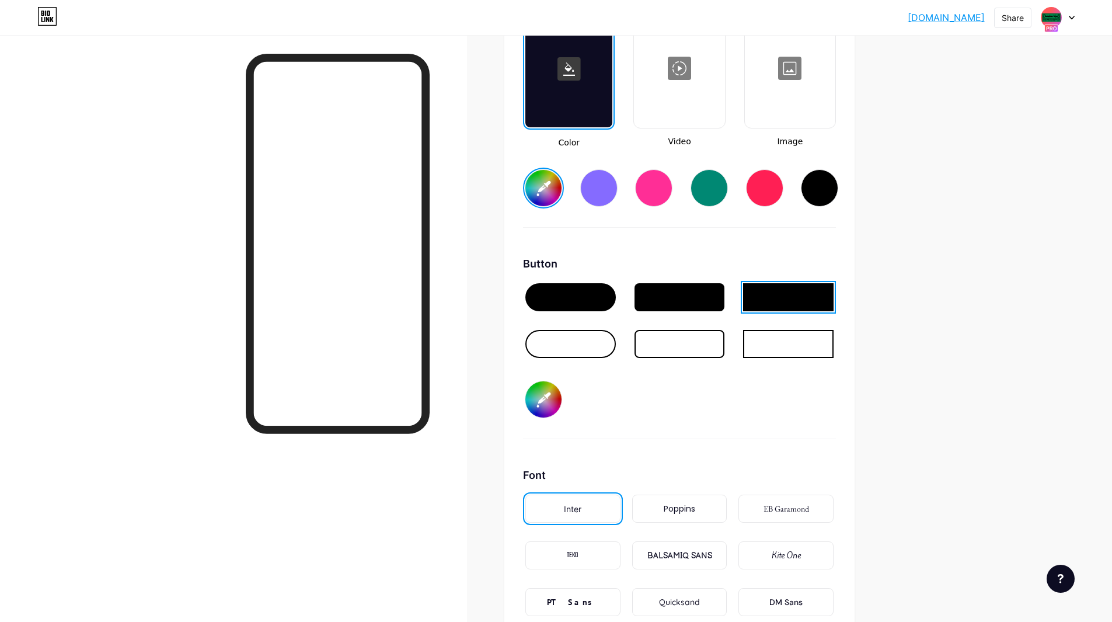
type input "#fefcec"
type input "#bababa"
type input "#fefcec"
type input "#bdbdbd"
type input "#fefcec"
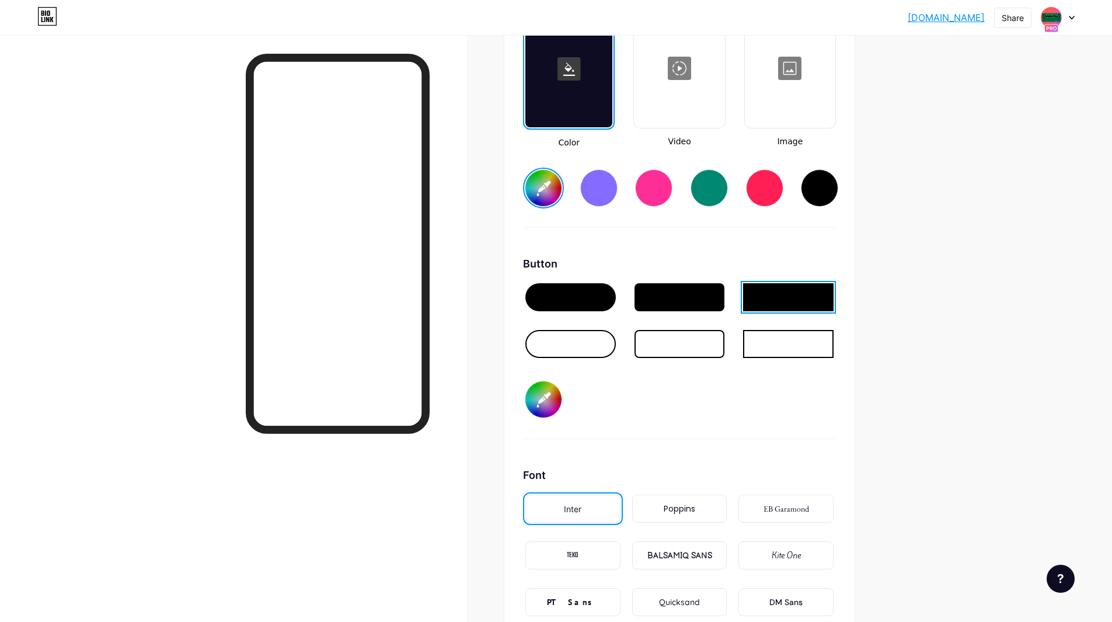
type input "#bfbfbf"
type input "#fefcec"
type input "#c2c2c2"
type input "#fefcec"
type input "#c4c4c4"
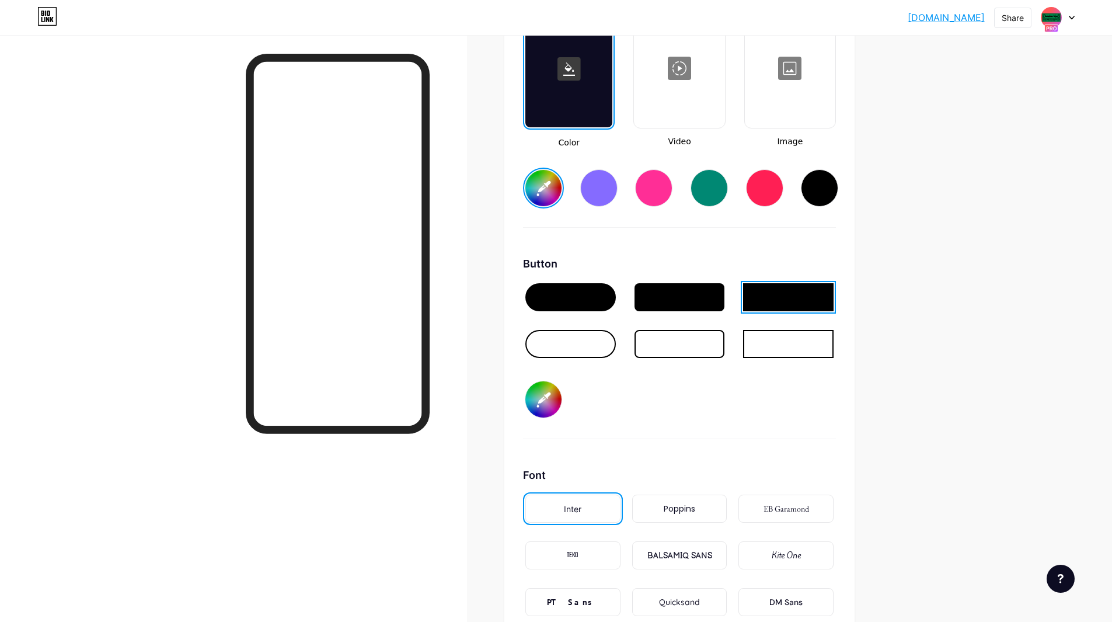
type input "#fefcec"
type input "#c7c7c7"
type input "#fefcec"
type input "#c9c9c9"
type input "#fefcec"
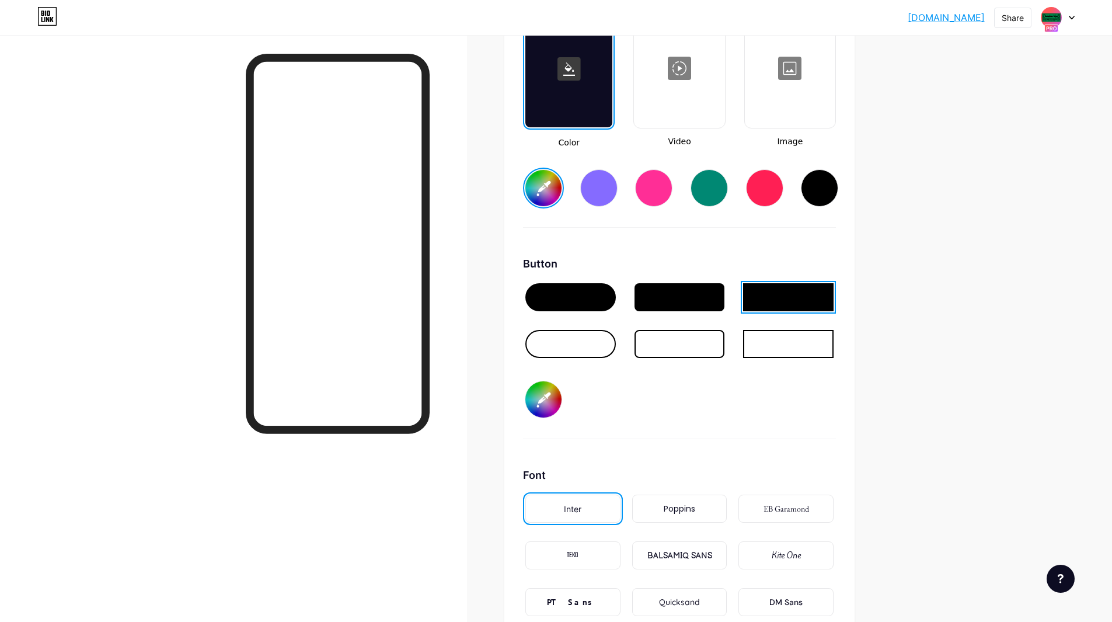
type input "#cccccc"
type input "#fefcec"
type input "#cfcfcf"
type input "#fefcec"
click at [707, 351] on div at bounding box center [680, 344] width 91 height 28
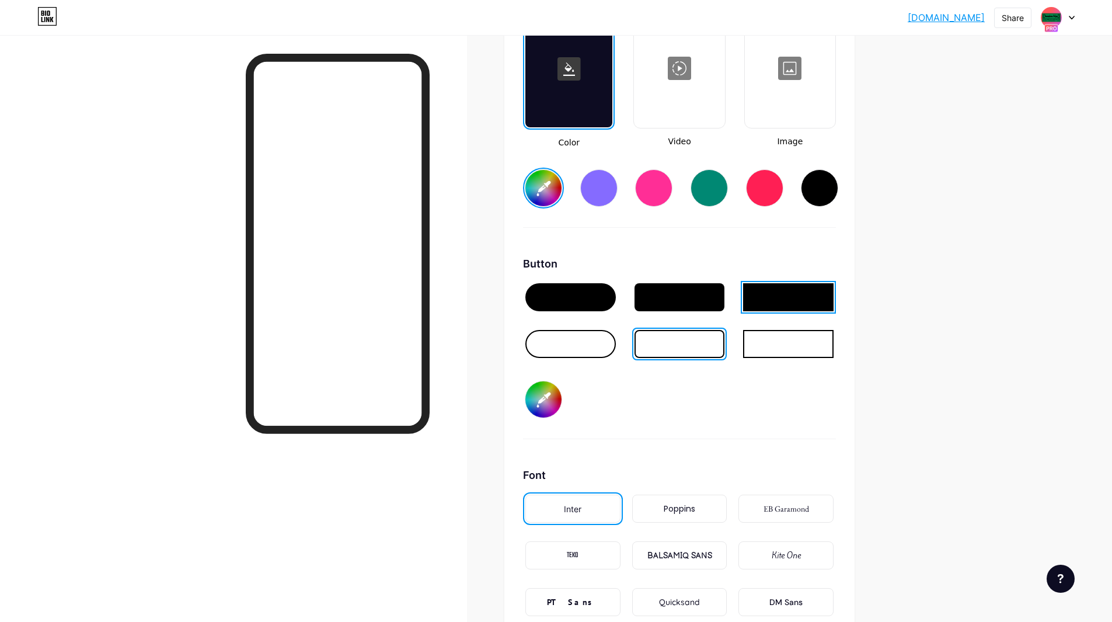
click at [711, 305] on div at bounding box center [680, 297] width 91 height 28
click at [698, 337] on div at bounding box center [680, 344] width 91 height 28
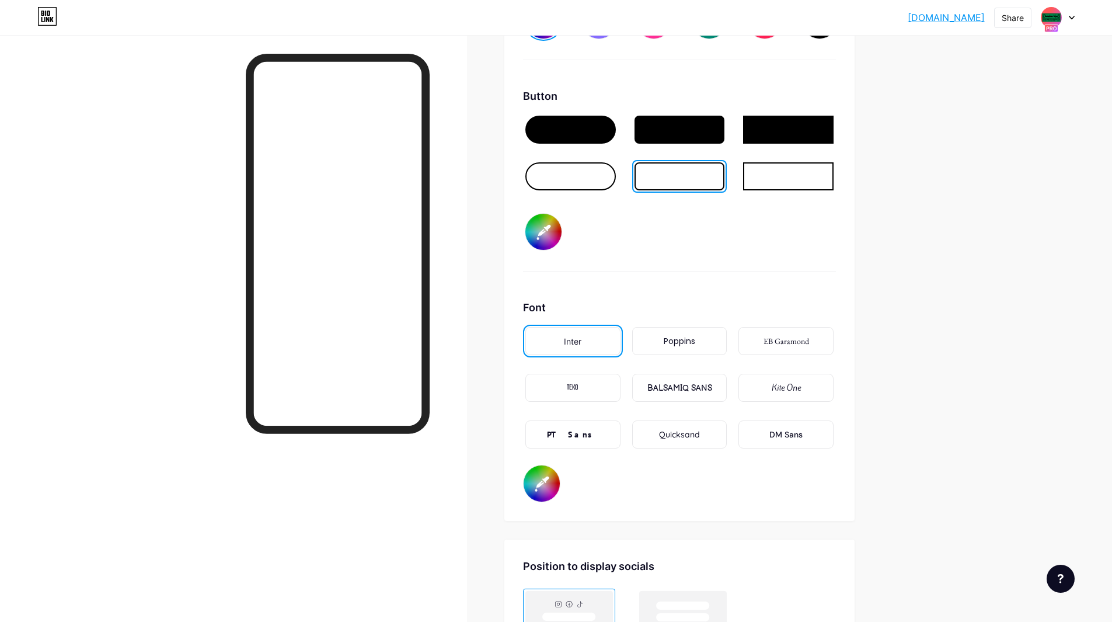
scroll to position [1805, 0]
click at [690, 433] on div "Quicksand" at bounding box center [679, 434] width 41 height 12
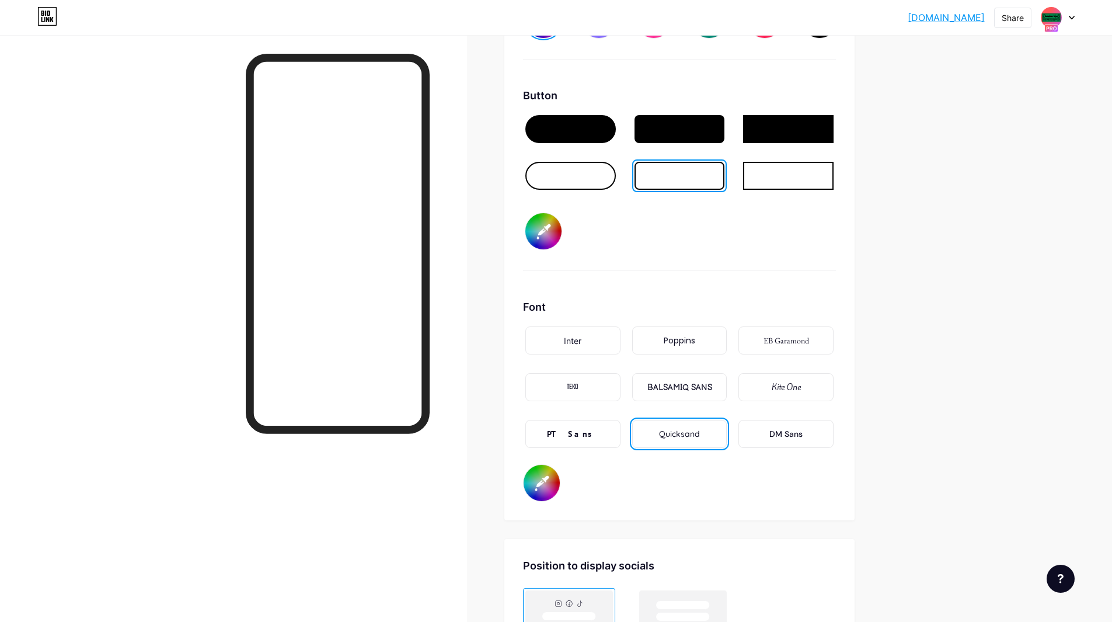
click at [778, 184] on div at bounding box center [788, 176] width 91 height 28
click at [766, 130] on div at bounding box center [788, 129] width 91 height 28
click at [599, 121] on div at bounding box center [571, 129] width 91 height 28
click at [770, 177] on div at bounding box center [788, 176] width 91 height 28
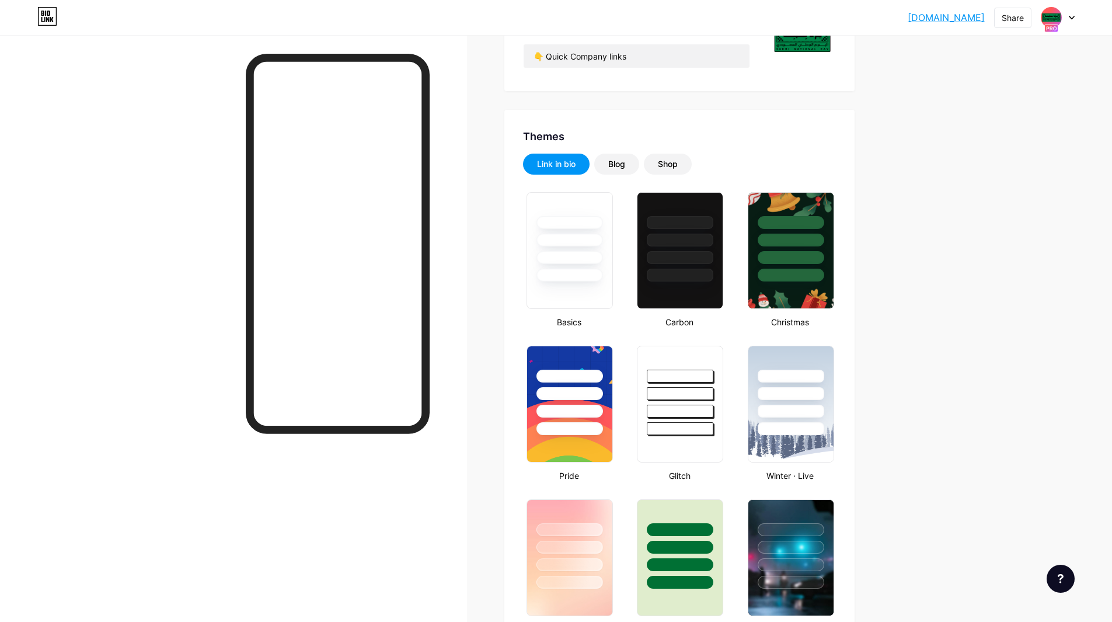
scroll to position [156, 0]
click at [1062, 17] on div at bounding box center [1058, 17] width 34 height 21
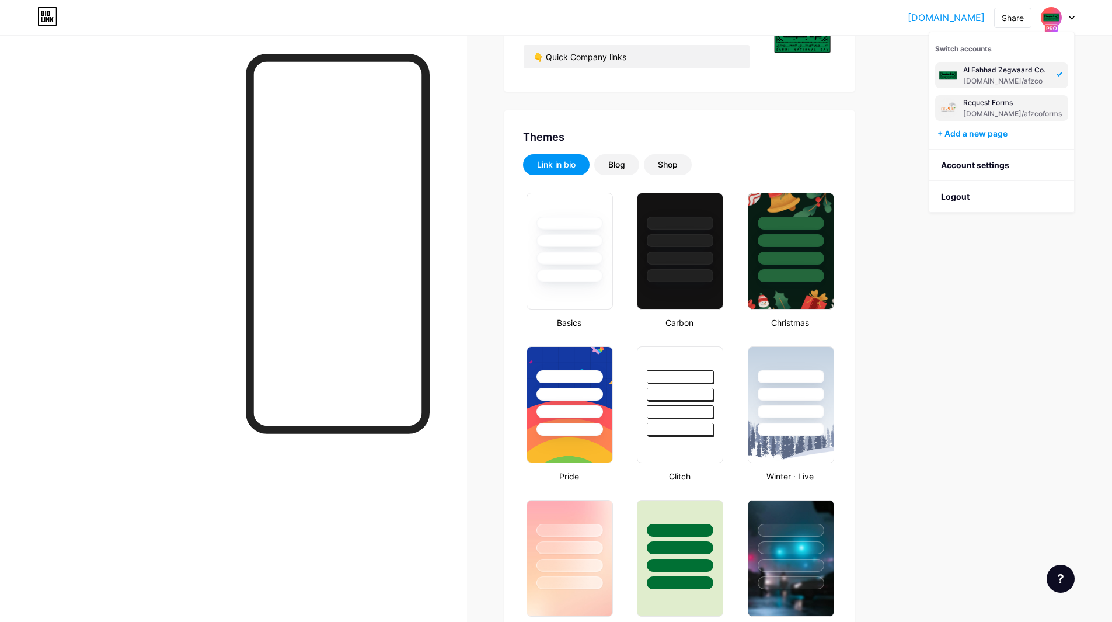
click at [1013, 106] on div "Request Forms" at bounding box center [1012, 102] width 99 height 9
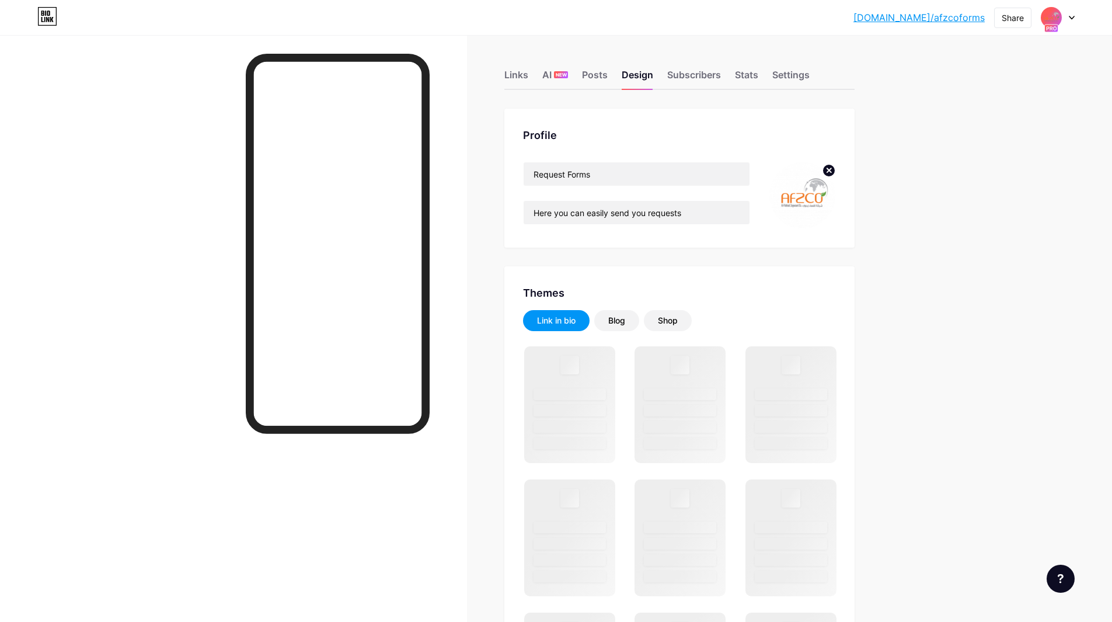
click at [836, 169] on circle at bounding box center [829, 170] width 13 height 13
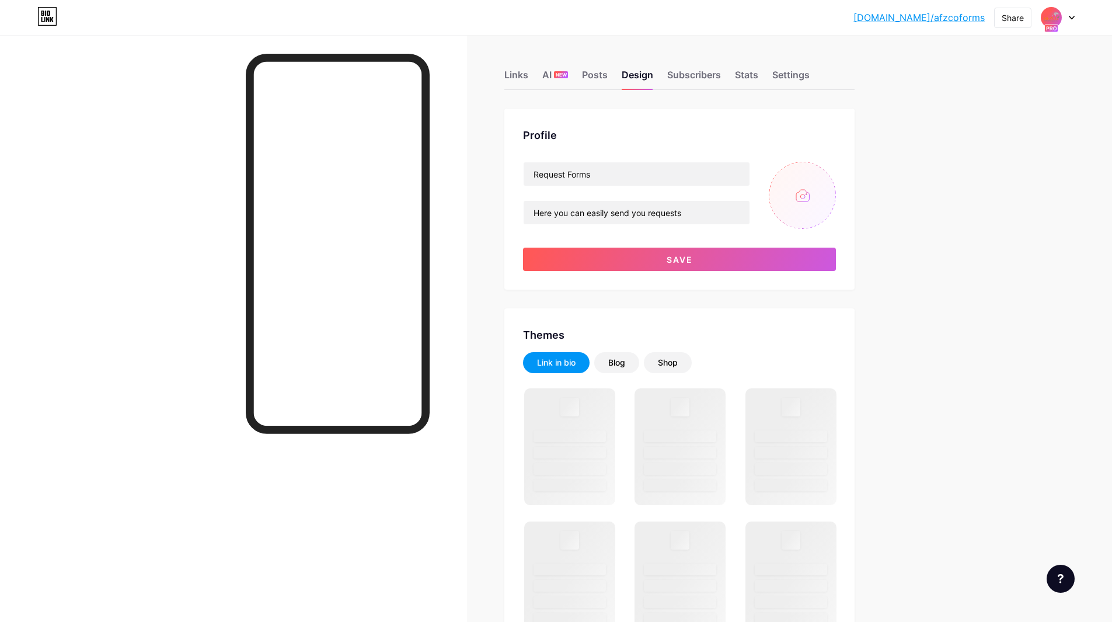
click at [802, 202] on input "file" at bounding box center [802, 195] width 67 height 67
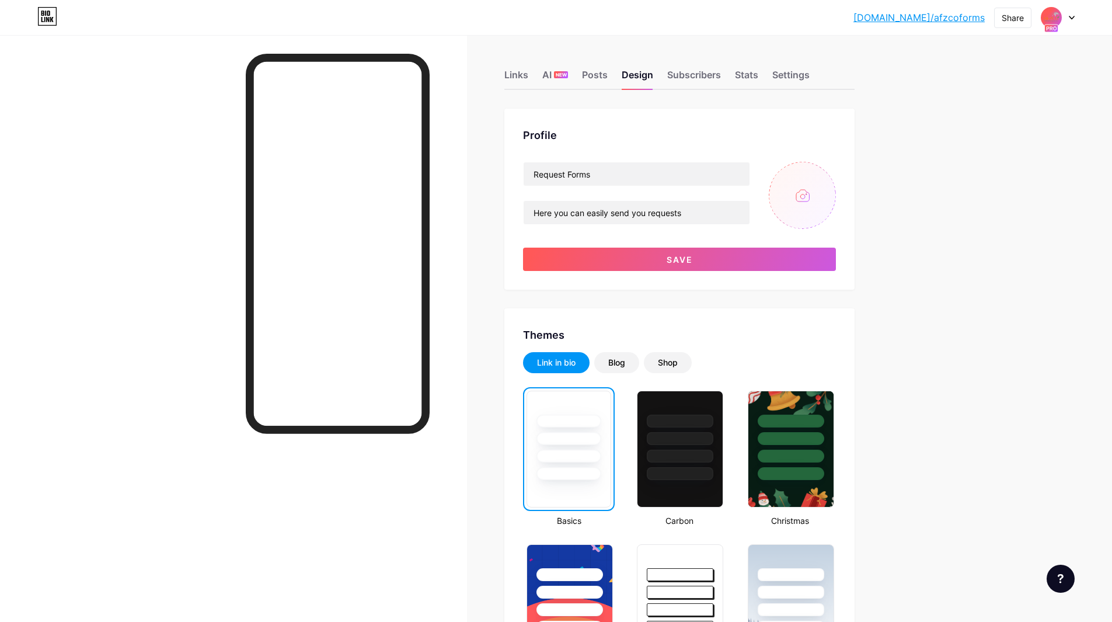
type input "C:\fakepath\ezzanabetab3inalisting_580x.png"
click at [671, 260] on span "Save" at bounding box center [680, 260] width 26 height 10
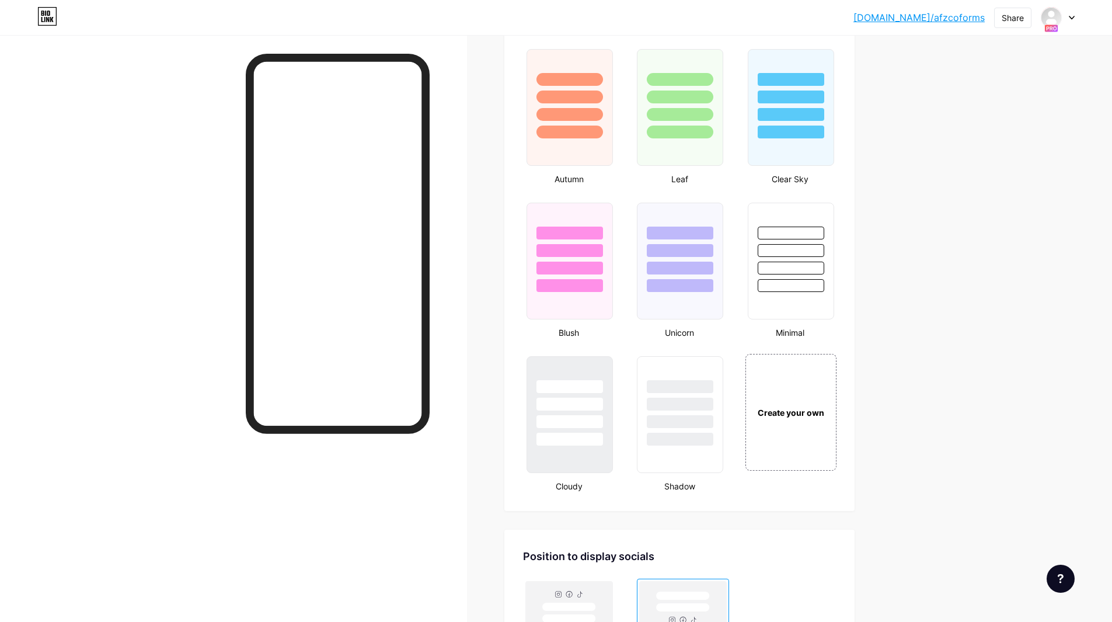
scroll to position [1069, 0]
click at [789, 410] on div "Create your own" at bounding box center [791, 411] width 88 height 13
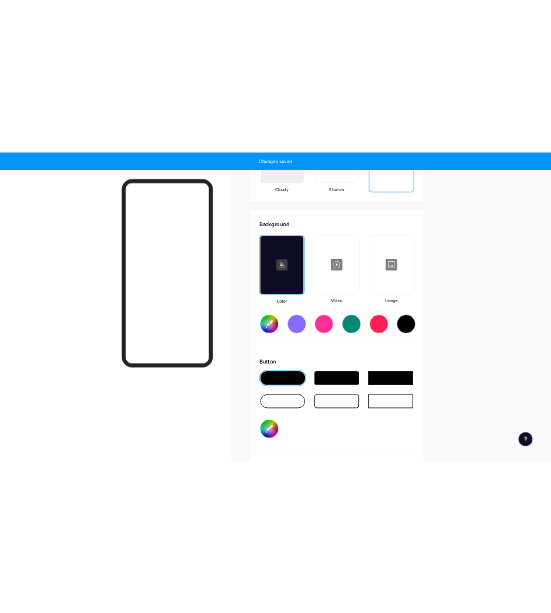
scroll to position [1550, 0]
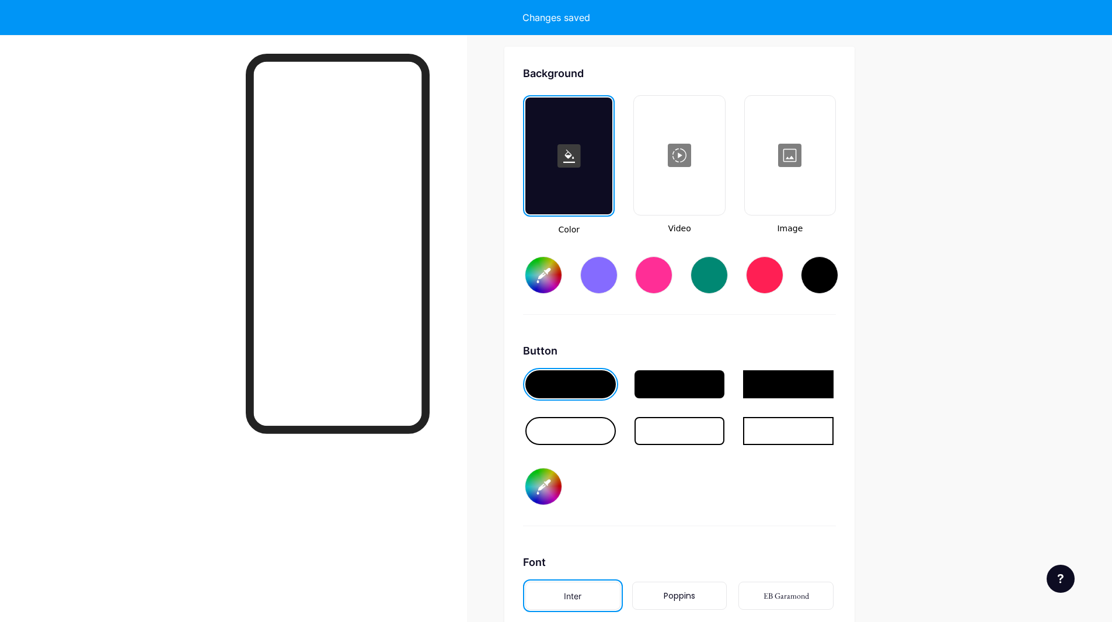
type input "#ffffff"
type input "#000000"
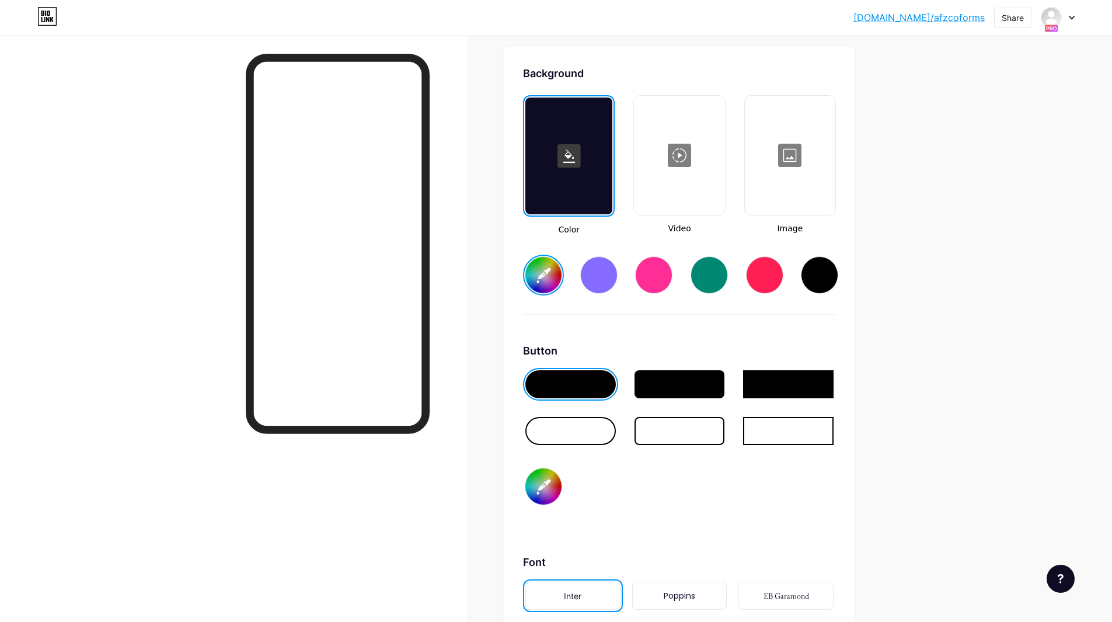
click at [792, 177] on div at bounding box center [790, 155] width 88 height 117
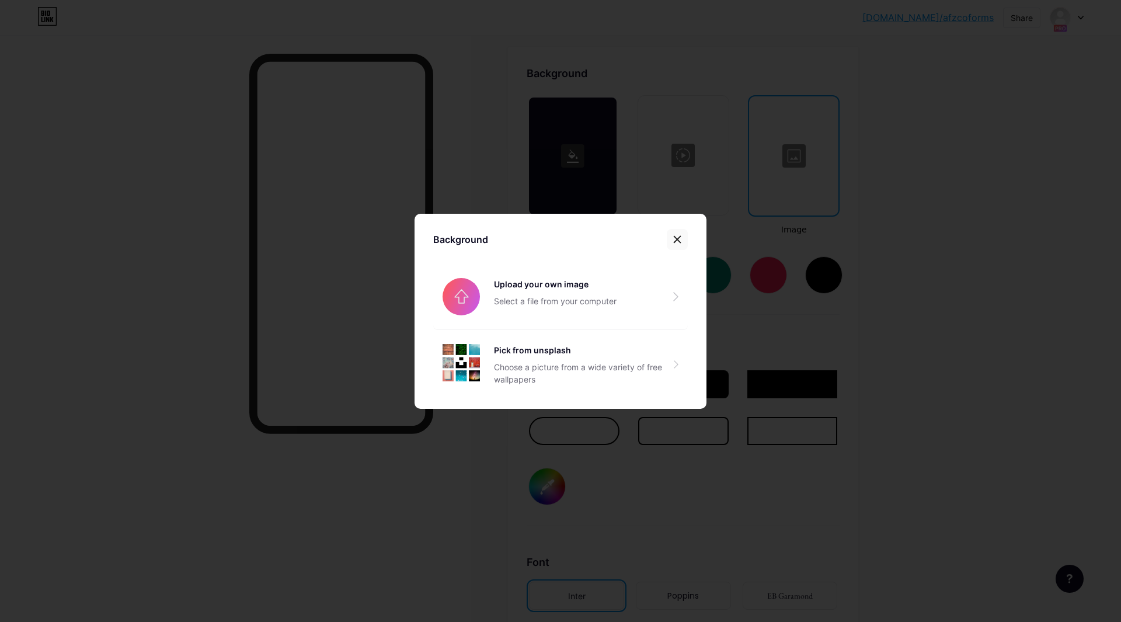
click at [675, 236] on icon at bounding box center [677, 239] width 6 height 6
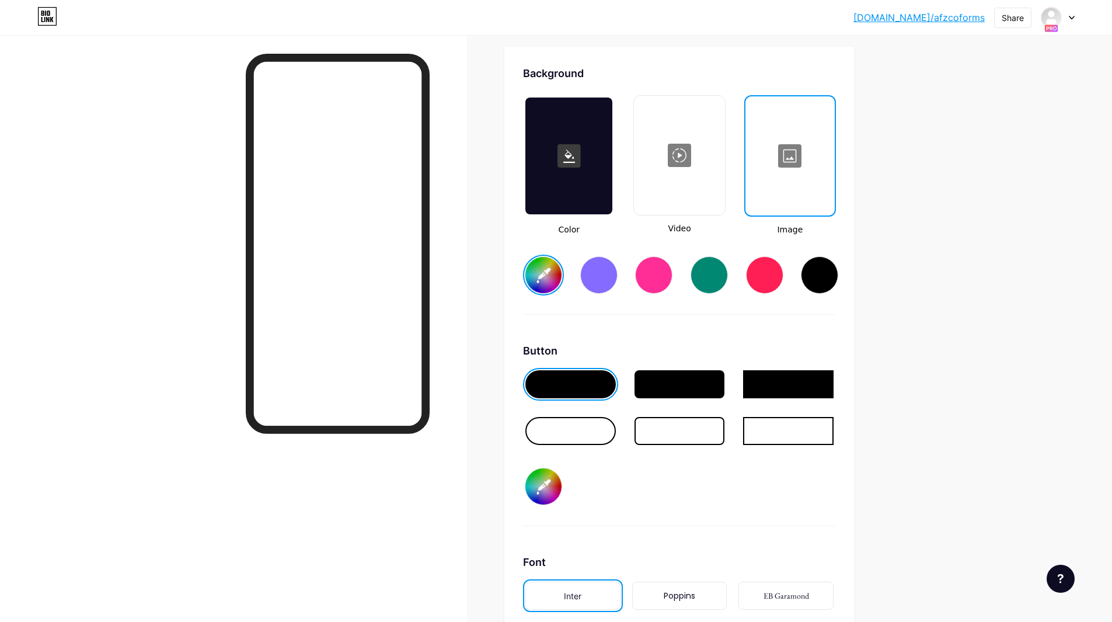
click at [558, 161] on div at bounding box center [569, 156] width 87 height 117
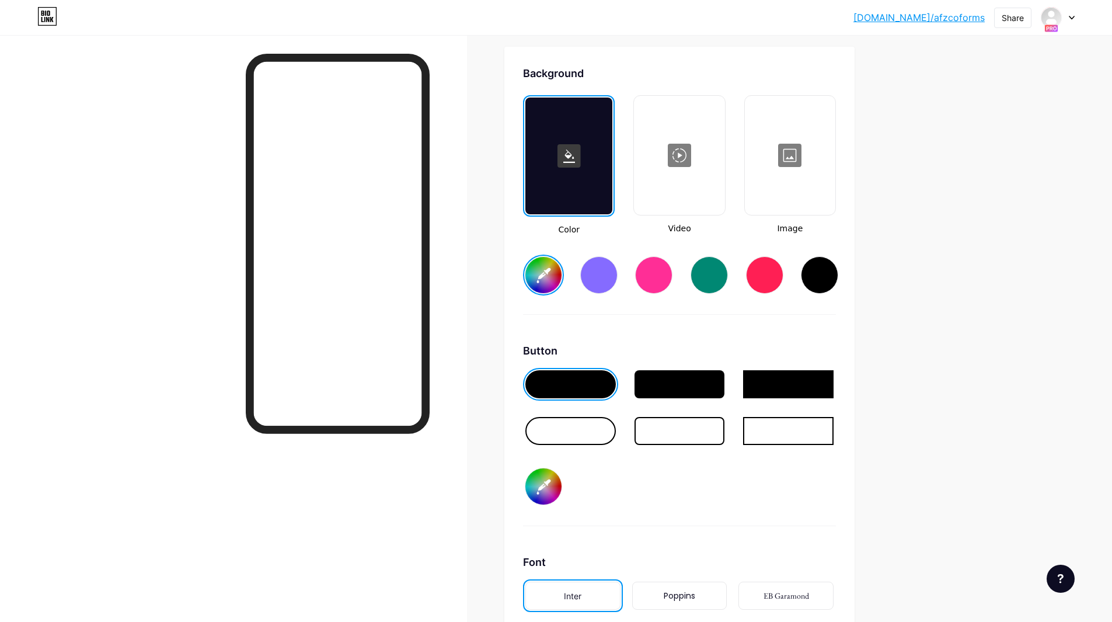
click at [575, 157] on rect at bounding box center [569, 155] width 23 height 23
click at [548, 277] on input "#ffffff" at bounding box center [544, 275] width 36 height 36
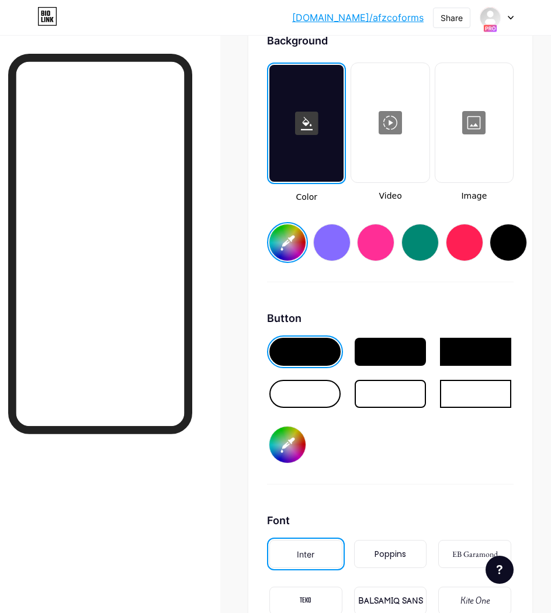
click at [286, 232] on input "#ffffff" at bounding box center [287, 242] width 36 height 36
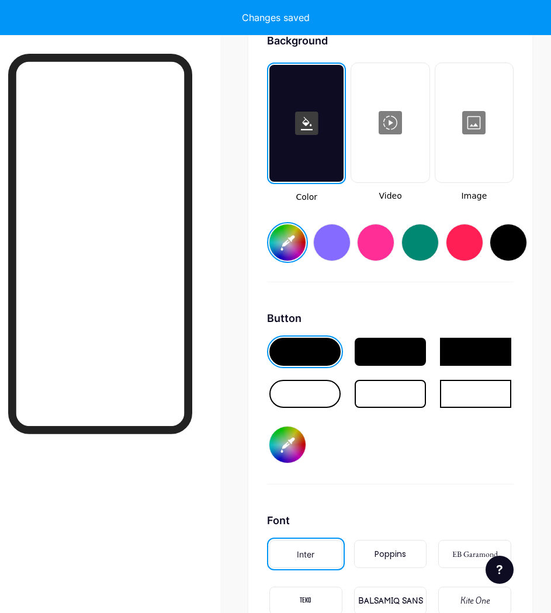
type input "#fefcec"
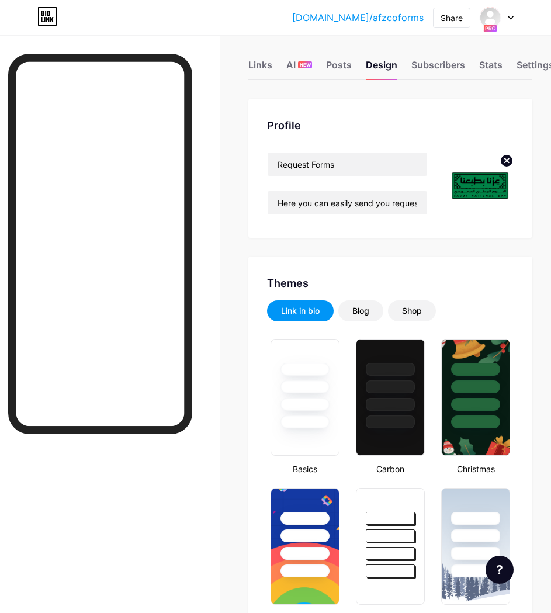
scroll to position [0, 0]
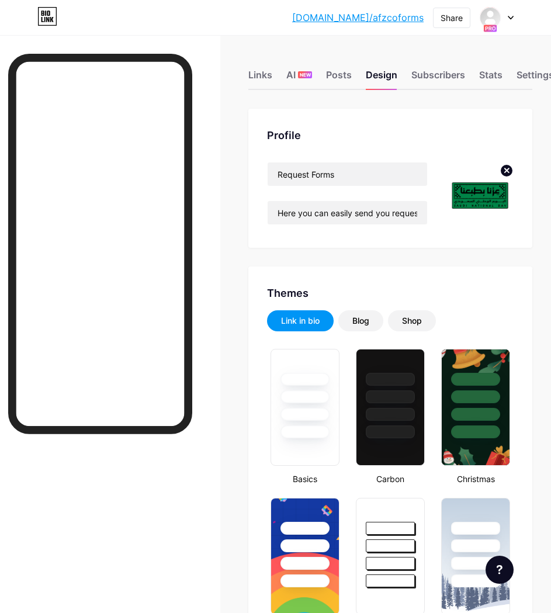
click at [513, 171] on circle at bounding box center [506, 170] width 13 height 13
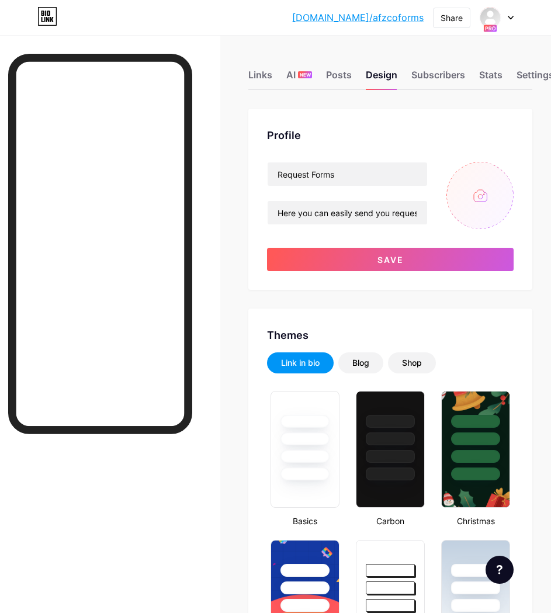
click at [497, 190] on input "file" at bounding box center [479, 195] width 67 height 67
type input "C:\fakepath\ezzanabetab3inalisting_580x.png"
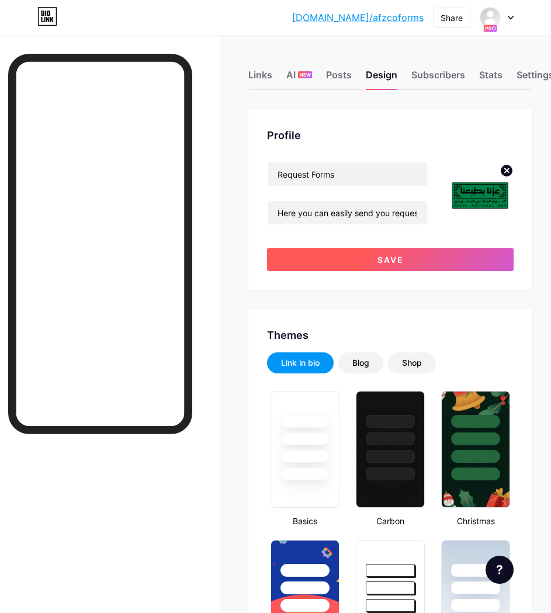
click at [375, 254] on button "Save" at bounding box center [390, 259] width 246 height 23
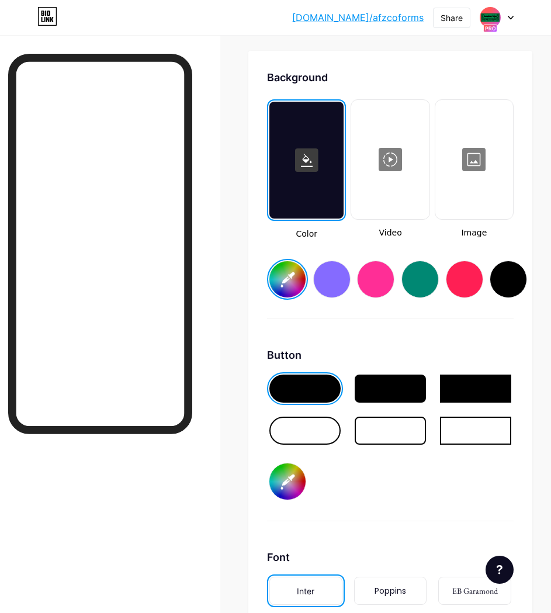
scroll to position [1514, 0]
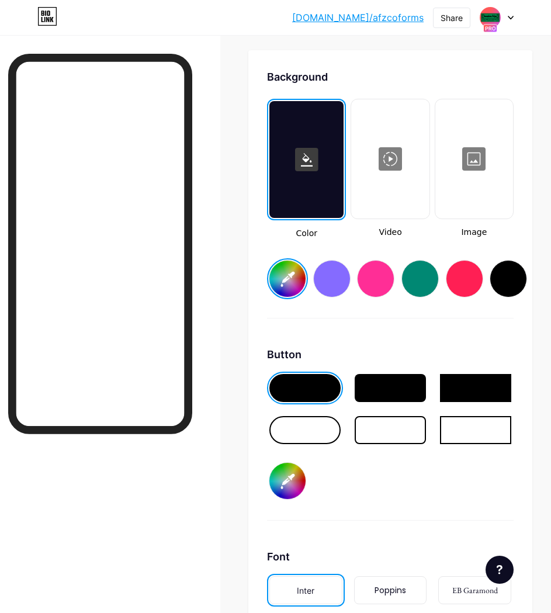
click at [474, 423] on div at bounding box center [475, 430] width 71 height 28
click at [285, 481] on input "#000000" at bounding box center [287, 480] width 36 height 36
type input "#fefcec"
type input "#008246"
click at [457, 329] on div "Background Color Video Image #fefcec Button #008246 Font Inter Poppins EB Garam…" at bounding box center [390, 410] width 246 height 682
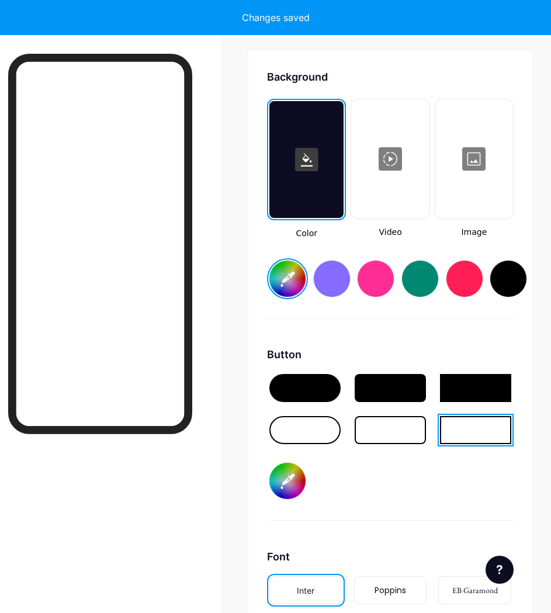
type input "#fefcec"
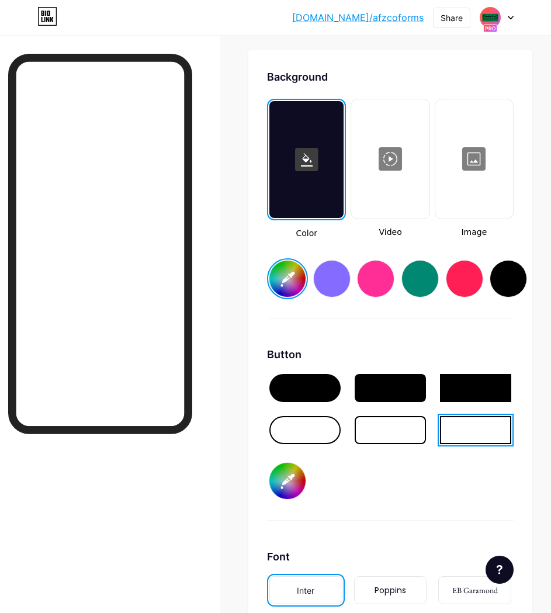
click at [499, 18] on img at bounding box center [490, 17] width 19 height 19
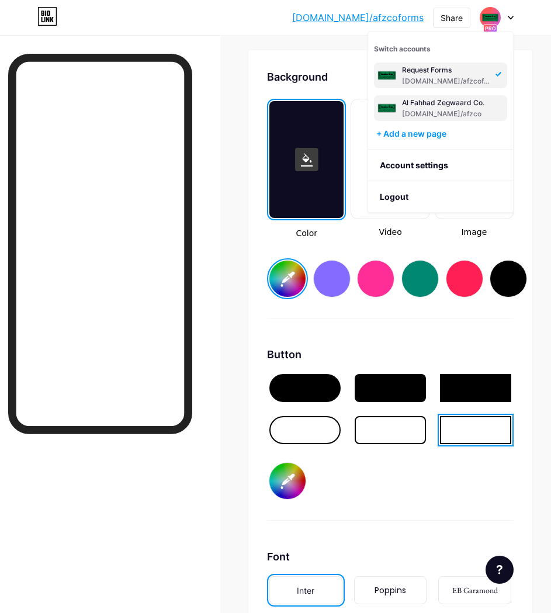
click at [457, 105] on div "Al Fahhad Zegwaard Co." at bounding box center [445, 102] width 86 height 9
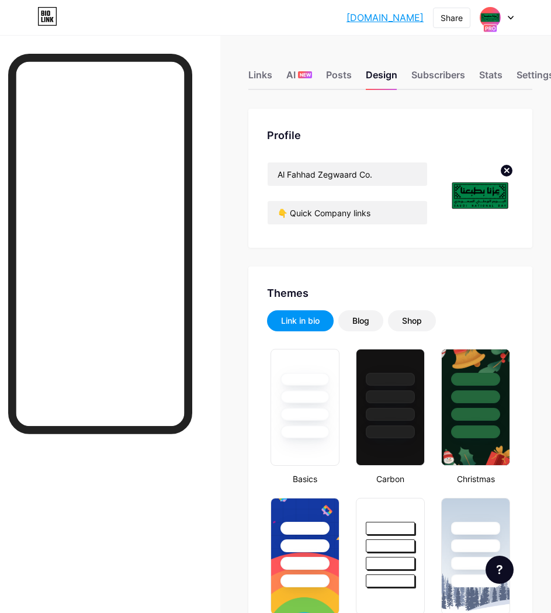
type input "#fefcec"
type input "#000000"
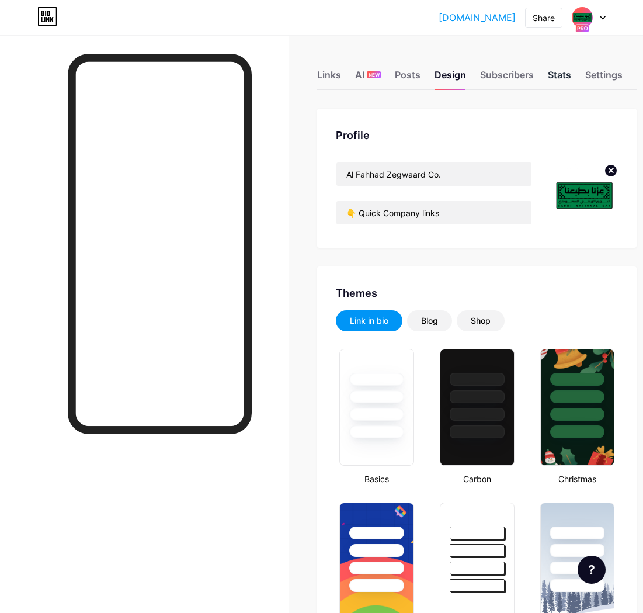
click at [559, 72] on div "Stats" at bounding box center [559, 78] width 23 height 21
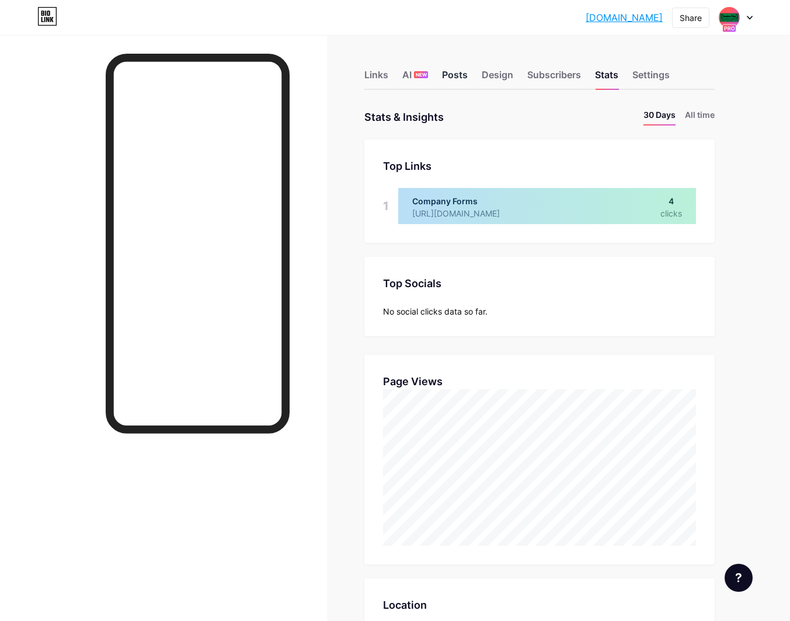
click at [459, 77] on div "Posts" at bounding box center [455, 78] width 26 height 21
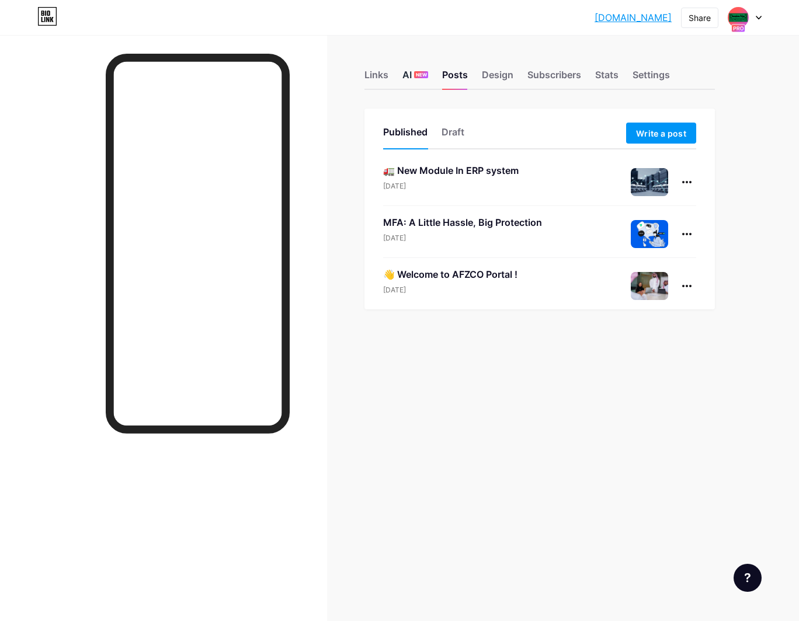
click at [406, 83] on div "AI NEW" at bounding box center [415, 78] width 26 height 21
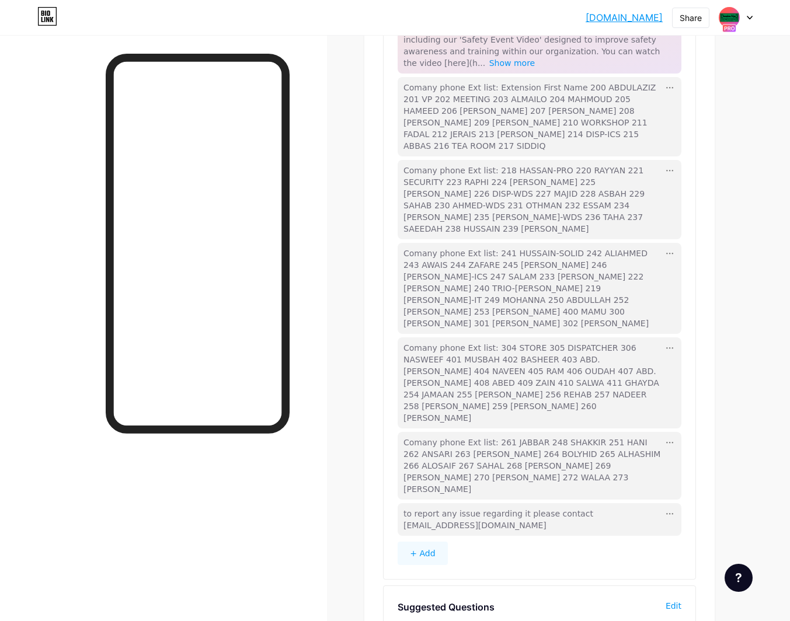
scroll to position [246, 0]
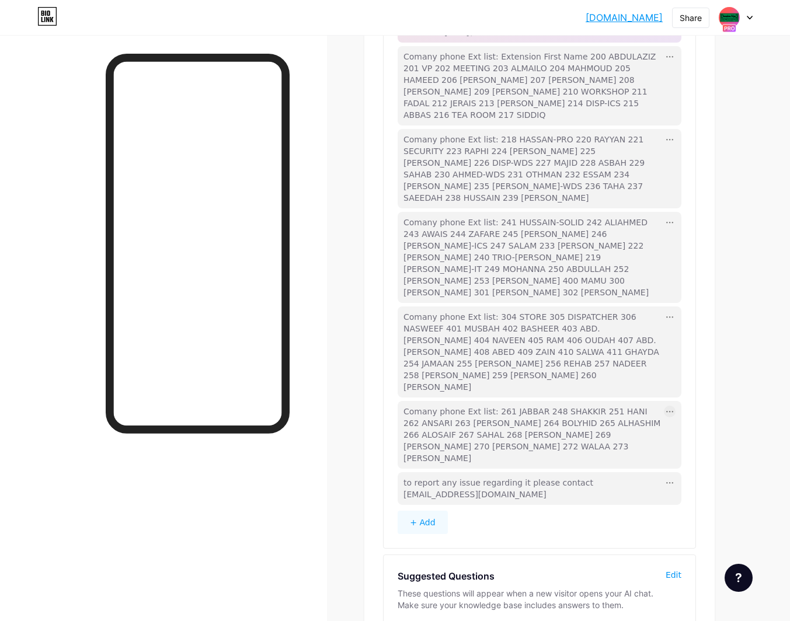
click at [559, 406] on div at bounding box center [670, 412] width 12 height 12
click at [559, 419] on div "Edit" at bounding box center [682, 428] width 36 height 19
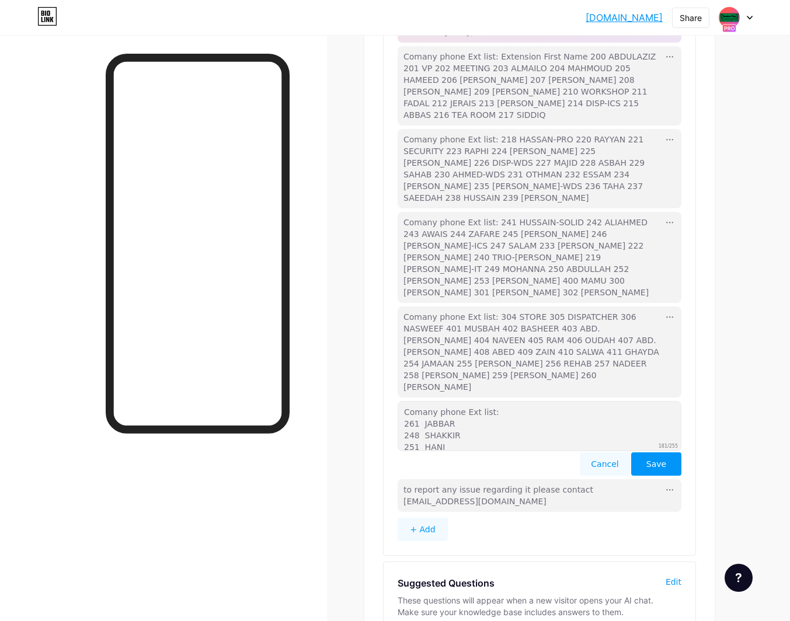
drag, startPoint x: 422, startPoint y: 323, endPoint x: 373, endPoint y: 315, distance: 50.3
click at [373, 315] on div "AI Assistant Beta Knowledge Base Add key details and context your assistant can…" at bounding box center [539, 280] width 350 height 836
click at [559, 453] on button "Cancel" at bounding box center [605, 464] width 50 height 23
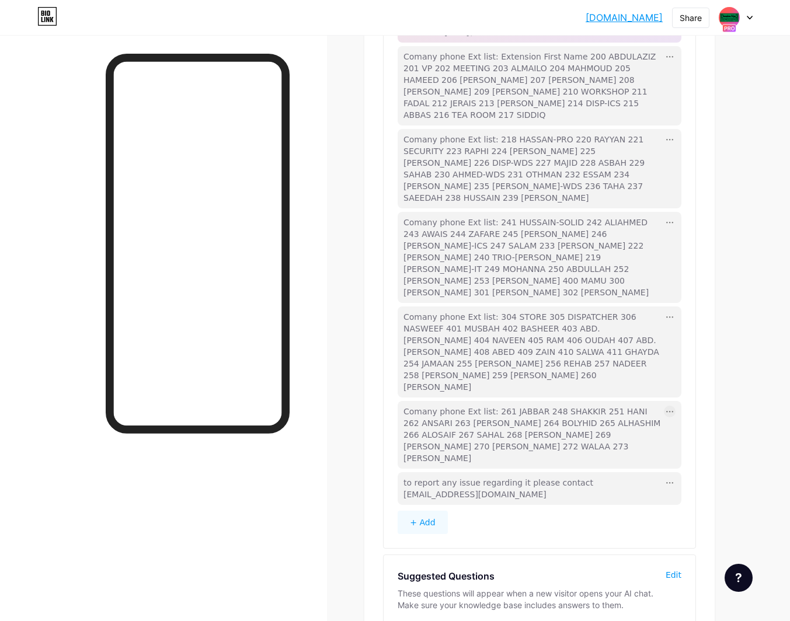
click at [428, 511] on button "+ Add" at bounding box center [423, 522] width 50 height 23
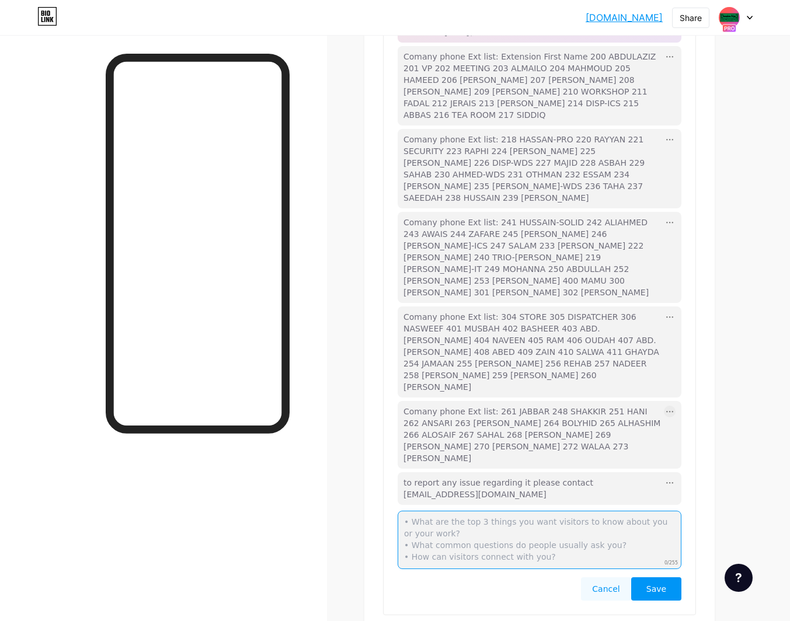
click at [476, 511] on textarea at bounding box center [540, 540] width 284 height 58
paste textarea "Comany phone Ext list:"
type textarea "Comany phone Ext list: [PERSON_NAME] IT: 274"
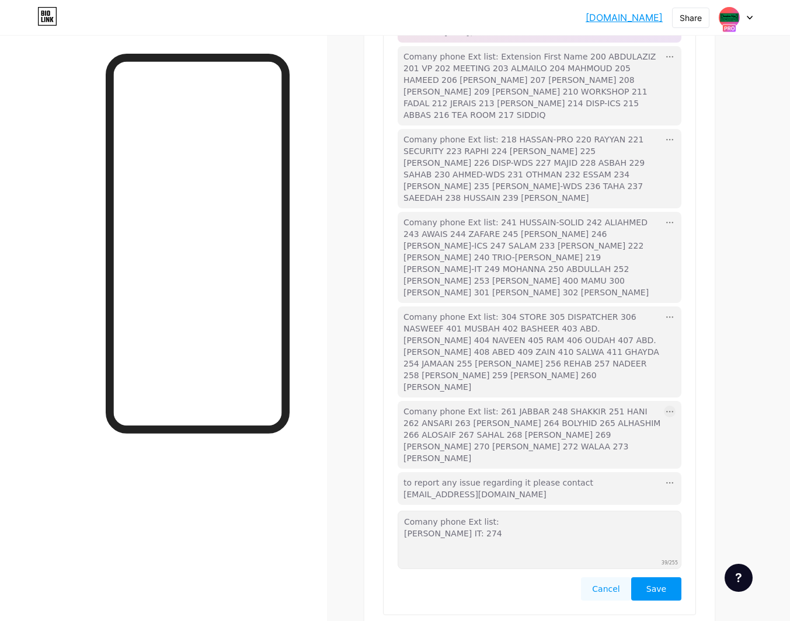
click at [559, 577] on button "Save" at bounding box center [656, 588] width 50 height 23
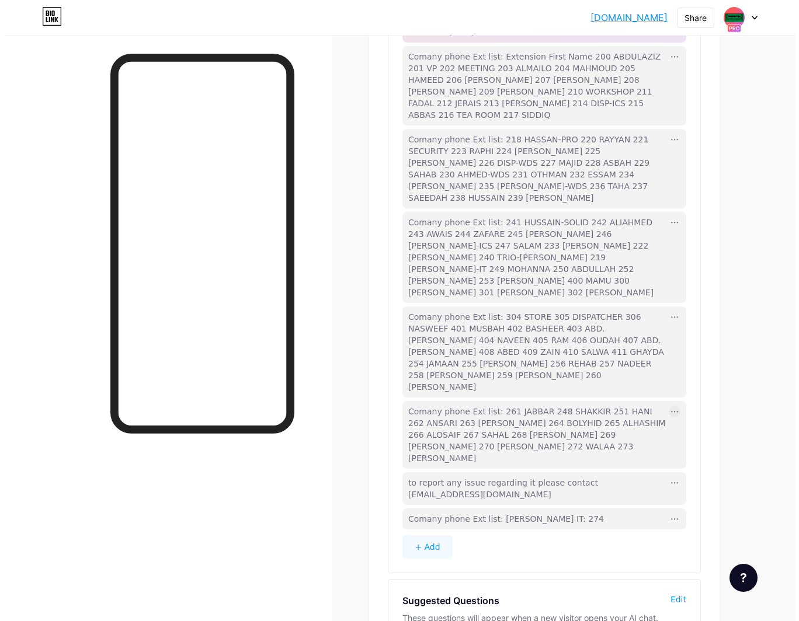
scroll to position [0, 0]
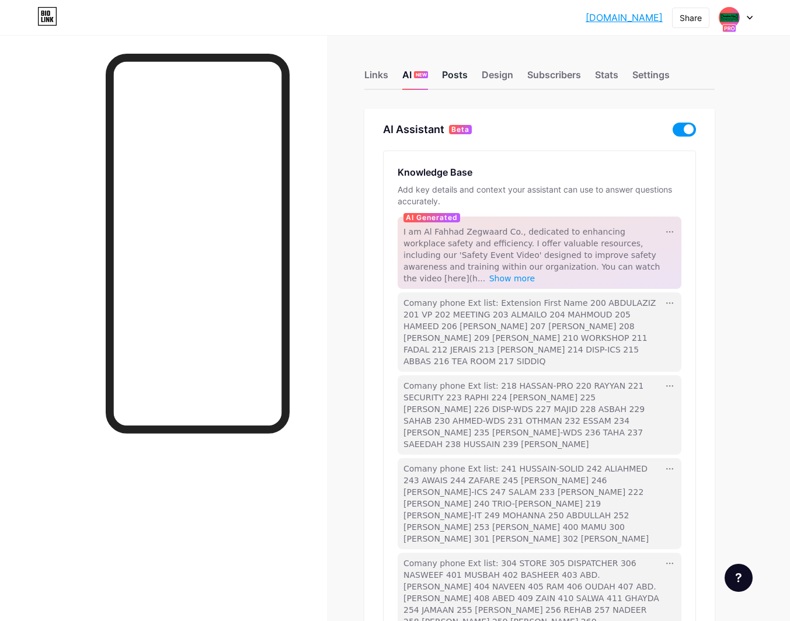
click at [457, 75] on div "Posts" at bounding box center [455, 78] width 26 height 21
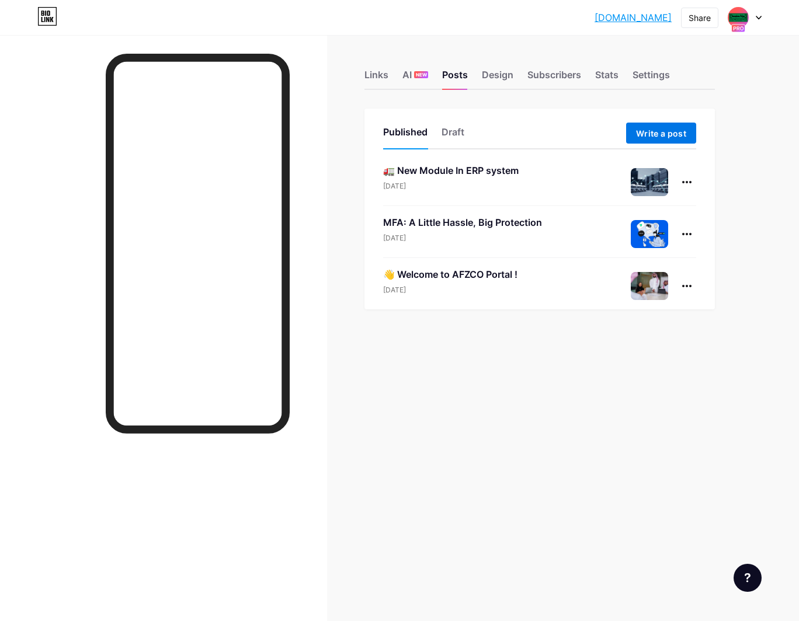
click at [559, 132] on span "Write a post" at bounding box center [661, 133] width 50 height 10
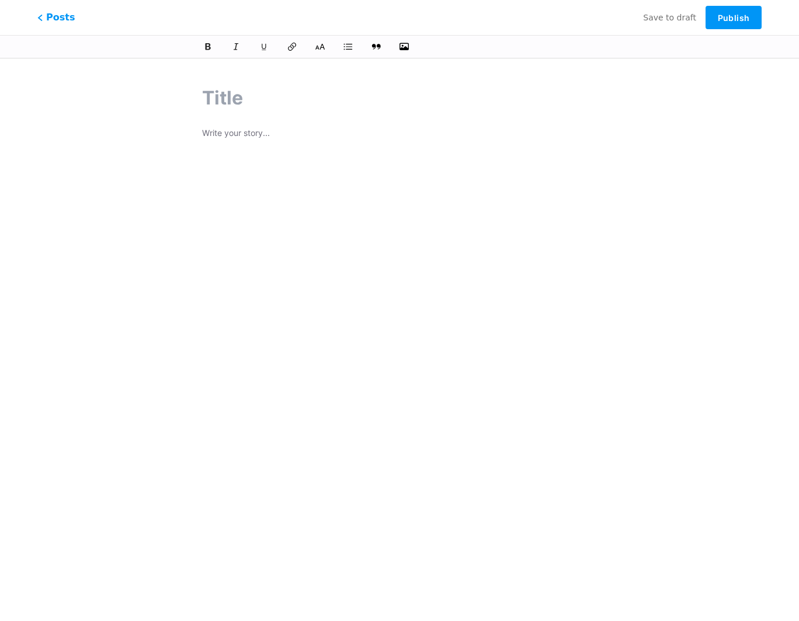
type input "🌟 Welcome Back, [PERSON_NAME]! 🌟"
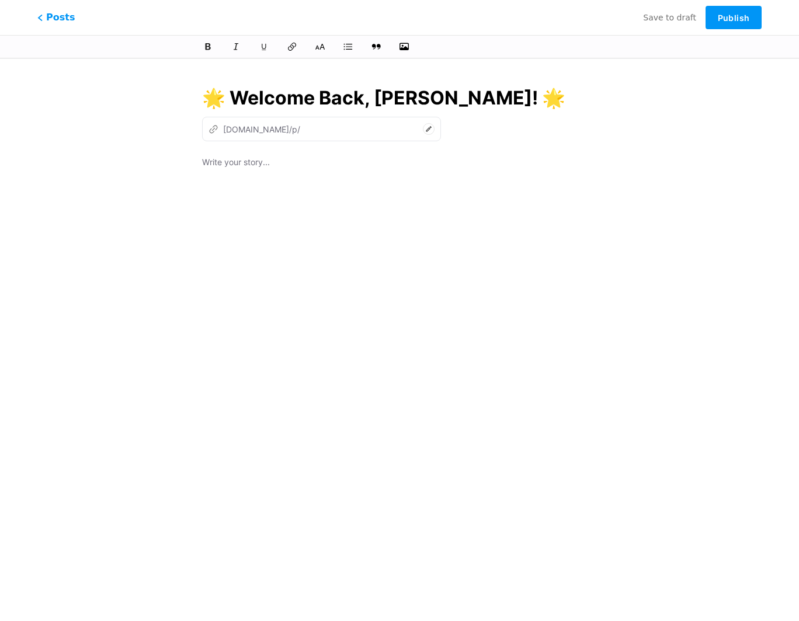
type input "welcome-back-[PERSON_NAME]"
type input "🌟 Welcome Back, [PERSON_NAME]! 🌟"
click at [333, 170] on p at bounding box center [399, 163] width 395 height 16
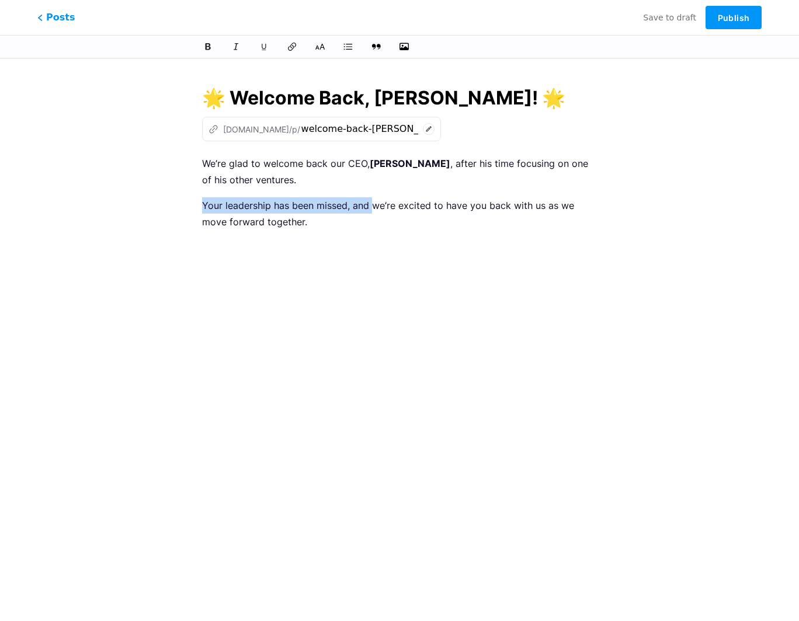
drag, startPoint x: 372, startPoint y: 207, endPoint x: 198, endPoint y: 211, distance: 174.1
click at [198, 211] on div "🌟 Welcome Back, [PERSON_NAME]! 🌟 z [DOMAIN_NAME]/p/ welcome-back-[PERSON_NAME] …" at bounding box center [400, 268] width 428 height 396
click at [245, 217] on p "Your leadership has been missed, and we’re excited to have you back with us as …" at bounding box center [399, 213] width 395 height 33
click at [420, 164] on p "We’re glad to welcome back our CEO, [PERSON_NAME] , after his time focusing on …" at bounding box center [399, 171] width 395 height 33
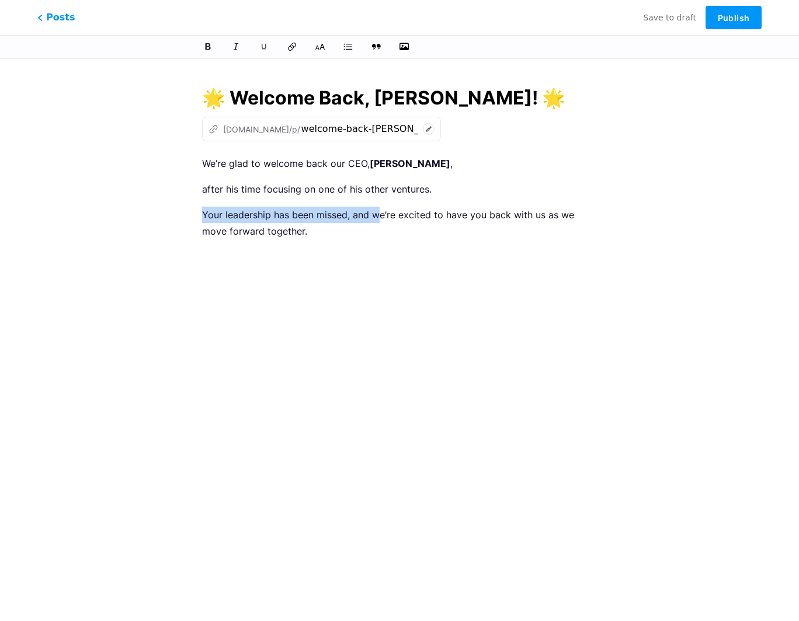
drag, startPoint x: 202, startPoint y: 216, endPoint x: 378, endPoint y: 218, distance: 176.3
click at [378, 218] on p "Your leadership has been missed, and we’re excited to have you back with us as …" at bounding box center [399, 223] width 395 height 33
copy p "🍃"
drag, startPoint x: 511, startPoint y: 103, endPoint x: 483, endPoint y: 104, distance: 27.5
click at [483, 104] on input "🌟 Welcome Back, [PERSON_NAME]! 🌟" at bounding box center [399, 98] width 395 height 28
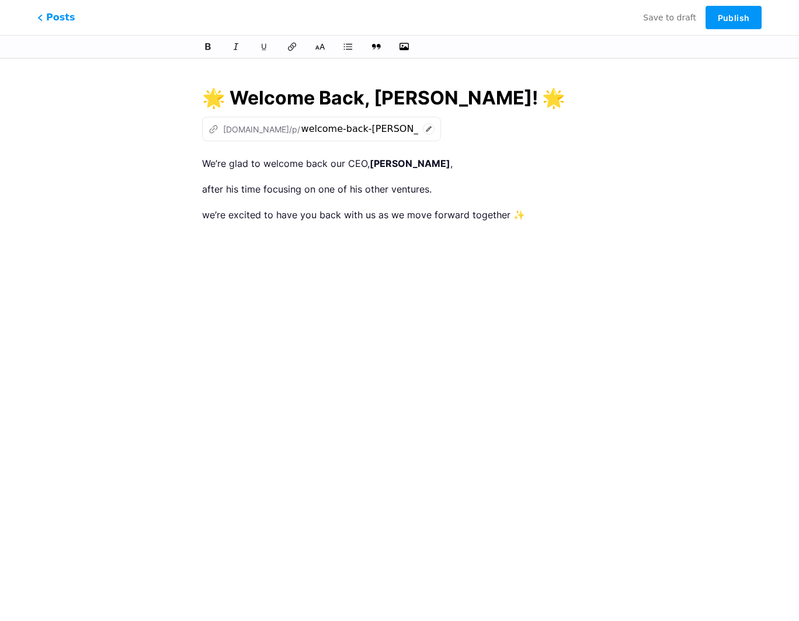
paste input "text"
drag, startPoint x: 222, startPoint y: 90, endPoint x: 208, endPoint y: 91, distance: 13.5
click at [208, 91] on input "🌟 Welcome Back, [PERSON_NAME]! 🍃" at bounding box center [399, 98] width 395 height 28
click at [450, 100] on input "Welcome Back, [PERSON_NAME]! 🍃" at bounding box center [399, 98] width 395 height 28
type input "Welcome Back, [PERSON_NAME]! 🧡🍃"
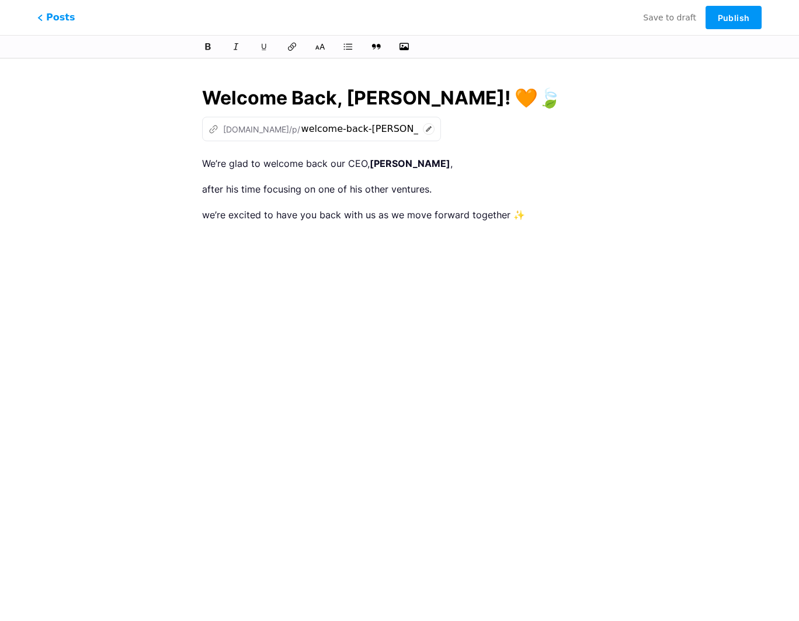
click at [202, 192] on p "after his time focusing on one of his other ventures." at bounding box center [399, 189] width 395 height 16
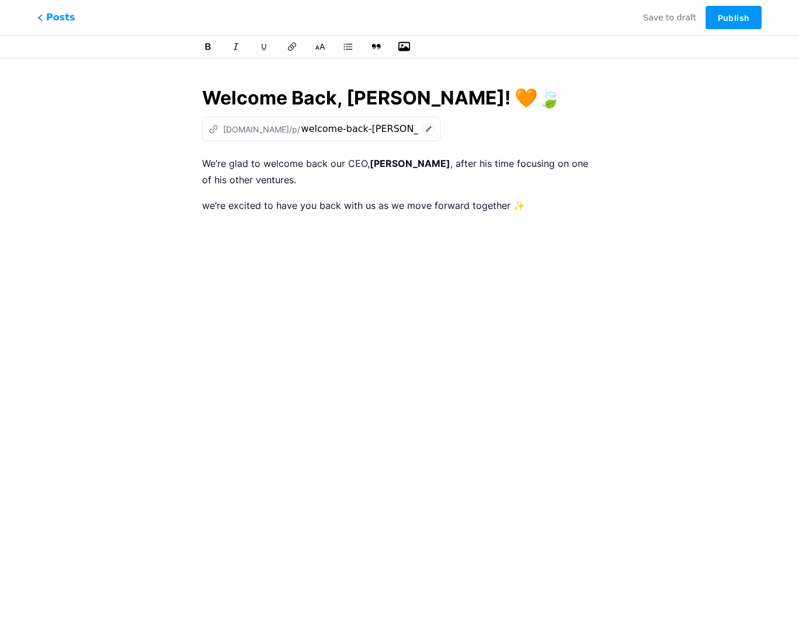
click at [406, 47] on icon "button" at bounding box center [404, 46] width 12 height 9
click at [0, 0] on input "file" at bounding box center [0, 0] width 0 height 0
click at [342, 197] on p "we’re excited to have you back with us as we move forward together ✨" at bounding box center [399, 205] width 395 height 16
click at [297, 190] on div "We’re glad to welcome back our CEO, [PERSON_NAME] , after his time focusing on …" at bounding box center [399, 301] width 395 height 292
click at [287, 174] on p "We’re glad to welcome back our CEO, [PERSON_NAME] , after his time focusing on …" at bounding box center [399, 171] width 395 height 33
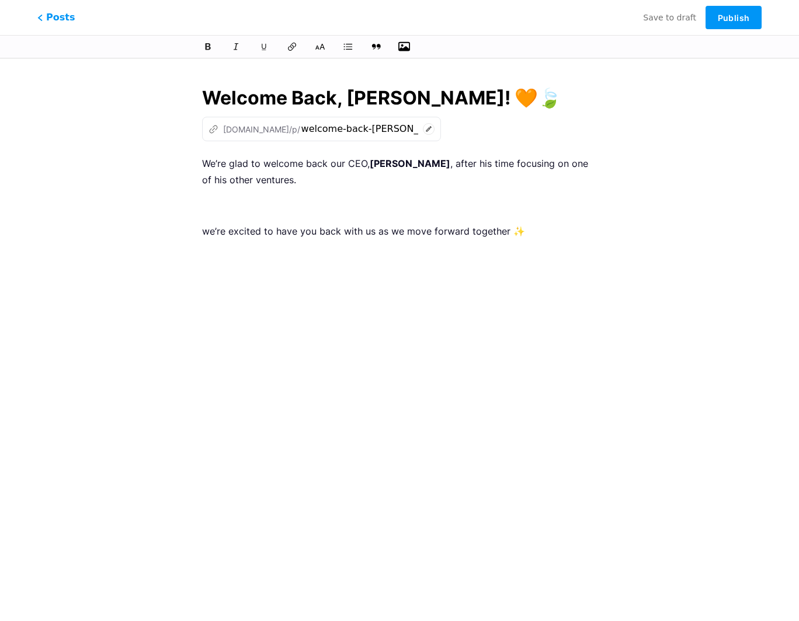
click at [403, 47] on icon "button" at bounding box center [404, 47] width 12 height 12
click at [0, 0] on input "file" at bounding box center [0, 0] width 0 height 0
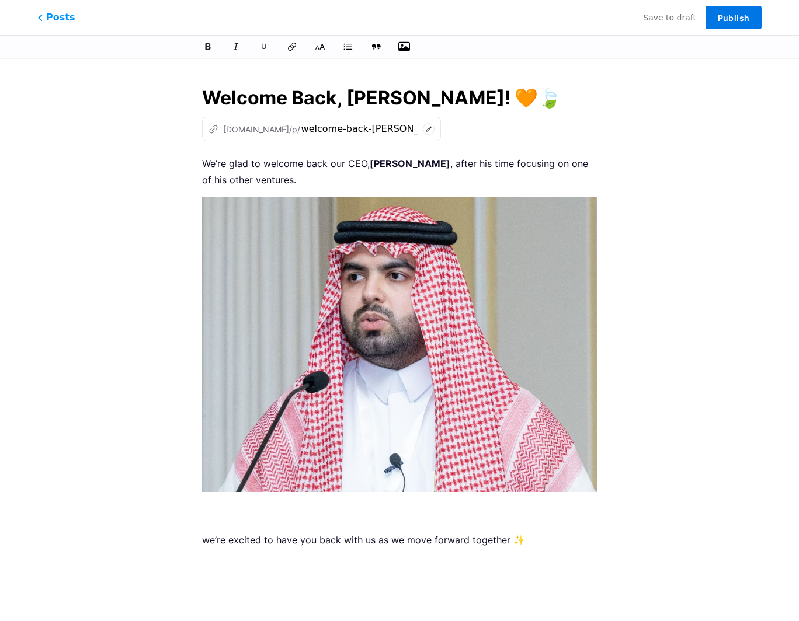
click at [559, 24] on button "Publish" at bounding box center [733, 17] width 56 height 23
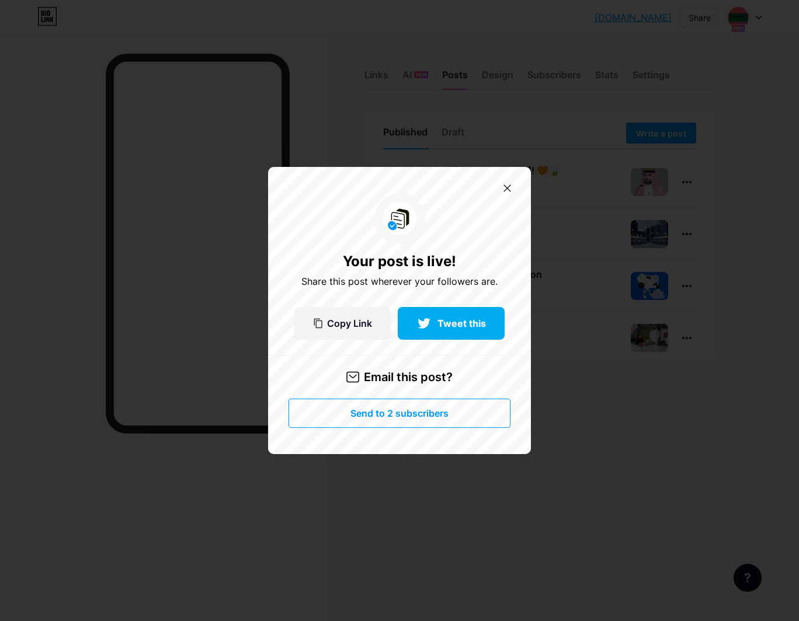
click at [414, 420] on button "Send to 2 subscribers" at bounding box center [399, 413] width 222 height 29
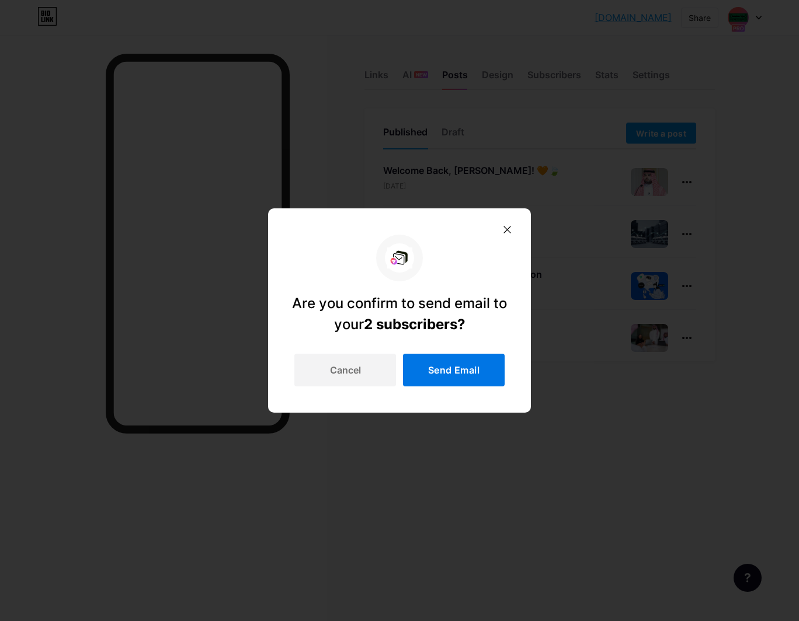
click at [446, 366] on span "Send Email" at bounding box center [453, 371] width 51 height 10
